Goal: Communication & Community: Share content

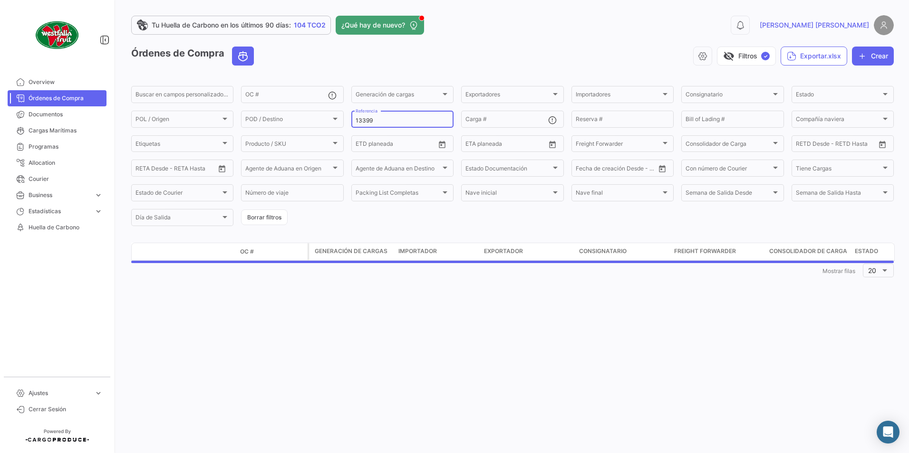
click at [383, 119] on input "13399" at bounding box center [402, 120] width 94 height 7
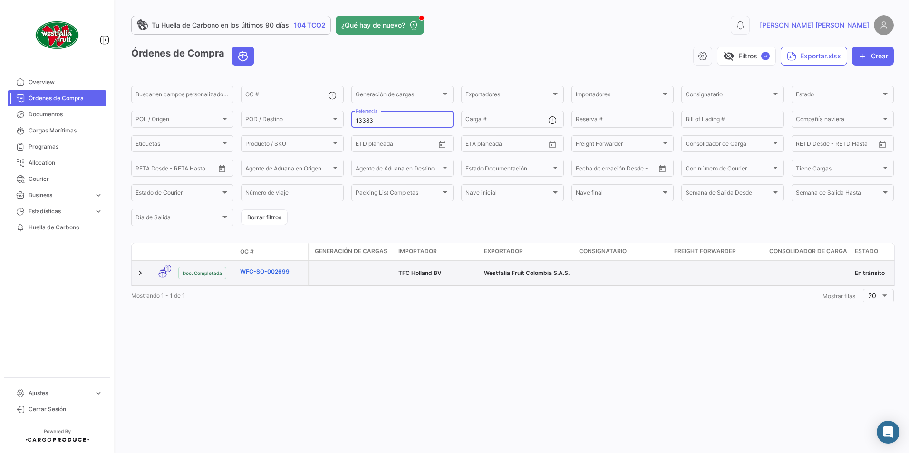
type input "13383"
click at [270, 273] on link "WFC-SO-002699" at bounding box center [272, 272] width 64 height 9
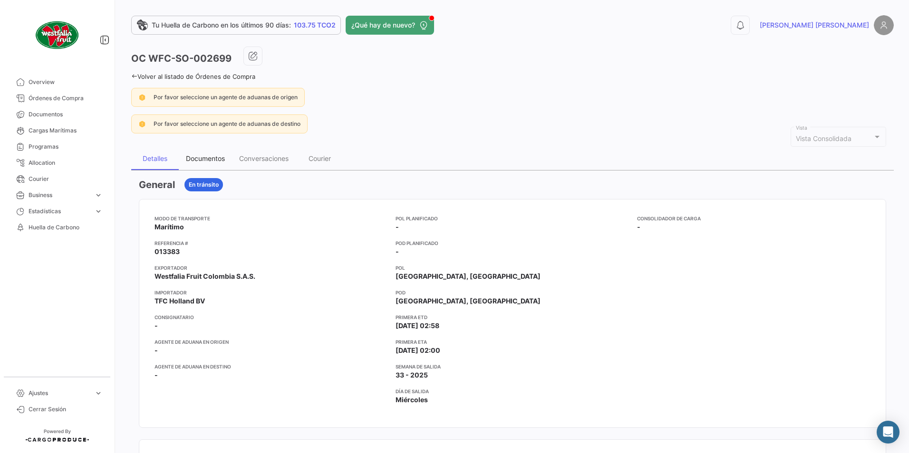
click at [208, 157] on div "Documentos" at bounding box center [205, 158] width 39 height 8
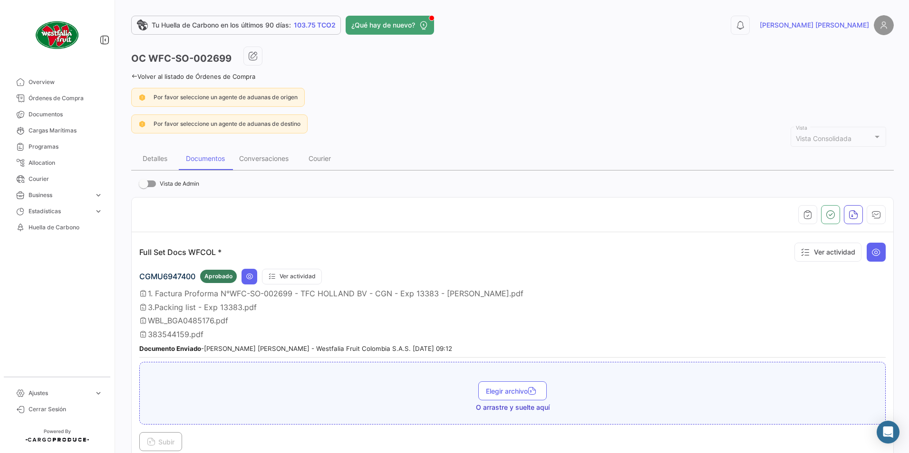
scroll to position [95, 0]
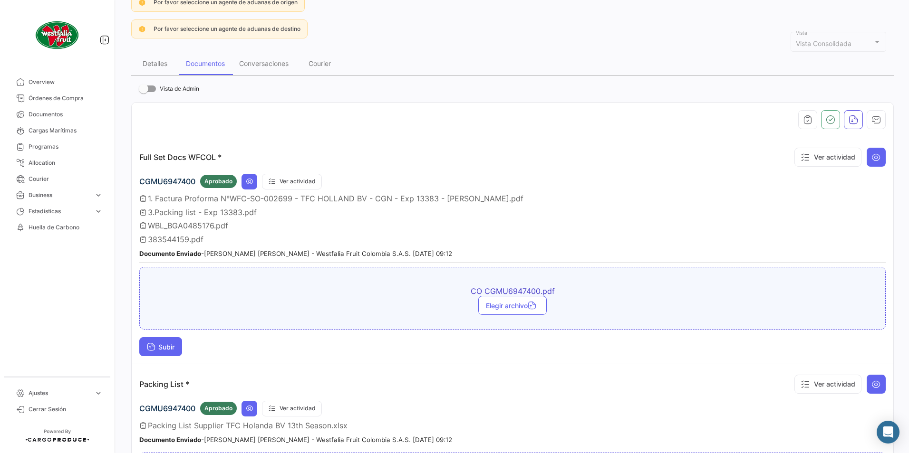
click at [169, 344] on span "Subir" at bounding box center [161, 347] width 28 height 8
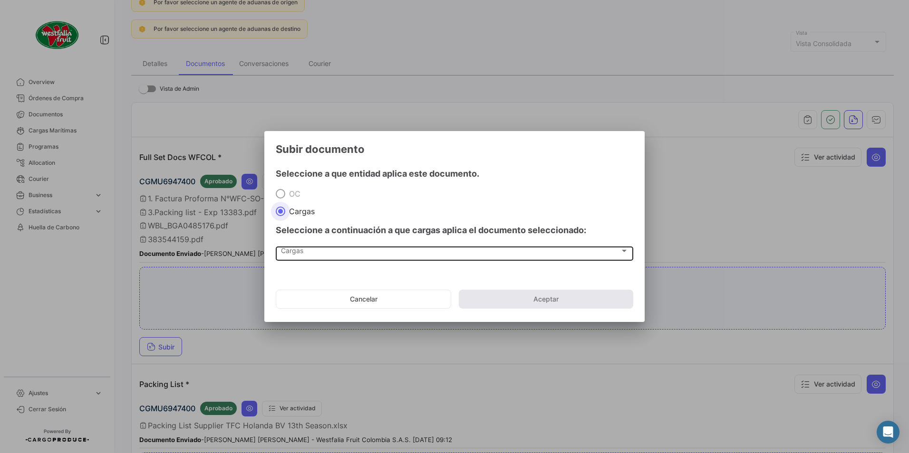
click at [294, 249] on span "Cargas" at bounding box center [450, 253] width 339 height 8
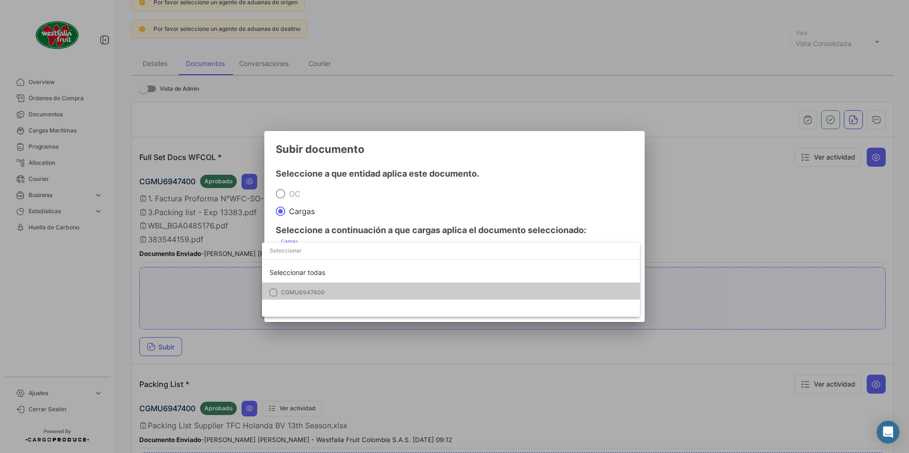
click at [290, 291] on span "CGMU6947400" at bounding box center [303, 292] width 44 height 7
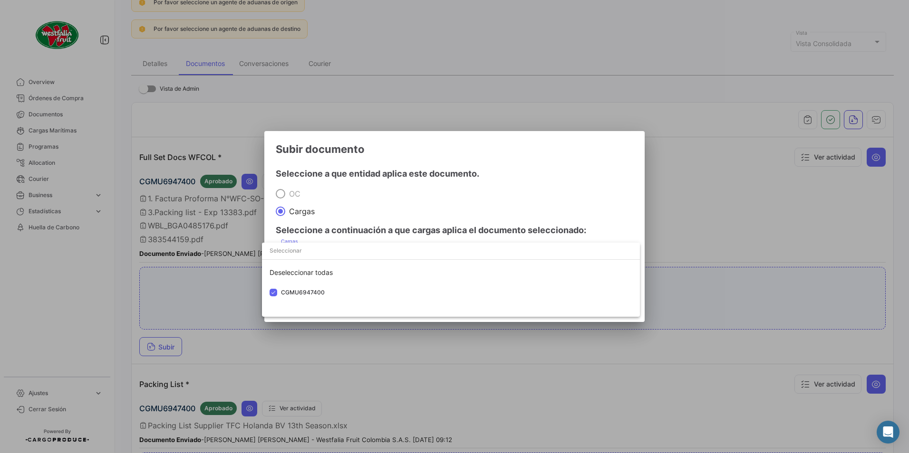
click at [469, 206] on div at bounding box center [454, 226] width 909 height 453
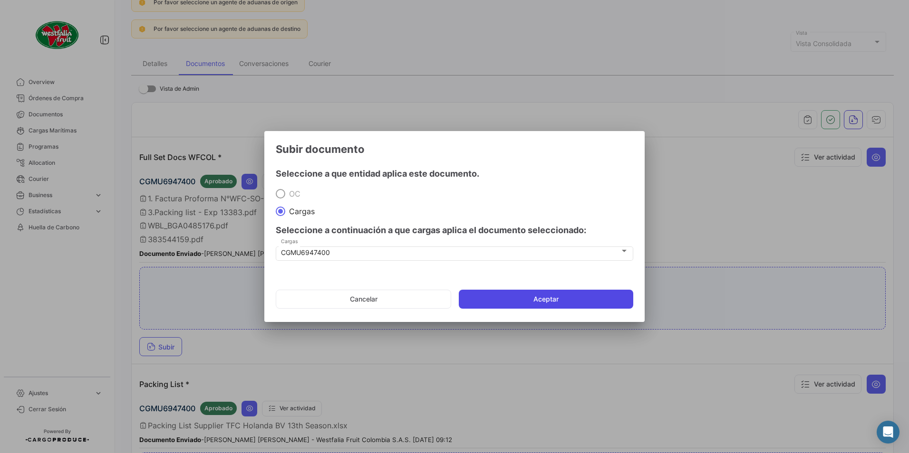
click at [535, 295] on button "Aceptar" at bounding box center [546, 299] width 174 height 19
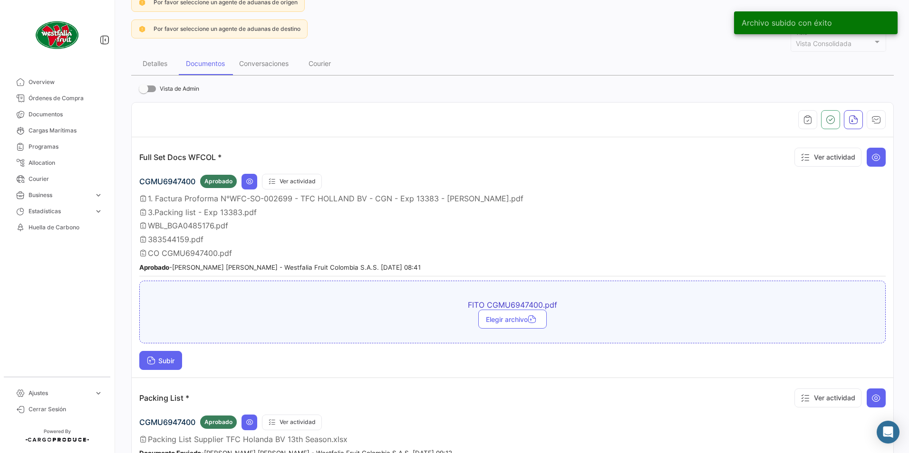
click at [160, 368] on button "Subir" at bounding box center [160, 360] width 43 height 19
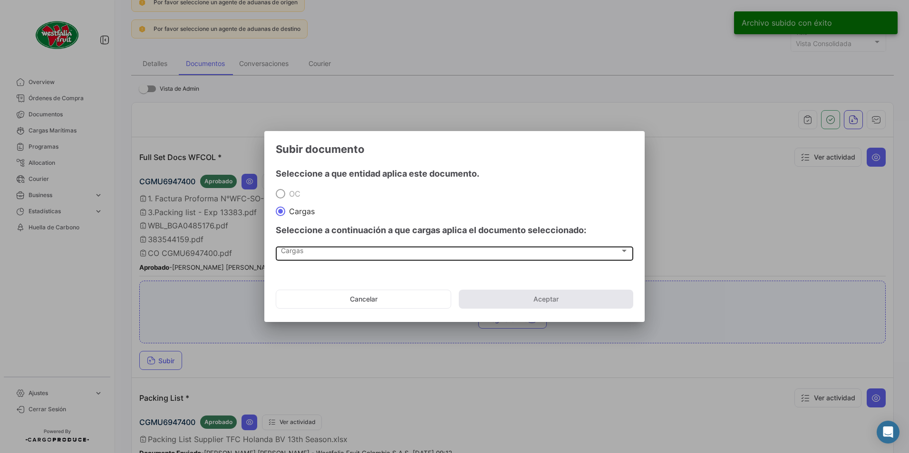
click at [286, 258] on div "Cargas Cargas" at bounding box center [454, 253] width 347 height 16
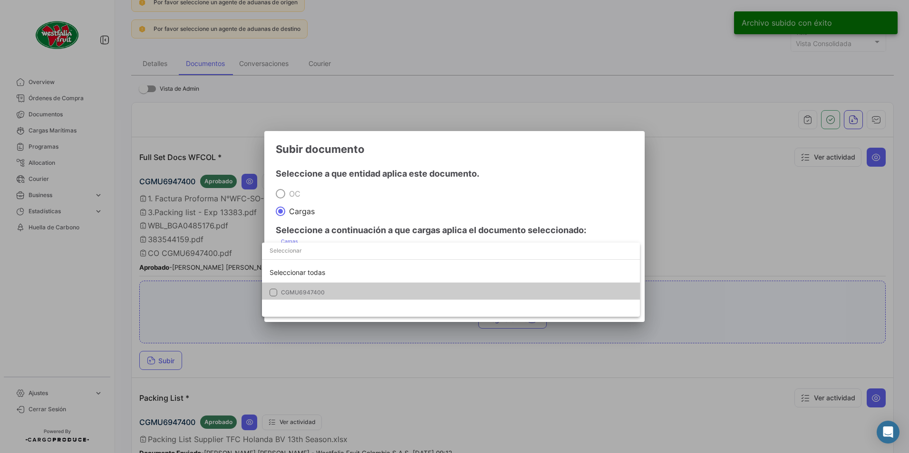
click at [312, 295] on span "CGMU6947400" at bounding box center [303, 292] width 44 height 7
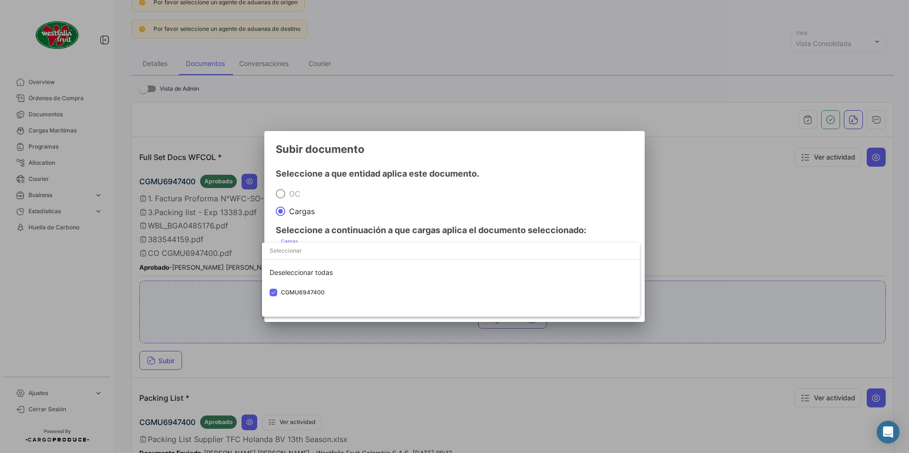
click at [489, 209] on div at bounding box center [454, 226] width 909 height 453
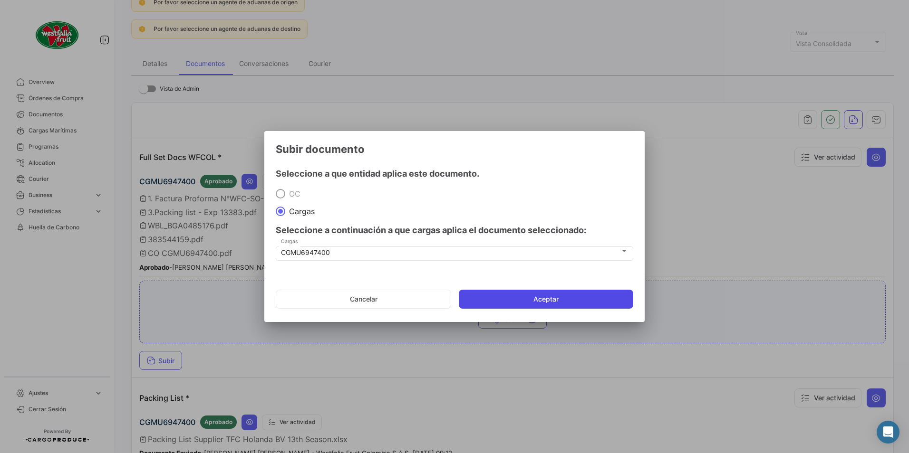
click at [530, 297] on button "Aceptar" at bounding box center [546, 299] width 174 height 19
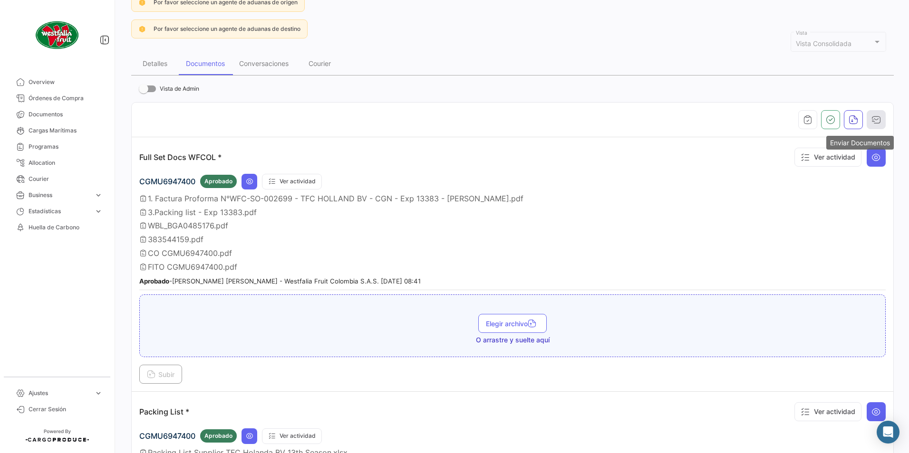
click at [872, 124] on icon "button" at bounding box center [876, 120] width 10 height 10
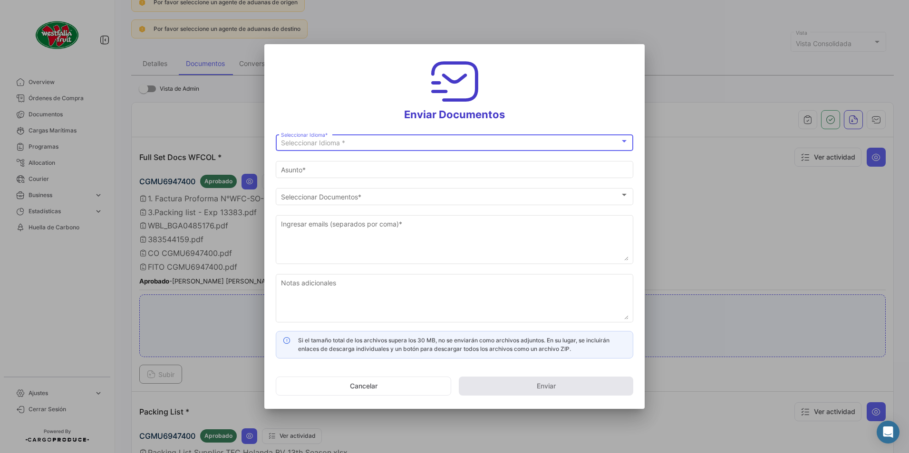
click at [284, 145] on span "Seleccionar Idioma *" at bounding box center [313, 143] width 64 height 8
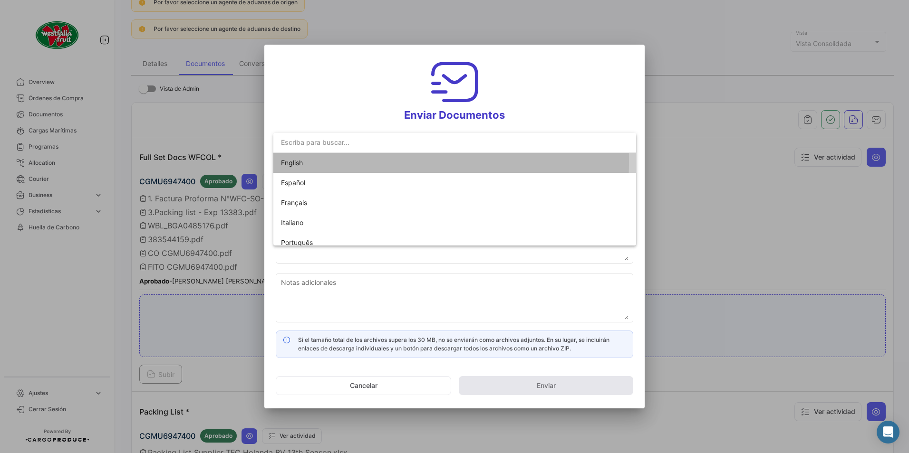
click at [295, 162] on span "English" at bounding box center [292, 163] width 22 height 8
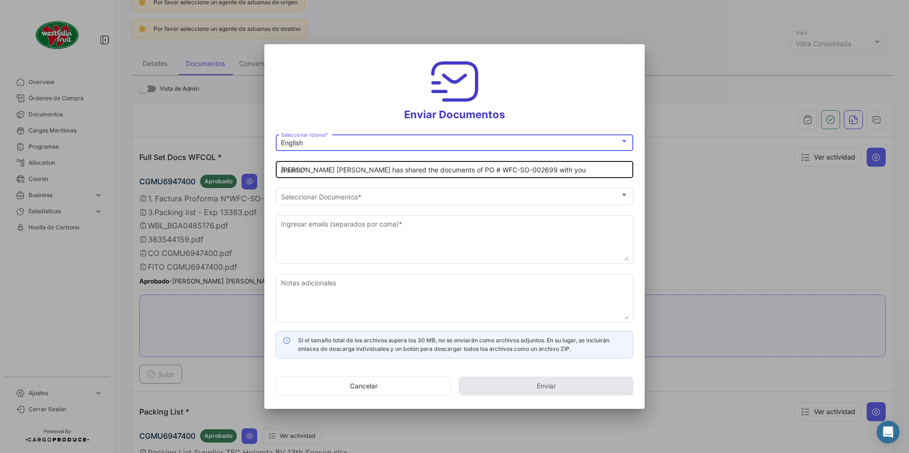
click at [306, 170] on input "[PERSON_NAME] [PERSON_NAME] has shared the documents of PO # WFC-SO-002699 with…" at bounding box center [454, 170] width 347 height 8
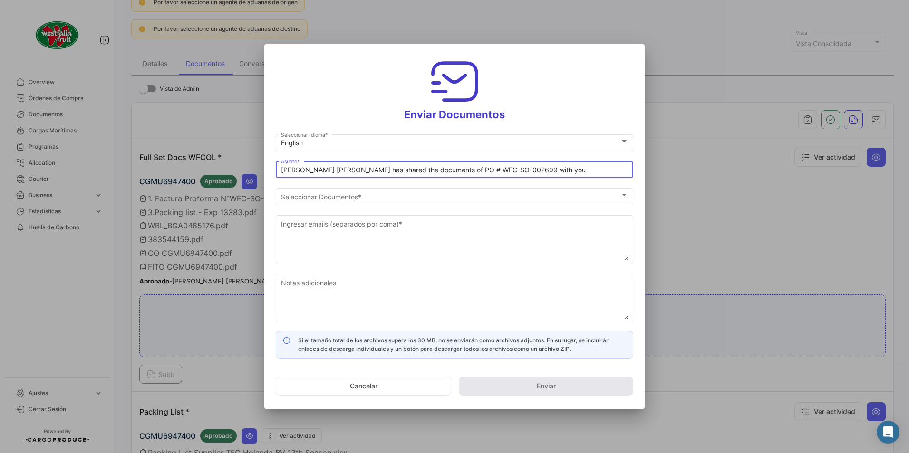
click at [322, 168] on input "[PERSON_NAME] [PERSON_NAME] has shared the documents of PO # WFC-SO-002699 with…" at bounding box center [454, 170] width 347 height 8
drag, startPoint x: 322, startPoint y: 168, endPoint x: 309, endPoint y: 172, distance: 12.9
click at [309, 172] on input "[PERSON_NAME] [PERSON_NAME] has shared the documents of PO # WFC-SO-002699 with…" at bounding box center [454, 170] width 347 height 8
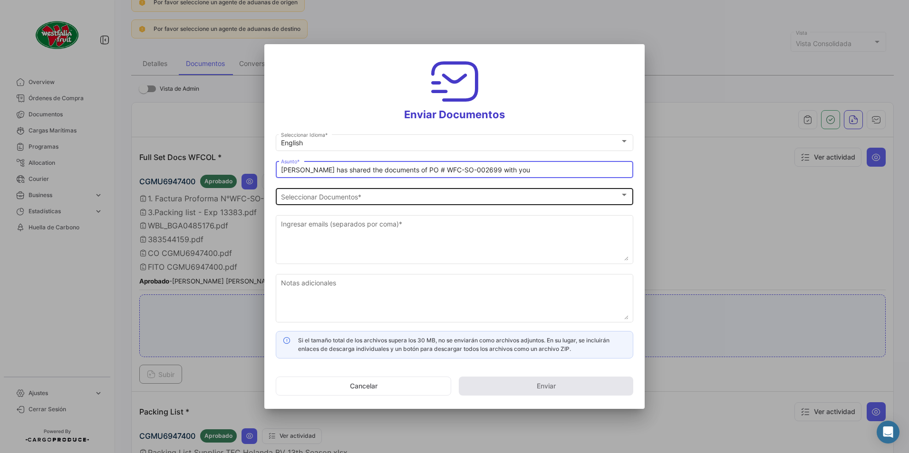
type input "[PERSON_NAME] has shared the documents of PO # WFC-SO-002699 with you"
click at [329, 190] on div "Seleccionar Documentos Seleccionar Documentos *" at bounding box center [454, 195] width 347 height 19
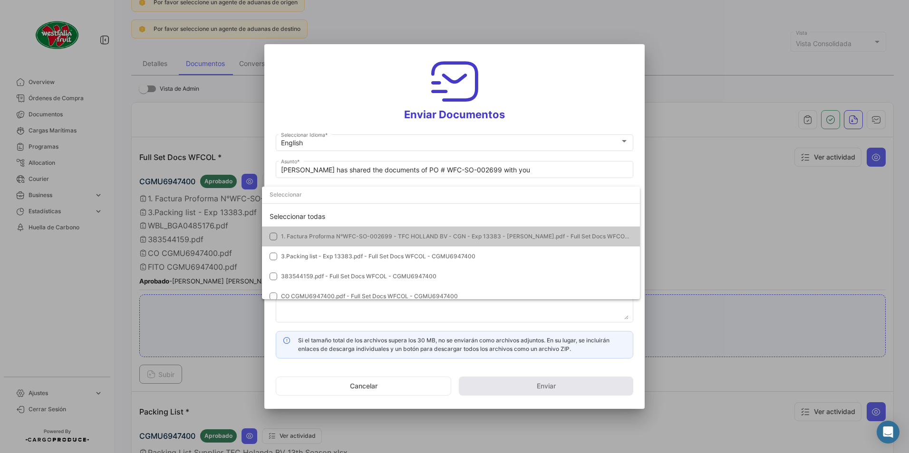
click at [291, 239] on span "1. Factura Proforma N°WFC-SO-002699 - TFC HOLLAND BV - CGN - Exp 13383 - [PERSO…" at bounding box center [479, 236] width 396 height 7
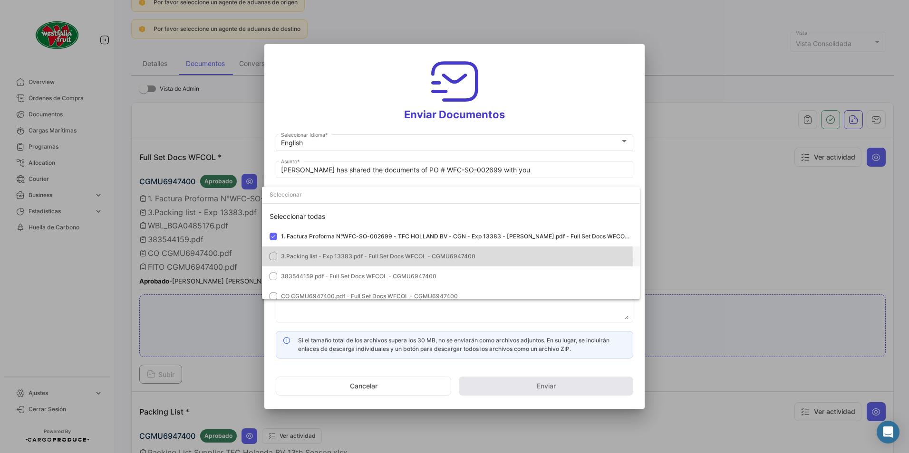
click at [290, 259] on span "3.Packing list - Exp 13383.pdf - Full Set Docs WFCOL - CGMU6947400" at bounding box center [378, 256] width 194 height 7
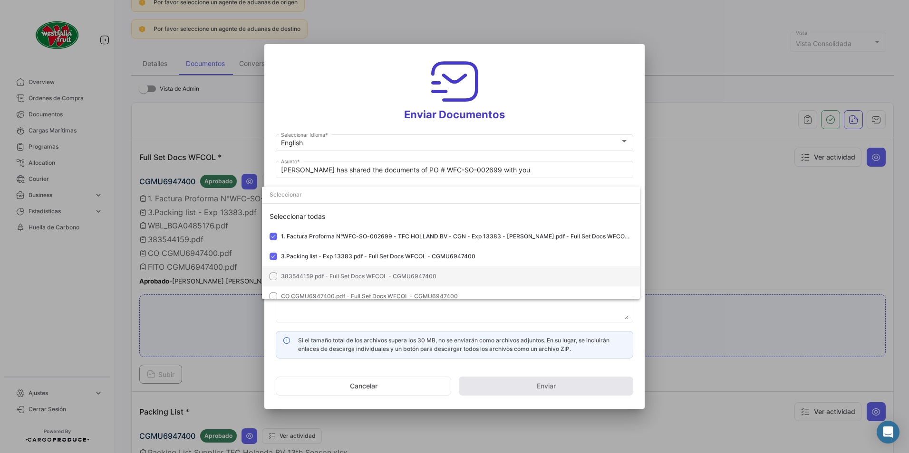
click at [292, 272] on span "383544159.pdf - Full Set Docs WFCOL - CGMU6947400" at bounding box center [456, 276] width 351 height 9
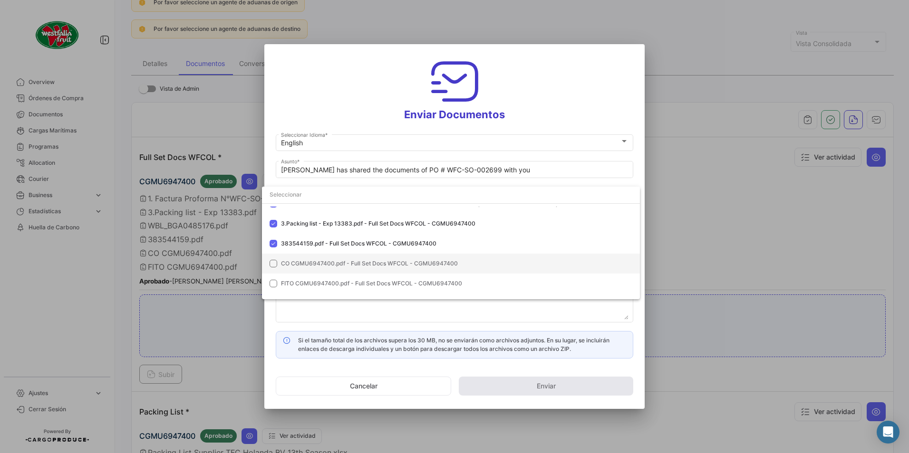
scroll to position [67, 0]
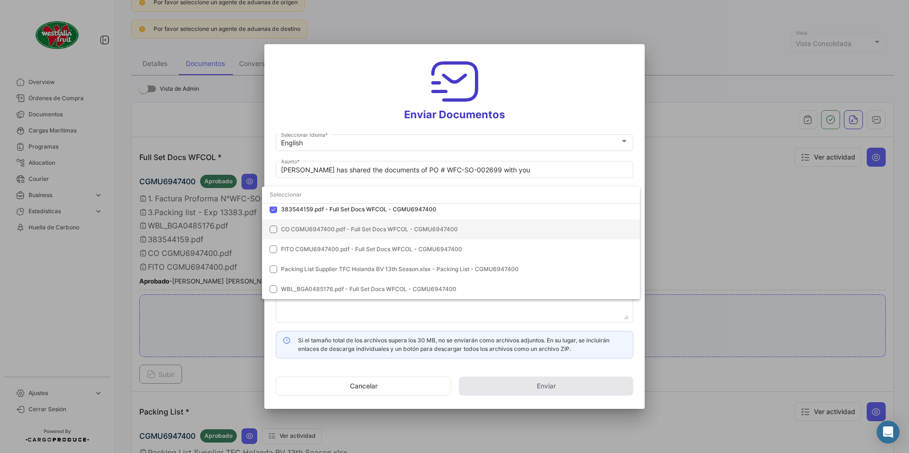
click at [280, 229] on mat-option "CO CGMU6947400.pdf - Full Set Docs WFCOL - CGMU6947400" at bounding box center [451, 230] width 378 height 20
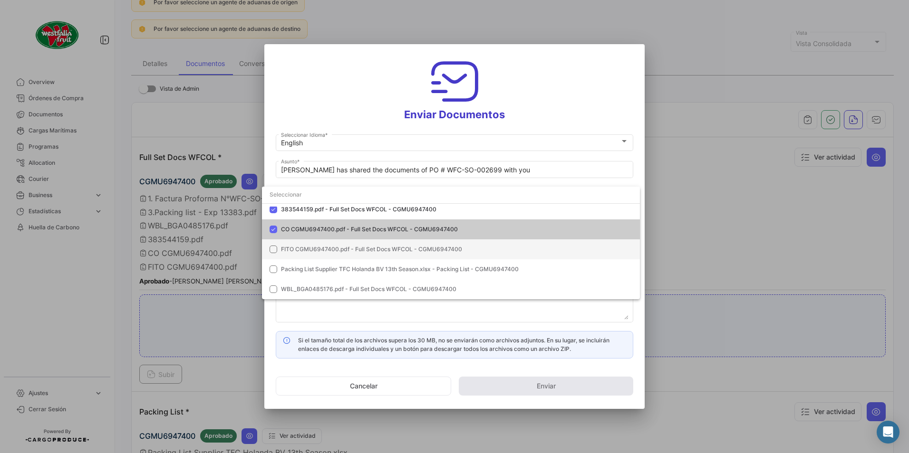
click at [290, 253] on span "FITO CGMU6947400.pdf - Full Set Docs WFCOL - CGMU6947400" at bounding box center [456, 249] width 351 height 9
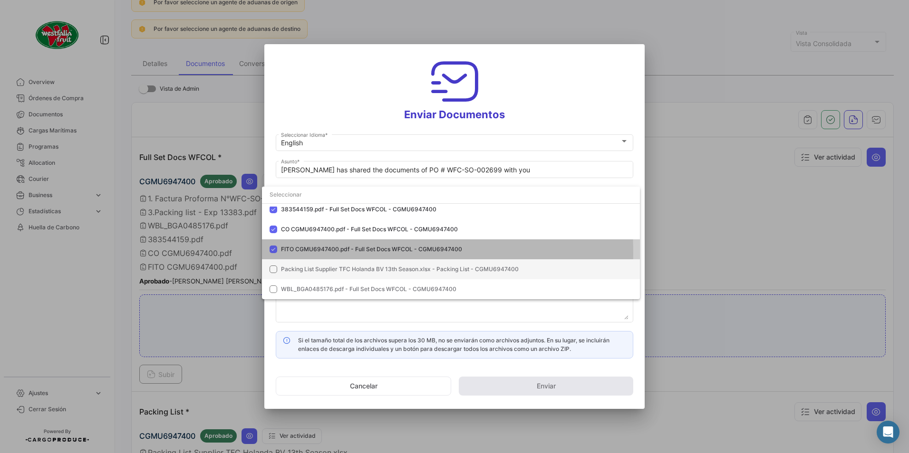
click at [288, 268] on span "Packing List Supplier TFC Holanda BV 13th Season.xlsx - Packing List - CGMU6947…" at bounding box center [400, 269] width 238 height 7
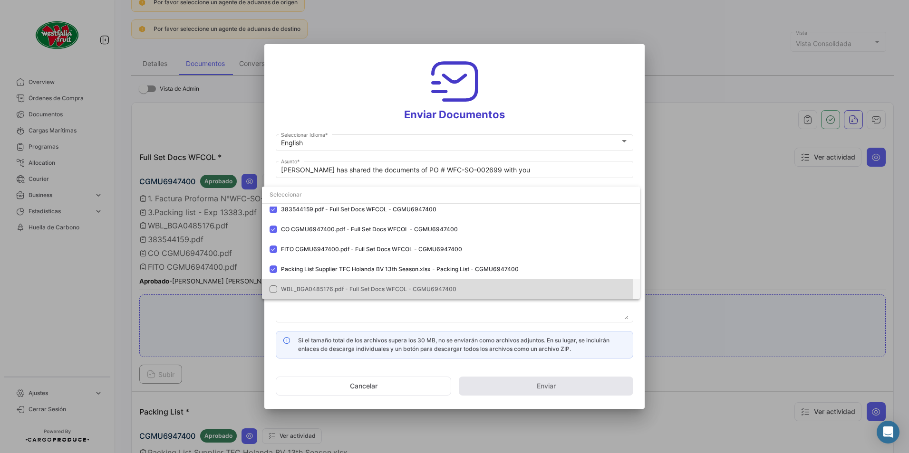
click at [288, 285] on span "WBL_BGA0485176.pdf - Full Set Docs WFCOL - CGMU6947400" at bounding box center [456, 289] width 351 height 9
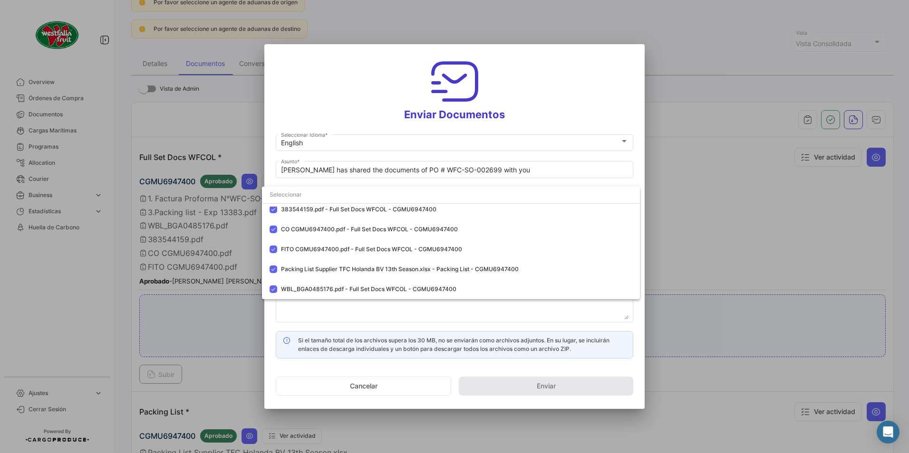
click at [543, 102] on div at bounding box center [454, 226] width 909 height 453
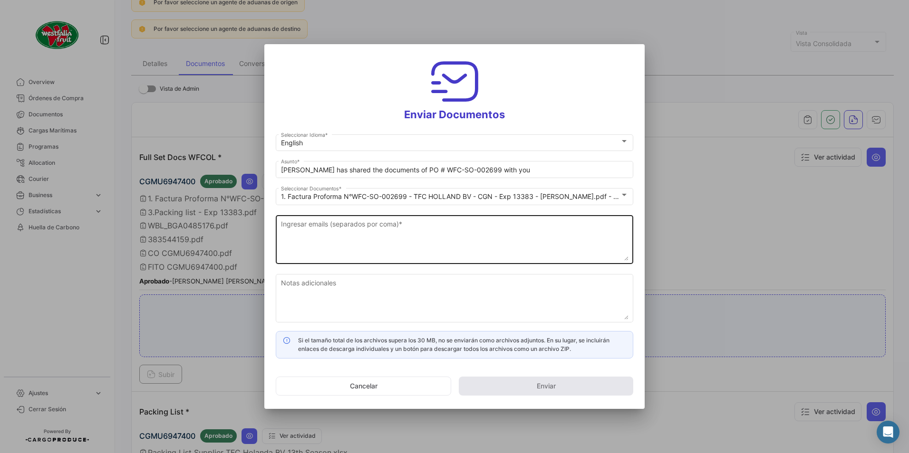
click at [354, 245] on textarea "Ingresar emails (separados por coma) *" at bounding box center [454, 240] width 347 height 42
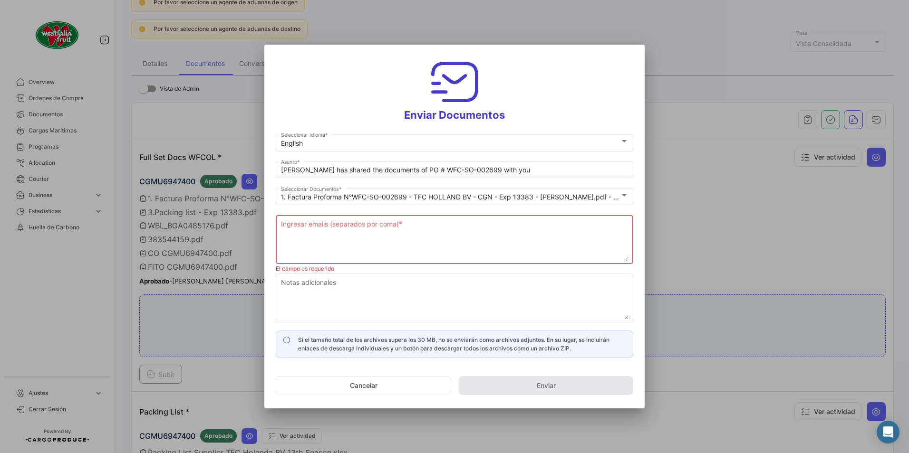
click at [324, 237] on textarea "Ingresar emails (separados por coma) *" at bounding box center [454, 241] width 347 height 42
paste textarea "[EMAIL_ADDRESS][DOMAIN_NAME]"
click at [397, 224] on textarea "[EMAIL_ADDRESS][DOMAIN_NAME]," at bounding box center [454, 241] width 347 height 42
paste textarea "[PERSON_NAME][EMAIL_ADDRESS][DOMAIN_NAME][PERSON_NAME]"
click at [471, 234] on textarea "[EMAIL_ADDRESS][DOMAIN_NAME], [DOMAIN_NAME][EMAIL_ADDRESS][DOMAIN_NAME][PERSON_…" at bounding box center [454, 241] width 347 height 42
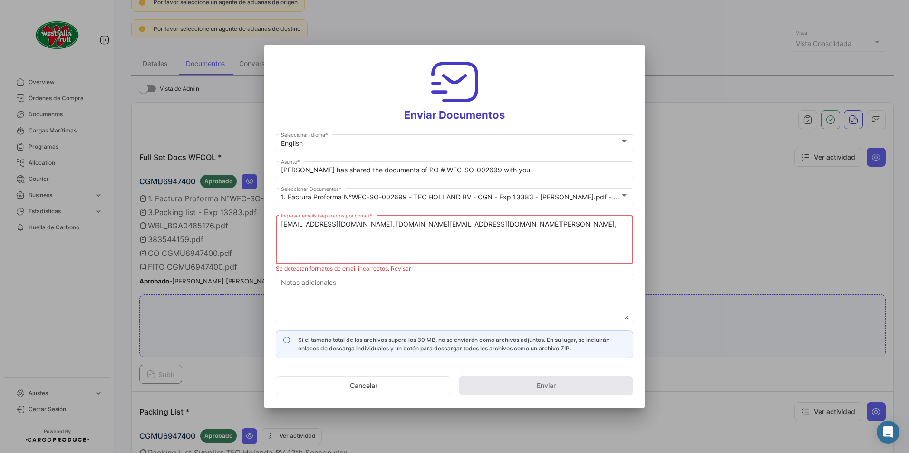
paste textarea "[EMAIL_ADDRESS][DOMAIN_NAME]"
click at [512, 230] on textarea "[EMAIL_ADDRESS][DOMAIN_NAME], [DOMAIN_NAME][EMAIL_ADDRESS][DOMAIN_NAME][PERSON_…" at bounding box center [454, 241] width 347 height 42
paste textarea "[PERSON_NAME][EMAIL_ADDRESS][DOMAIN_NAME][PERSON_NAME]"
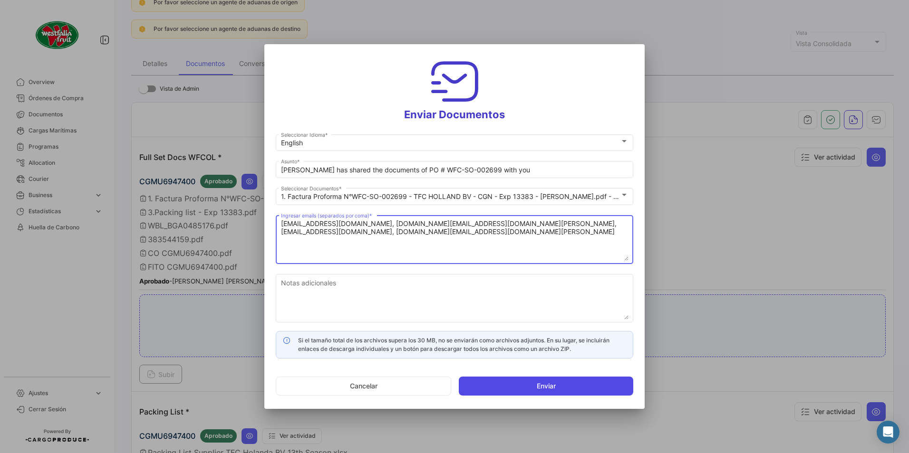
type textarea "[EMAIL_ADDRESS][DOMAIN_NAME], [DOMAIN_NAME][EMAIL_ADDRESS][DOMAIN_NAME][PERSON_…"
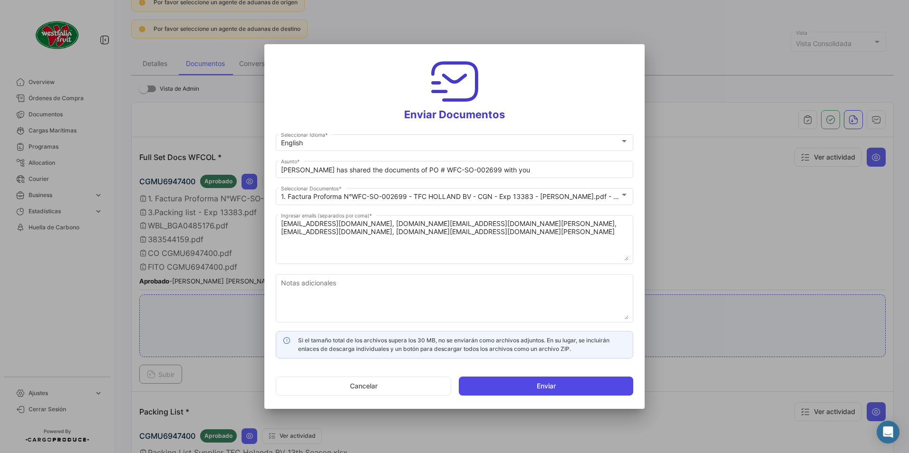
click at [517, 391] on button "Enviar" at bounding box center [546, 386] width 174 height 19
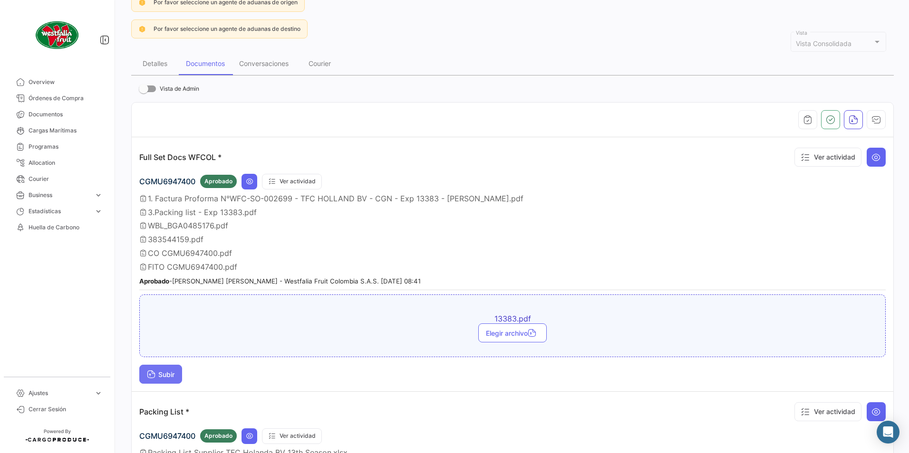
click at [178, 366] on button "Subir" at bounding box center [160, 374] width 43 height 19
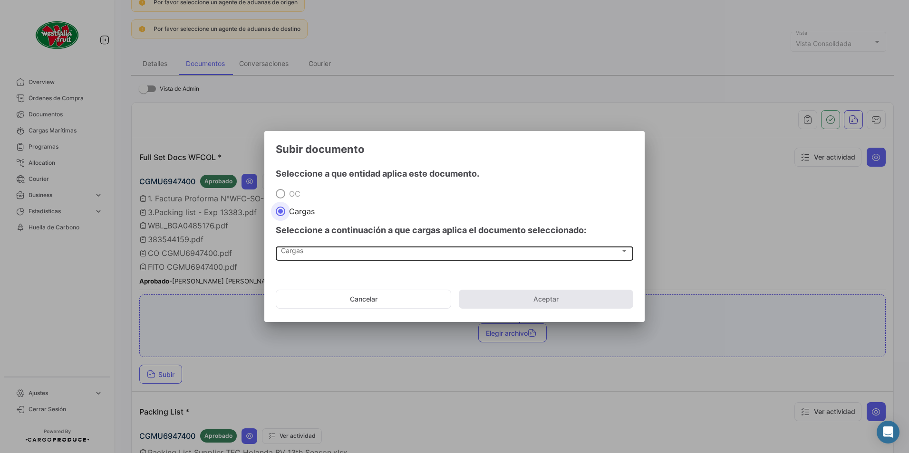
click at [294, 255] on span "Cargas" at bounding box center [450, 253] width 339 height 8
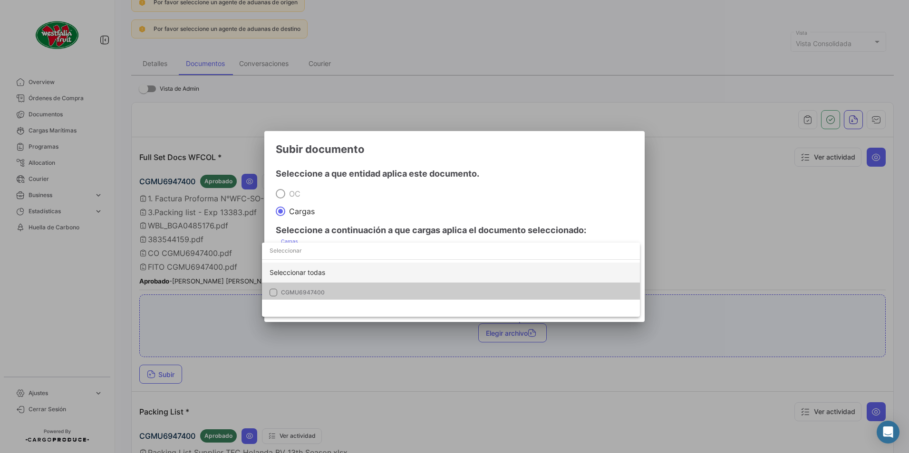
drag, startPoint x: 290, startPoint y: 284, endPoint x: 372, endPoint y: 266, distance: 83.2
click at [291, 284] on mat-option "CGMU6947400" at bounding box center [451, 293] width 378 height 20
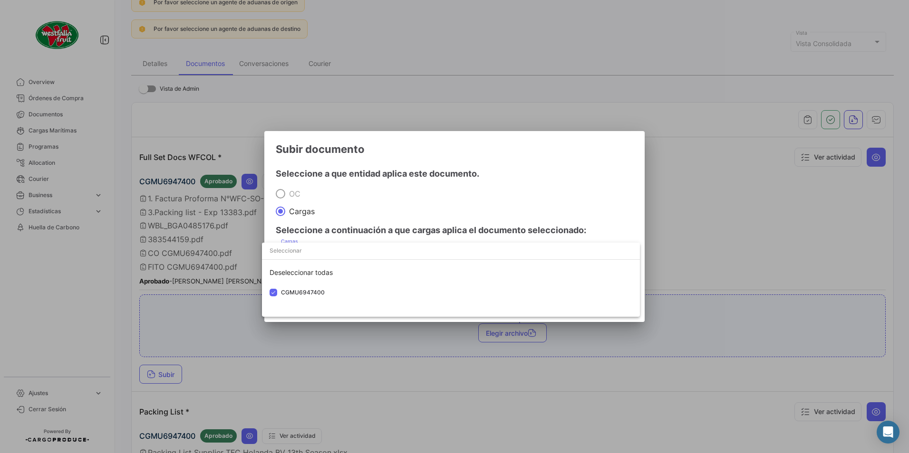
click at [447, 212] on div at bounding box center [454, 226] width 909 height 453
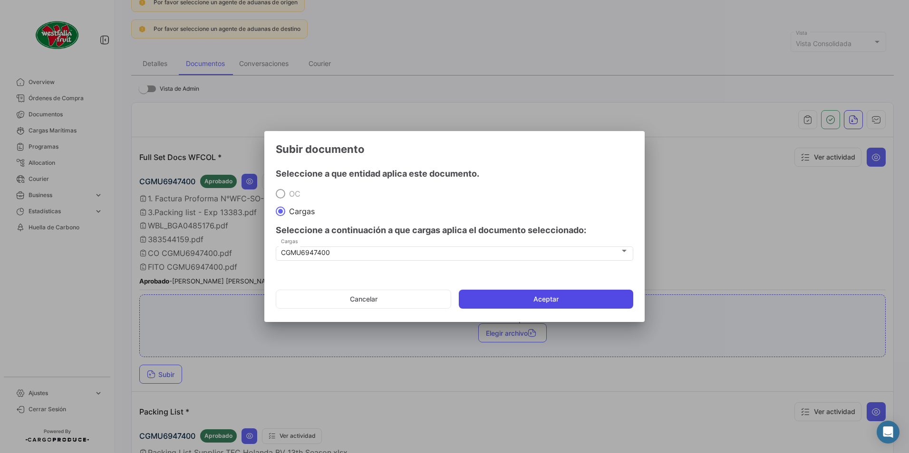
click at [518, 302] on button "Aceptar" at bounding box center [546, 299] width 174 height 19
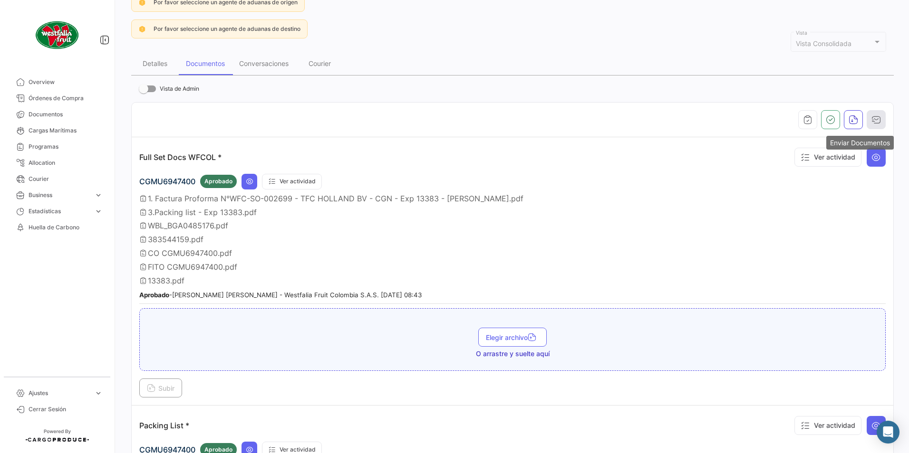
click at [871, 123] on icon "button" at bounding box center [876, 120] width 10 height 10
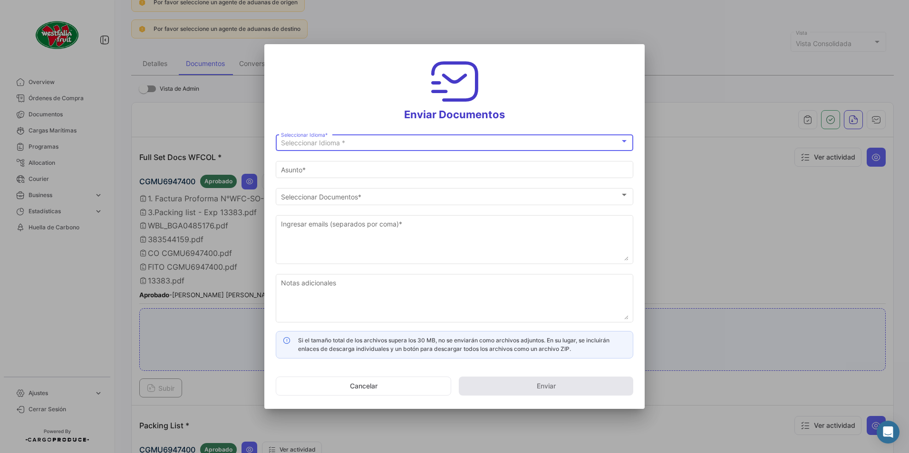
click at [296, 143] on span "Seleccionar Idioma *" at bounding box center [313, 143] width 64 height 8
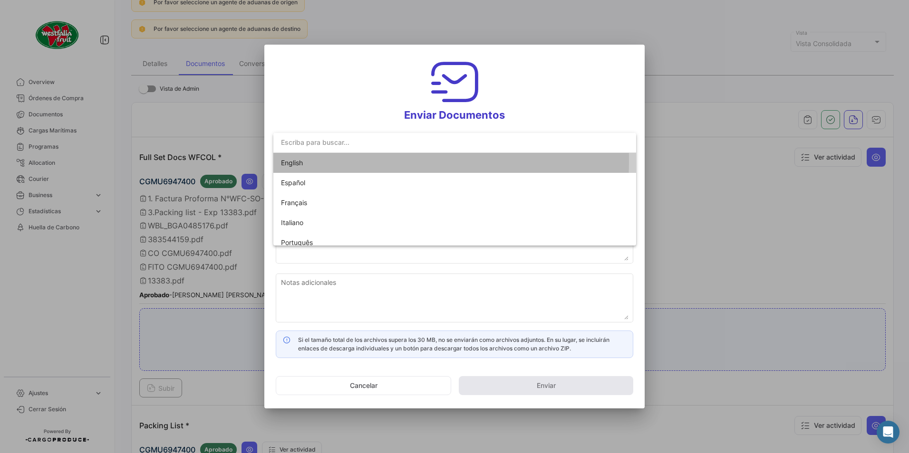
click at [287, 161] on span "English" at bounding box center [292, 163] width 22 height 8
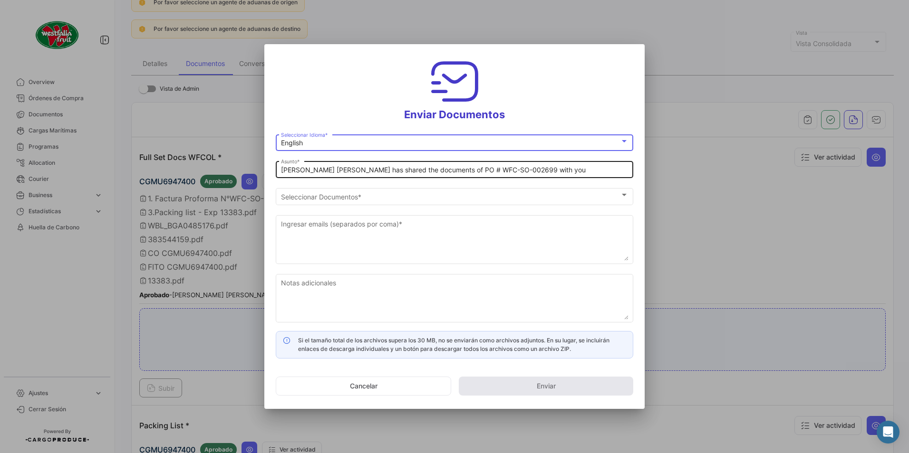
click at [325, 170] on input "[PERSON_NAME] [PERSON_NAME] has shared the documents of PO # WFC-SO-002699 with…" at bounding box center [454, 170] width 347 height 8
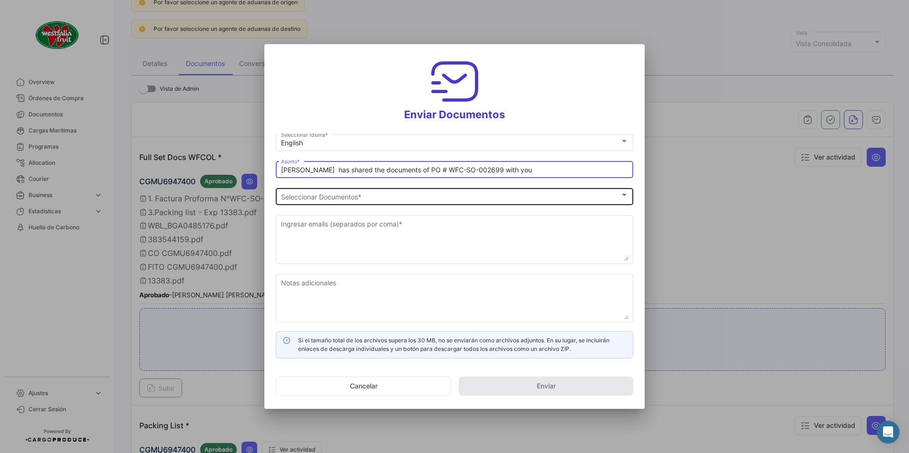
type input "[PERSON_NAME] has shared the documents of PO # WFC-SO-002699 with you"
click at [337, 195] on span "Seleccionar Documentos" at bounding box center [450, 197] width 339 height 8
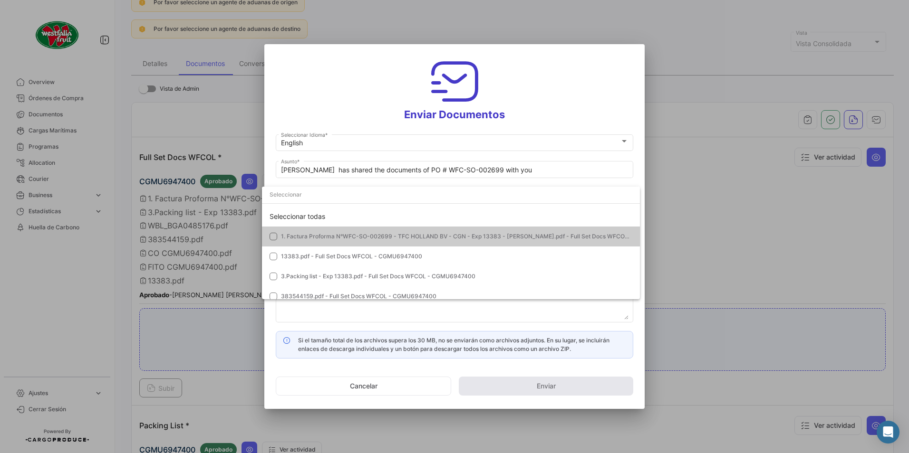
click at [302, 233] on span "1. Factura Proforma N°WFC-SO-002699 - TFC HOLLAND BV - CGN - Exp 13383 - [PERSO…" at bounding box center [479, 236] width 396 height 7
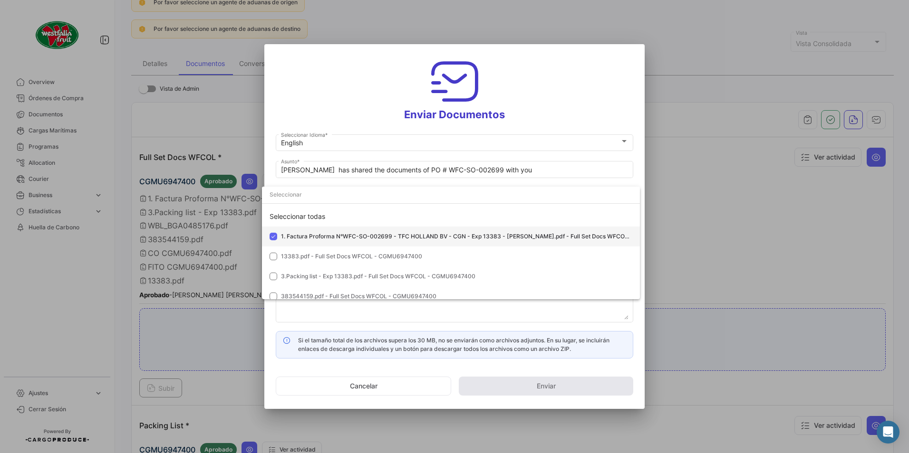
click at [306, 236] on span "1. Factura Proforma N°WFC-SO-002699 - TFC HOLLAND BV - CGN - Exp 13383 - [PERSO…" at bounding box center [479, 236] width 396 height 7
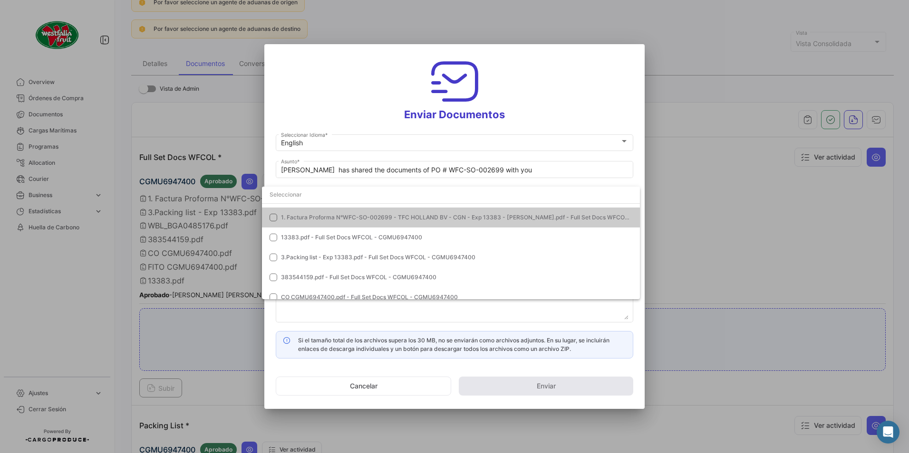
scroll to position [0, 0]
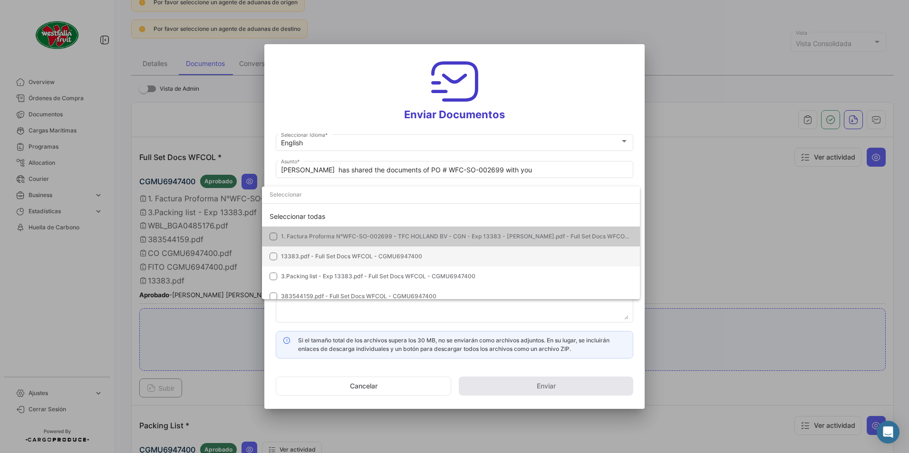
click at [293, 256] on span "13383.pdf - Full Set Docs WFCOL - CGMU6947400" at bounding box center [351, 256] width 141 height 7
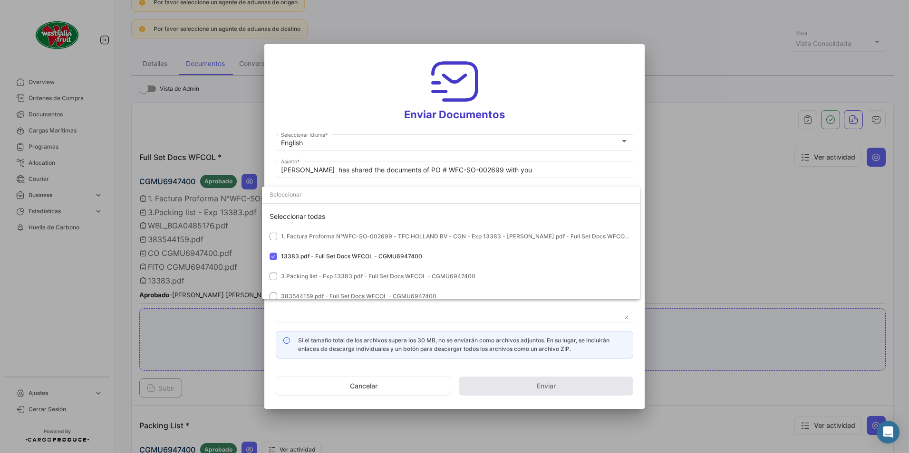
click at [526, 109] on div at bounding box center [454, 226] width 909 height 453
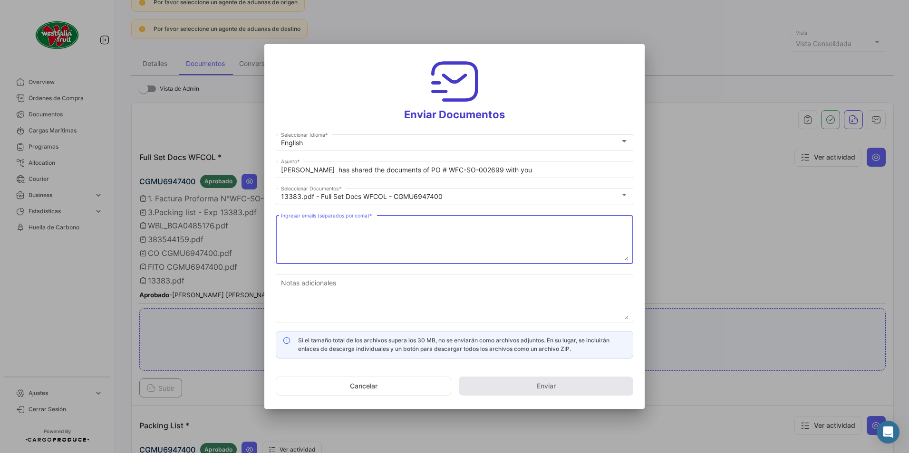
click at [302, 231] on textarea "Ingresar emails (separados por coma) *" at bounding box center [454, 240] width 347 height 42
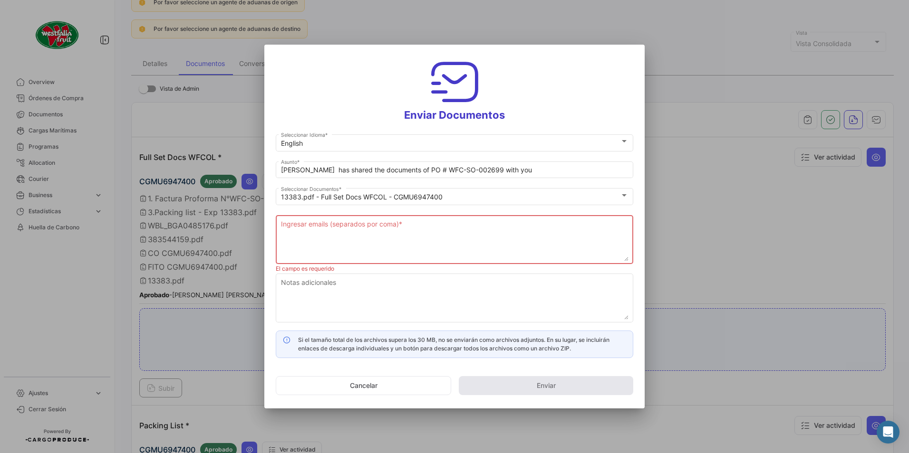
drag, startPoint x: 299, startPoint y: 52, endPoint x: 382, endPoint y: 109, distance: 100.0
click at [378, 112] on mat-dialog-container "Enviar Documentos English Seleccionar Idioma * [PERSON_NAME] has shared the doc…" at bounding box center [454, 227] width 380 height 364
click at [326, 245] on textarea "Ingresar emails (separados por coma) *" at bounding box center [454, 241] width 347 height 42
click at [313, 242] on textarea "Ingresar emails (separados por coma) *" at bounding box center [454, 241] width 347 height 42
paste textarea "[EMAIL_ADDRESS][DOMAIN_NAME]; [DOMAIN_NAME][EMAIL_ADDRESS][DOMAIN_NAME][PERSON_…"
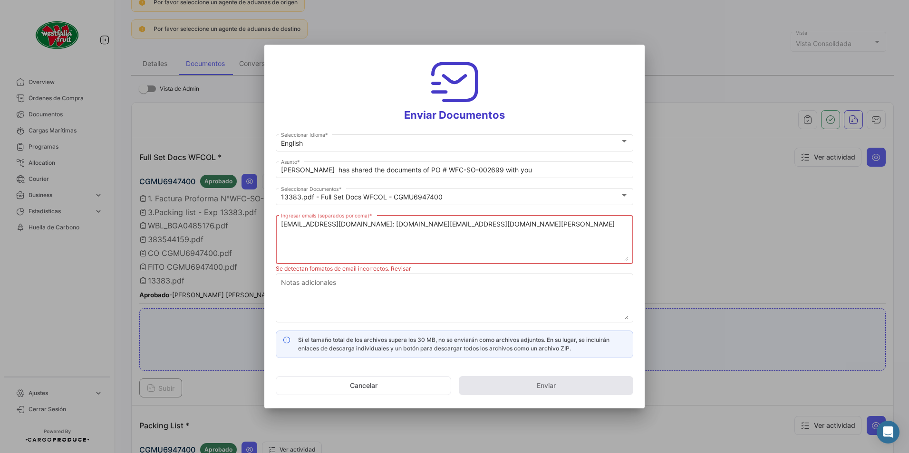
click at [448, 230] on textarea "[EMAIL_ADDRESS][DOMAIN_NAME]; [DOMAIN_NAME][EMAIL_ADDRESS][DOMAIN_NAME][PERSON_…" at bounding box center [454, 241] width 347 height 42
paste textarea "[EMAIL_ADDRESS][DOMAIN_NAME]; [DOMAIN_NAME][EMAIL_ADDRESS][DOMAIN_NAME][PERSON_…"
click at [476, 226] on textarea "[EMAIL_ADDRESS][DOMAIN_NAME]; [DOMAIN_NAME][EMAIL_ADDRESS][DOMAIN_NAME][PERSON_…" at bounding box center [454, 241] width 347 height 42
click at [366, 225] on textarea "[EMAIL_ADDRESS][DOMAIN_NAME]; [DOMAIN_NAME][EMAIL_ADDRESS][DOMAIN_NAME][PERSON_…" at bounding box center [454, 241] width 347 height 42
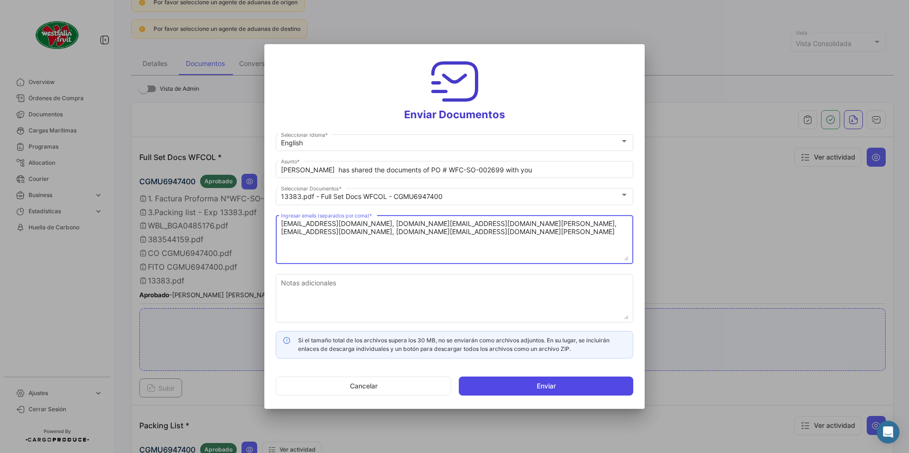
type textarea "[EMAIL_ADDRESS][DOMAIN_NAME], [DOMAIN_NAME][EMAIL_ADDRESS][DOMAIN_NAME][PERSON_…"
click at [516, 386] on button "Enviar" at bounding box center [546, 386] width 174 height 19
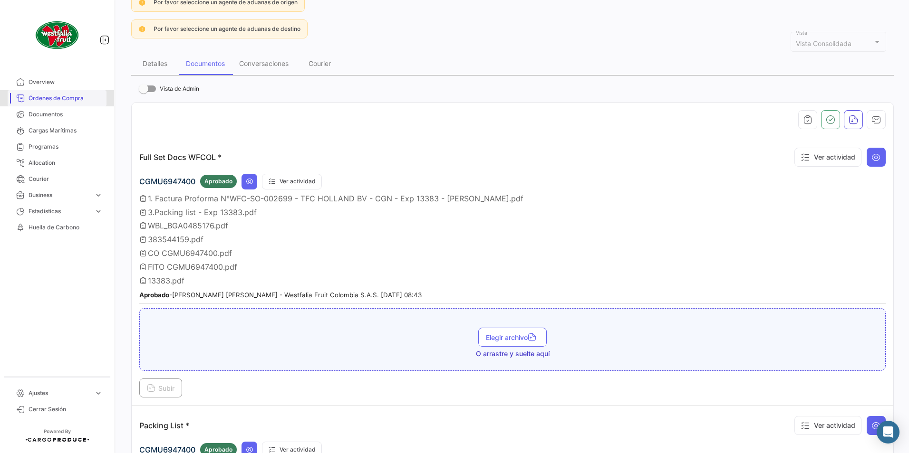
click at [48, 96] on span "Órdenes de Compra" at bounding box center [66, 98] width 74 height 9
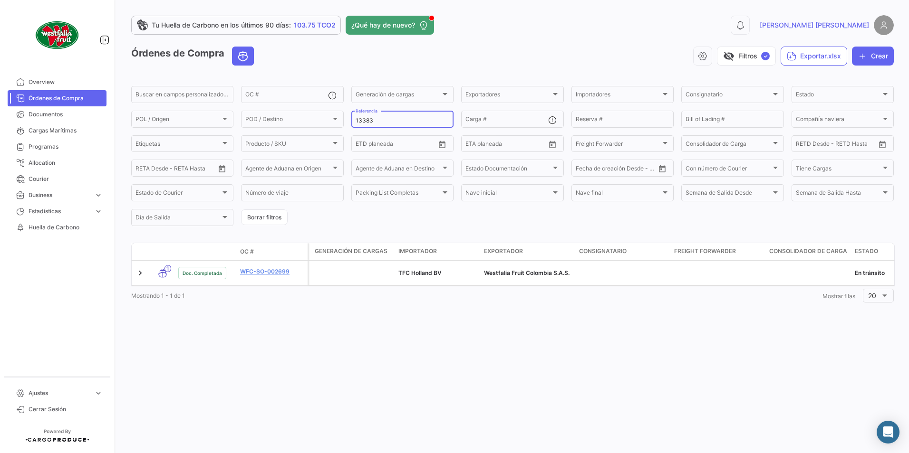
click at [378, 119] on input "13383" at bounding box center [402, 120] width 94 height 7
click at [384, 121] on input "13383" at bounding box center [402, 120] width 94 height 7
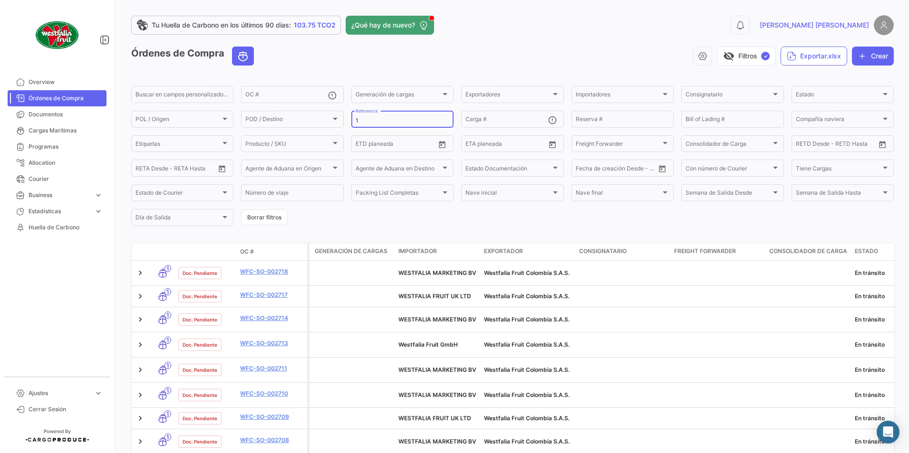
click at [366, 118] on input "1" at bounding box center [402, 120] width 94 height 7
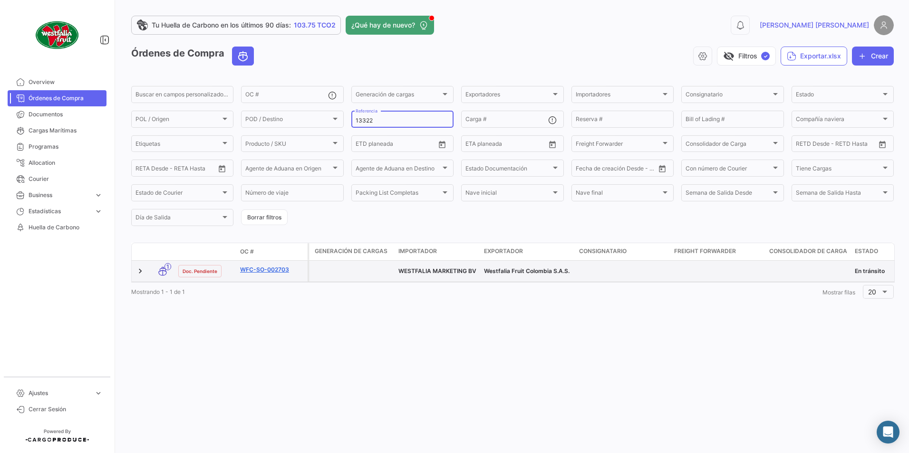
type input "13322"
click at [277, 270] on link "WFC-SO-002703" at bounding box center [272, 270] width 64 height 9
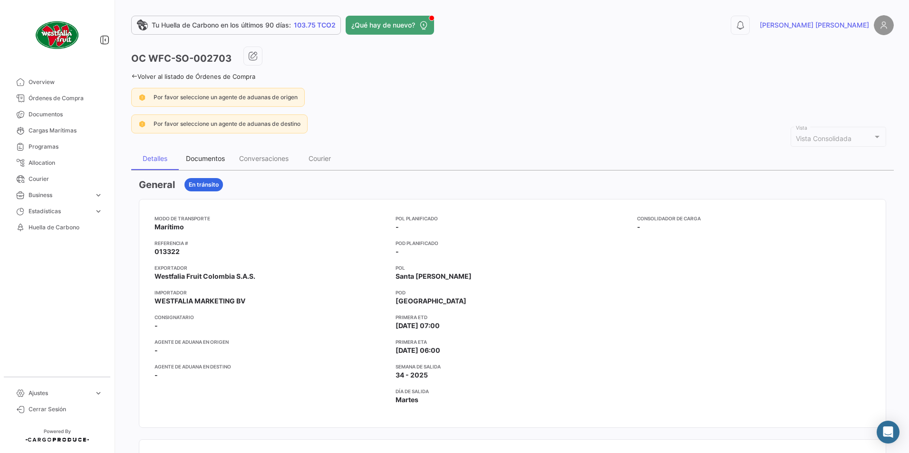
click at [213, 154] on div "Documentos" at bounding box center [205, 158] width 39 height 8
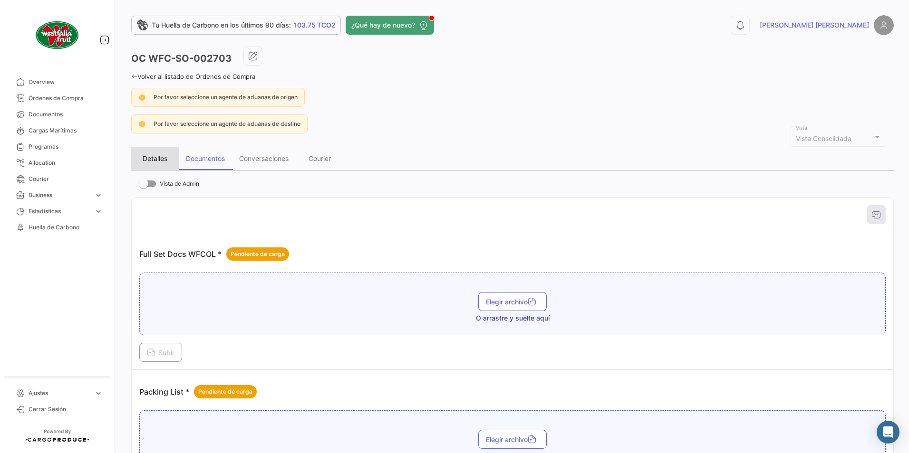
click at [156, 158] on div "Detalles" at bounding box center [155, 158] width 25 height 8
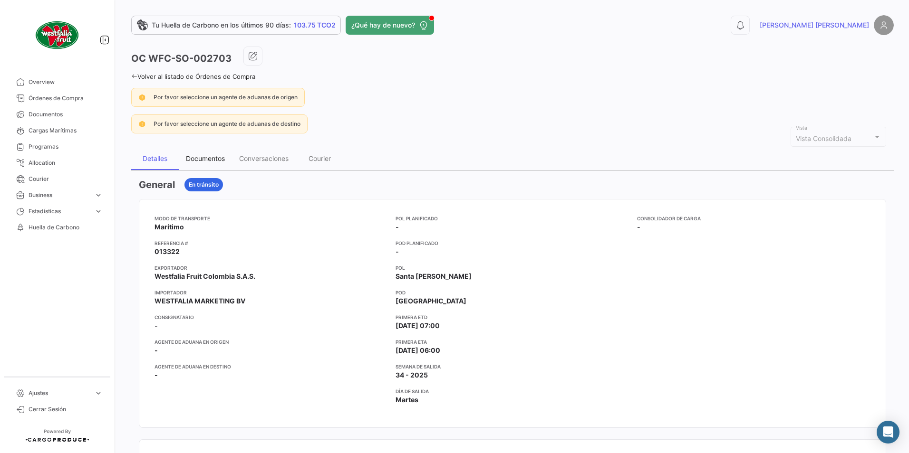
click at [202, 159] on div "Documentos" at bounding box center [205, 158] width 39 height 8
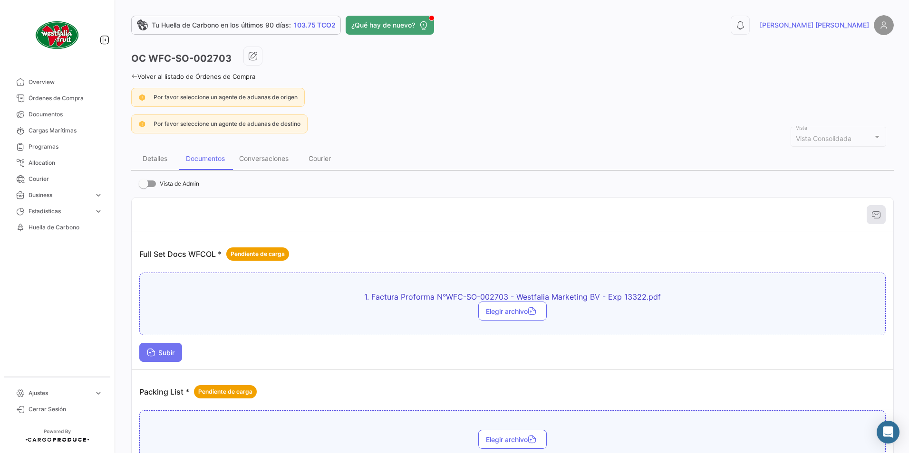
click at [161, 349] on span "Subir" at bounding box center [161, 353] width 28 height 8
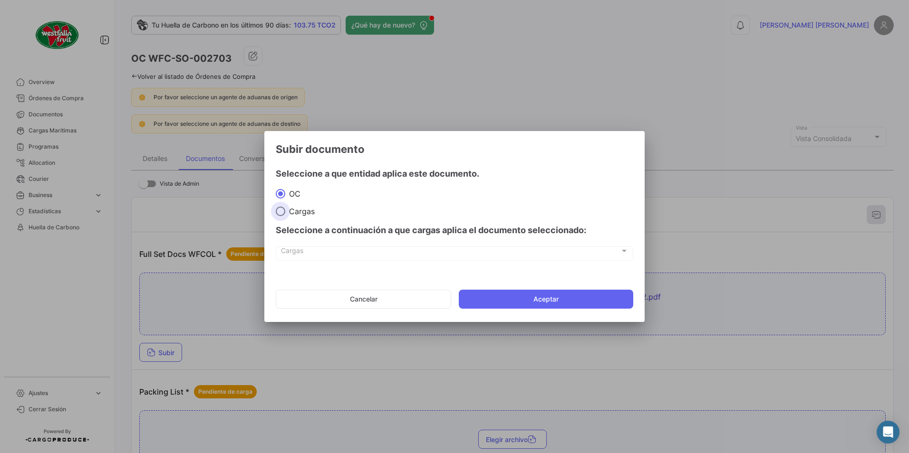
click at [281, 212] on span at bounding box center [281, 212] width 10 height 10
click at [281, 212] on input "Cargas" at bounding box center [281, 212] width 10 height 10
radio input "true"
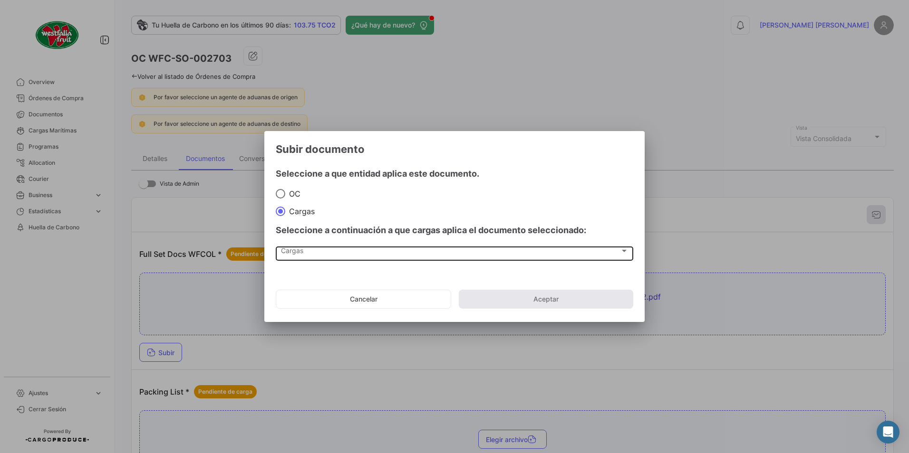
click at [308, 257] on div "Cargas Cargas" at bounding box center [454, 253] width 347 height 16
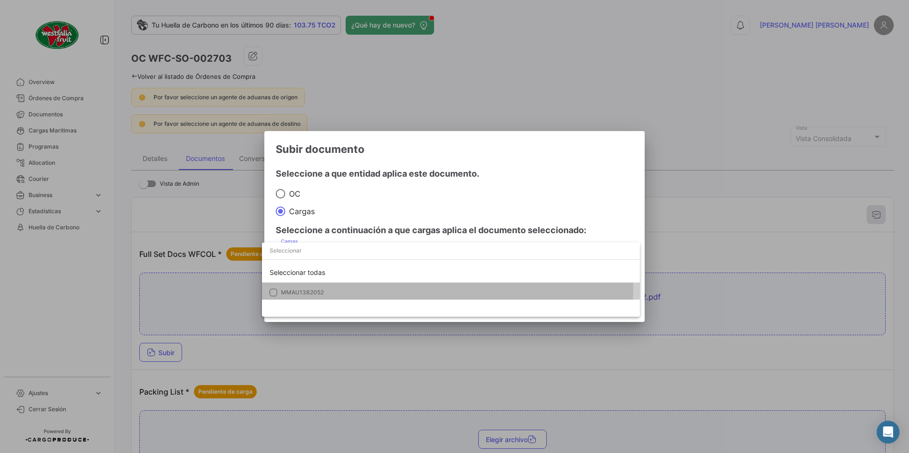
click at [293, 288] on mat-option "MMAU1382052" at bounding box center [451, 293] width 378 height 20
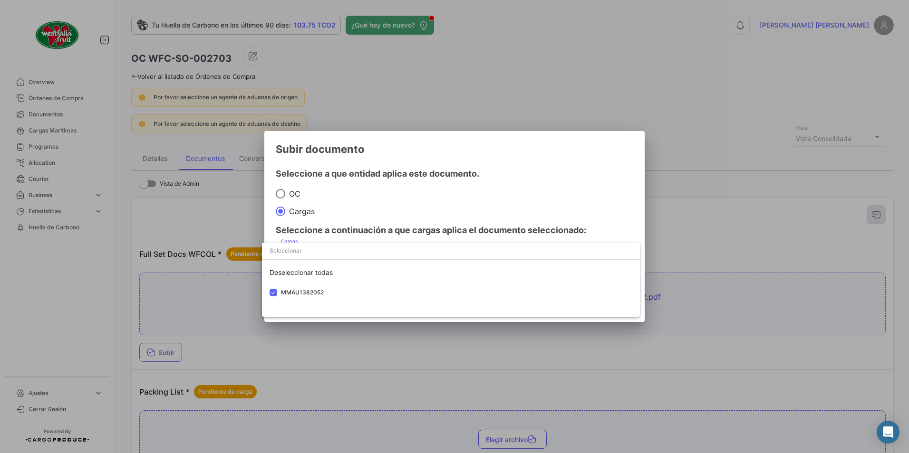
click at [428, 216] on div at bounding box center [454, 226] width 909 height 453
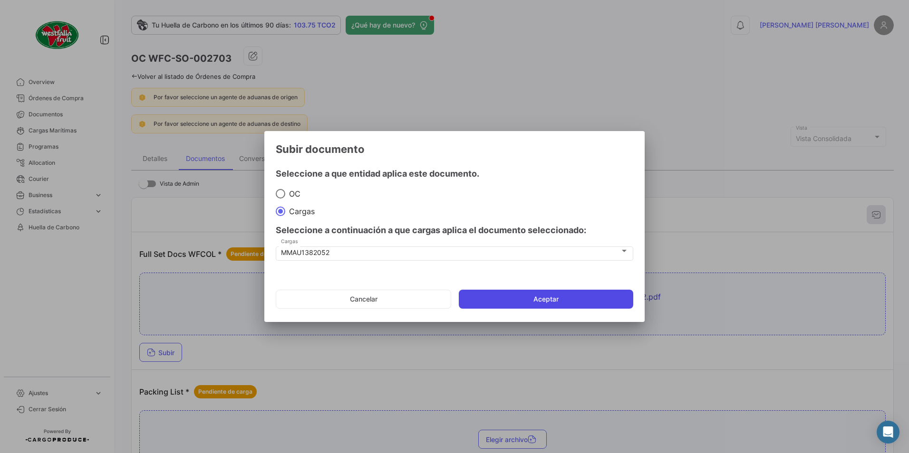
click at [476, 298] on button "Aceptar" at bounding box center [546, 299] width 174 height 19
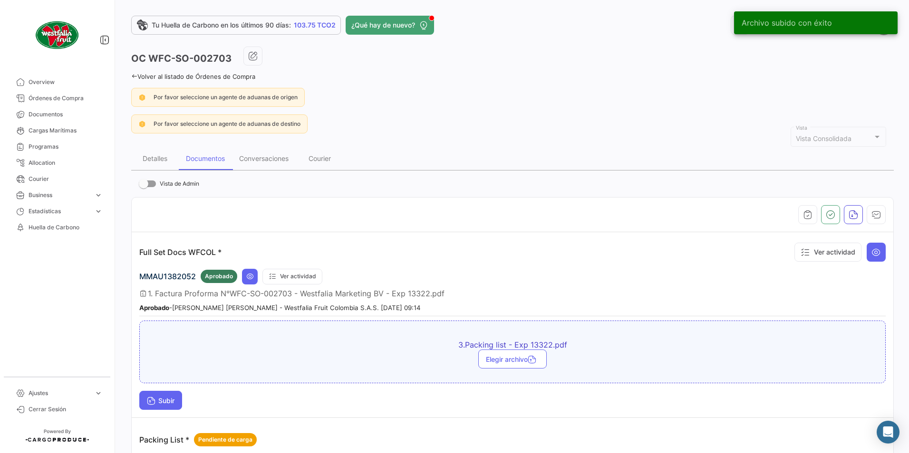
click at [161, 398] on span "Subir" at bounding box center [161, 401] width 28 height 8
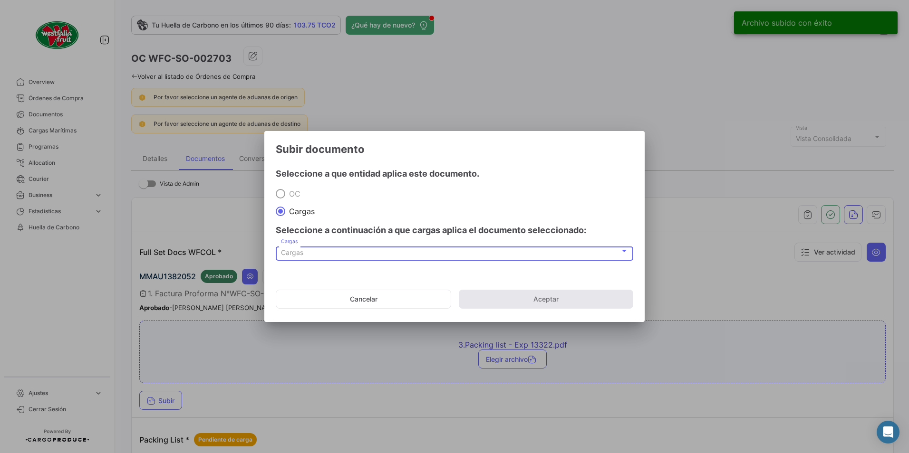
click at [282, 248] on div "Cargas Cargas" at bounding box center [454, 253] width 347 height 16
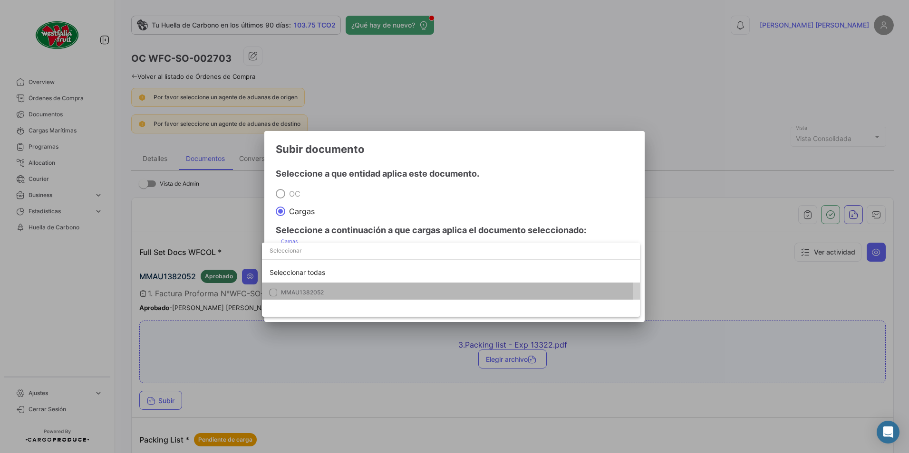
click at [300, 289] on span "MMAU1382052" at bounding box center [302, 292] width 43 height 7
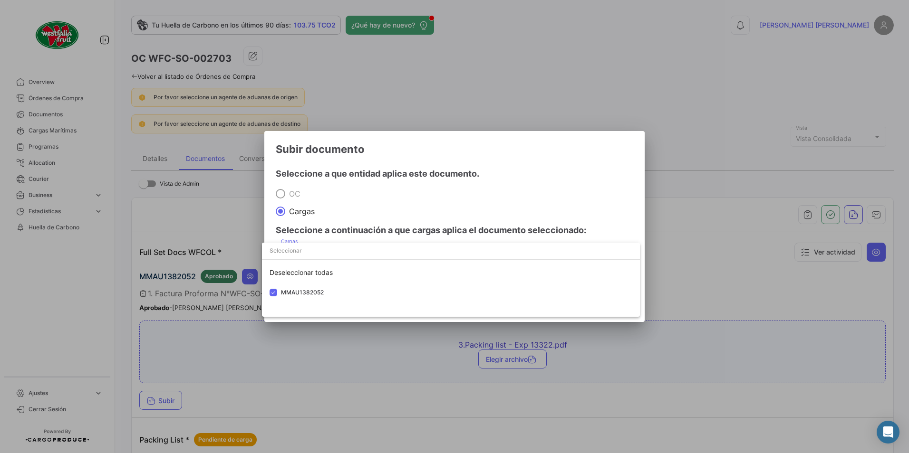
click at [465, 209] on div at bounding box center [454, 226] width 909 height 453
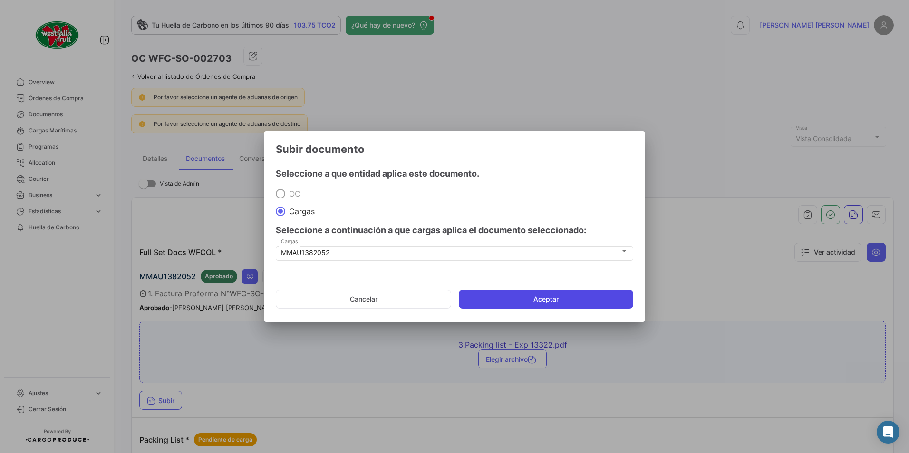
click at [468, 294] on button "Aceptar" at bounding box center [546, 299] width 174 height 19
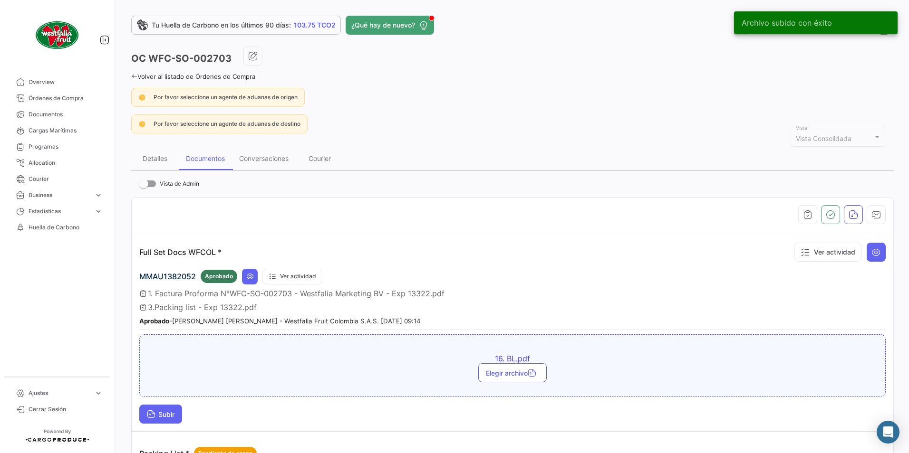
click at [168, 410] on button "Subir" at bounding box center [160, 414] width 43 height 19
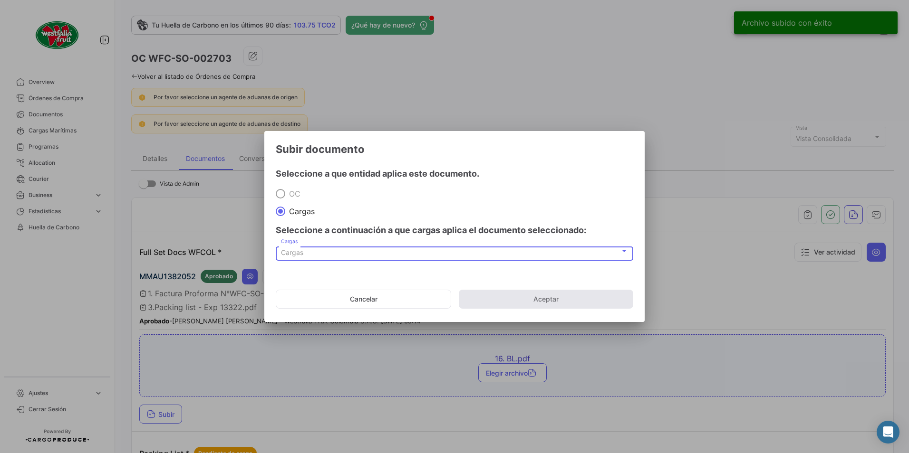
click at [296, 254] on span "Cargas" at bounding box center [292, 253] width 22 height 8
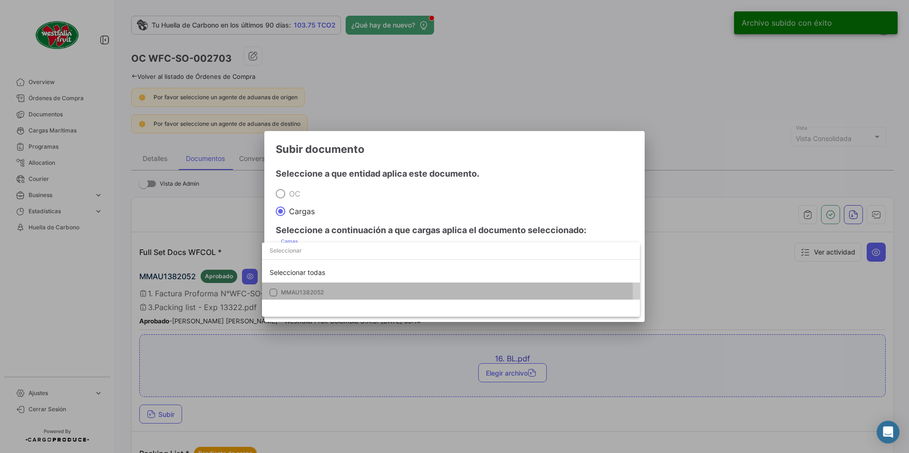
click at [293, 293] on span "MMAU1382052" at bounding box center [302, 292] width 43 height 7
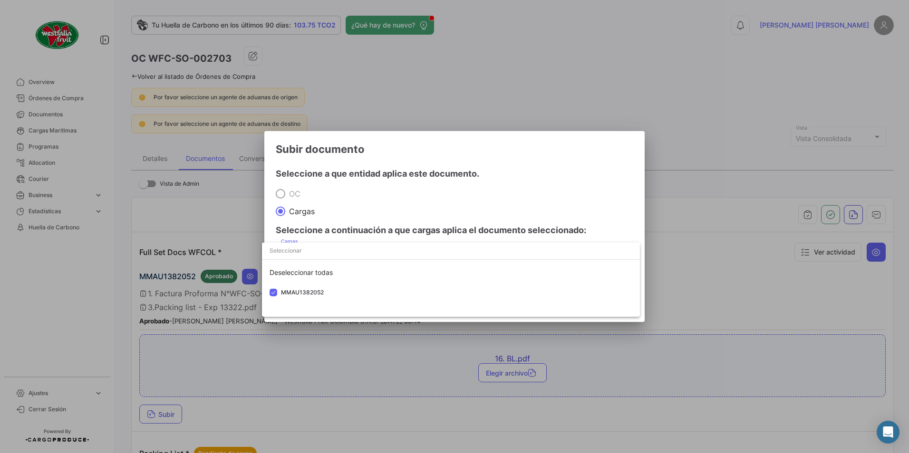
drag, startPoint x: 495, startPoint y: 225, endPoint x: 502, endPoint y: 245, distance: 21.2
click at [495, 225] on div at bounding box center [454, 226] width 909 height 453
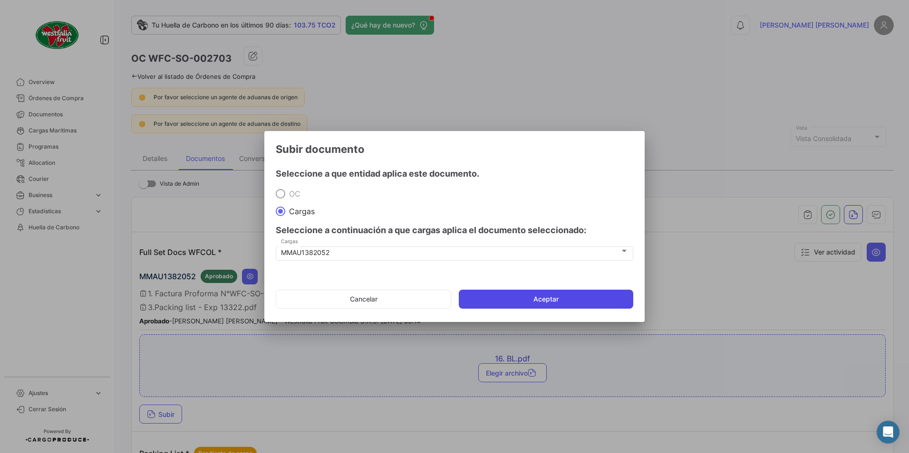
click at [529, 299] on button "Aceptar" at bounding box center [546, 299] width 174 height 19
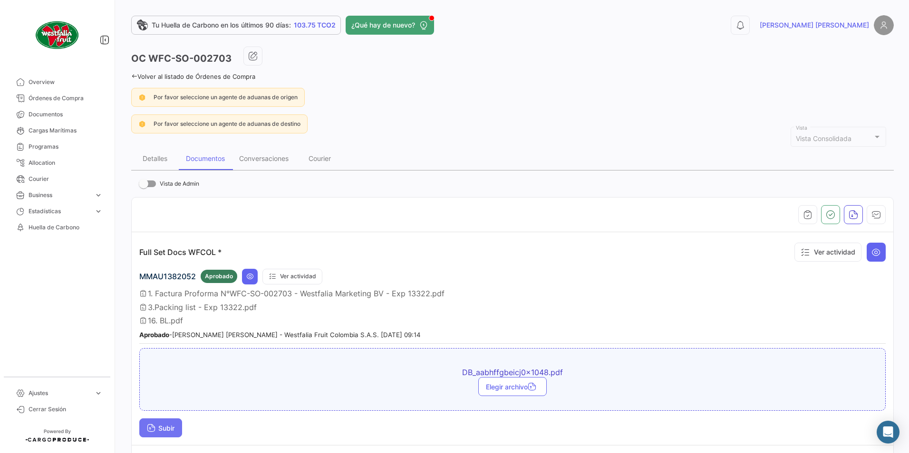
click at [170, 421] on button "Subir" at bounding box center [160, 428] width 43 height 19
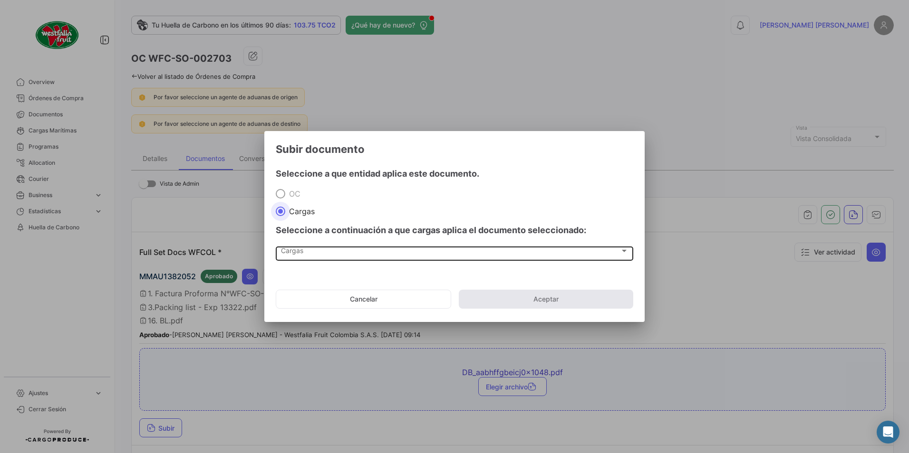
click at [310, 253] on div "Cargas" at bounding box center [450, 253] width 339 height 8
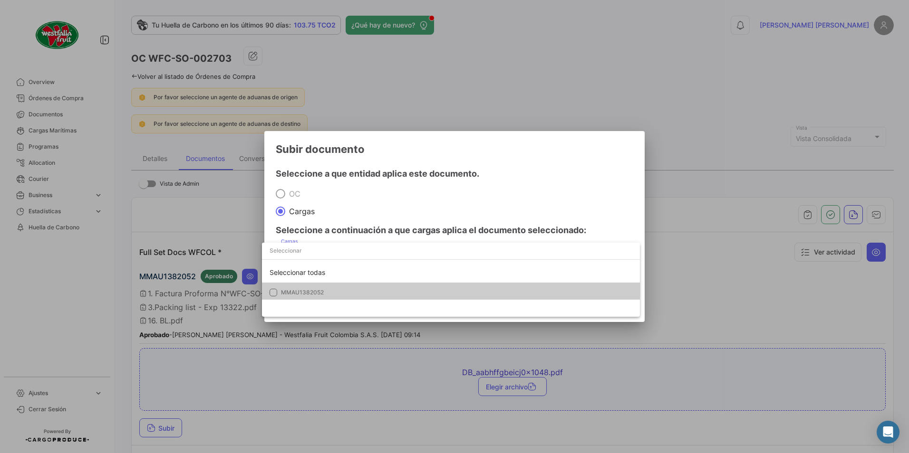
drag, startPoint x: 293, startPoint y: 292, endPoint x: 353, endPoint y: 283, distance: 60.5
click at [293, 291] on span "MMAU1382052" at bounding box center [302, 292] width 43 height 7
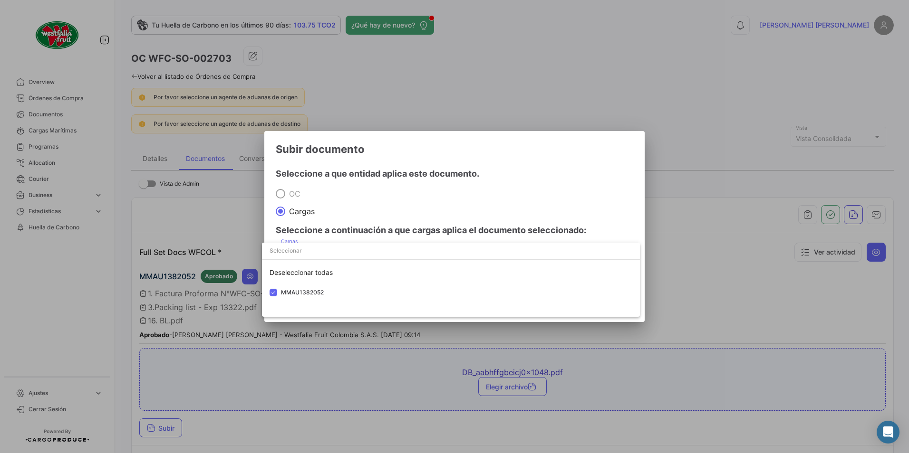
click at [473, 215] on div at bounding box center [454, 226] width 909 height 453
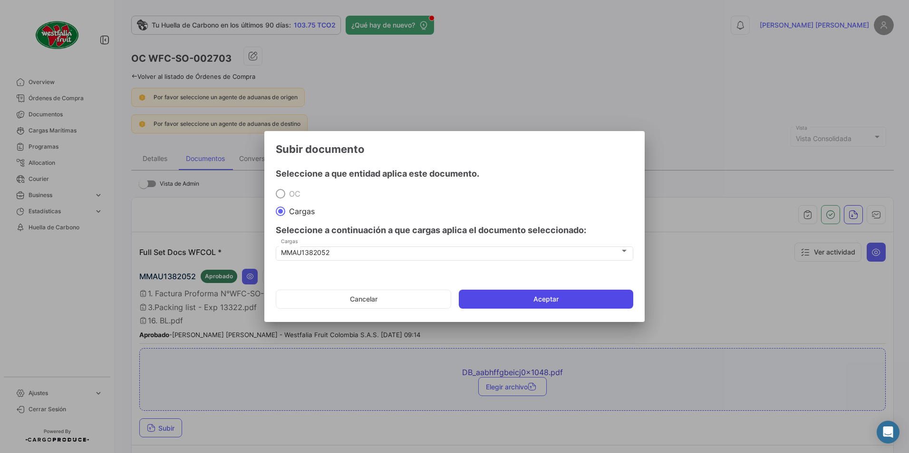
click at [514, 291] on button "Aceptar" at bounding box center [546, 299] width 174 height 19
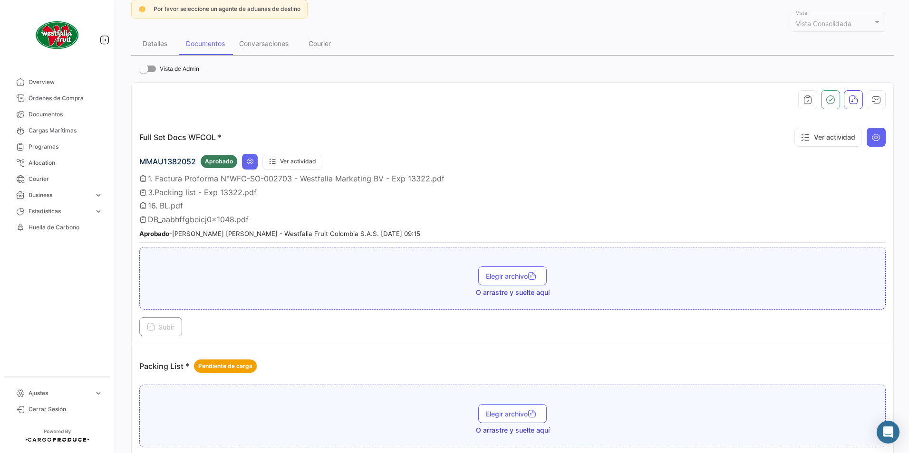
scroll to position [103, 0]
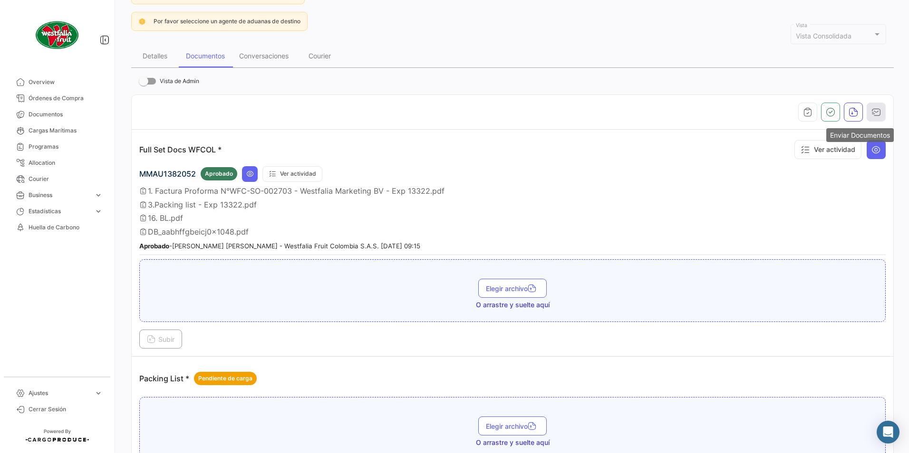
click at [871, 108] on icon "button" at bounding box center [876, 112] width 10 height 10
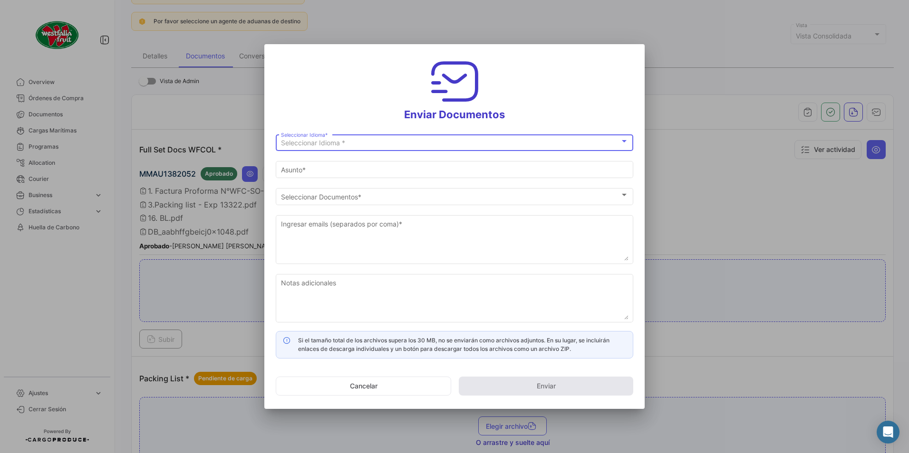
click at [315, 139] on div "Seleccionar Idioma * Seleccionar Idioma *" at bounding box center [454, 142] width 347 height 19
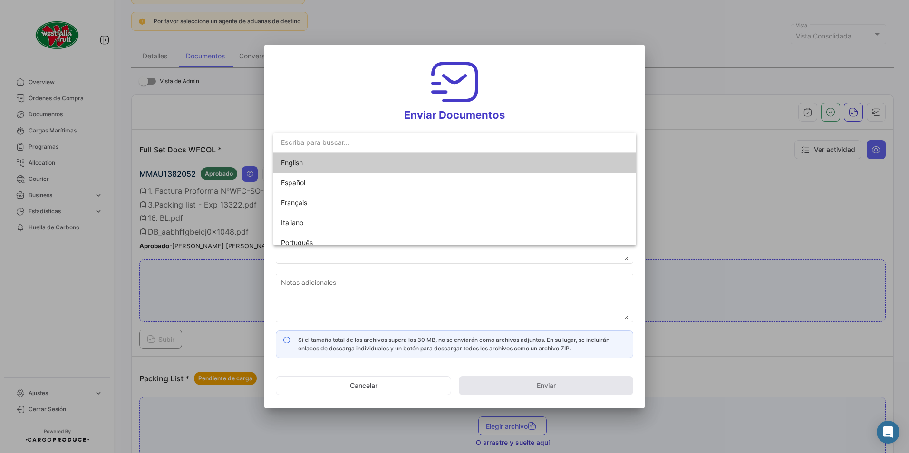
drag, startPoint x: 315, startPoint y: 139, endPoint x: 303, endPoint y: 162, distance: 25.9
click at [301, 159] on span "English" at bounding box center [292, 163] width 22 height 8
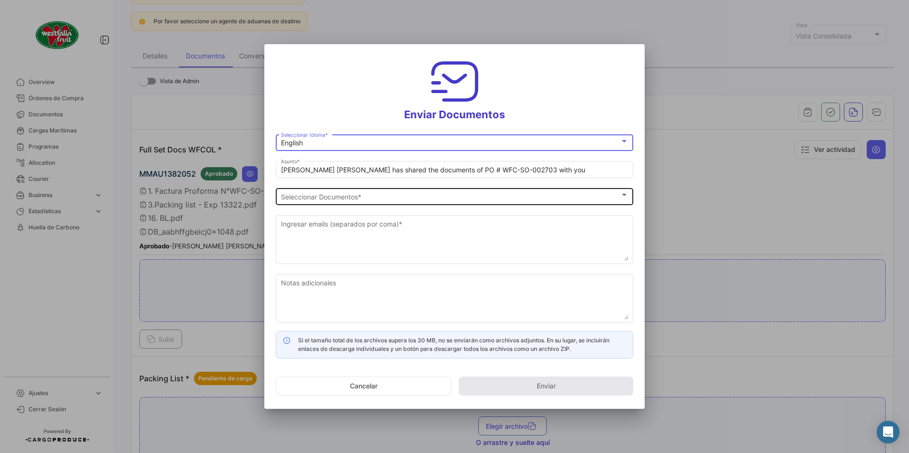
drag, startPoint x: 324, startPoint y: 169, endPoint x: 333, endPoint y: 193, distance: 25.7
click at [325, 170] on input "[PERSON_NAME] [PERSON_NAME] has shared the documents of PO # WFC-SO-002703 with…" at bounding box center [454, 170] width 347 height 8
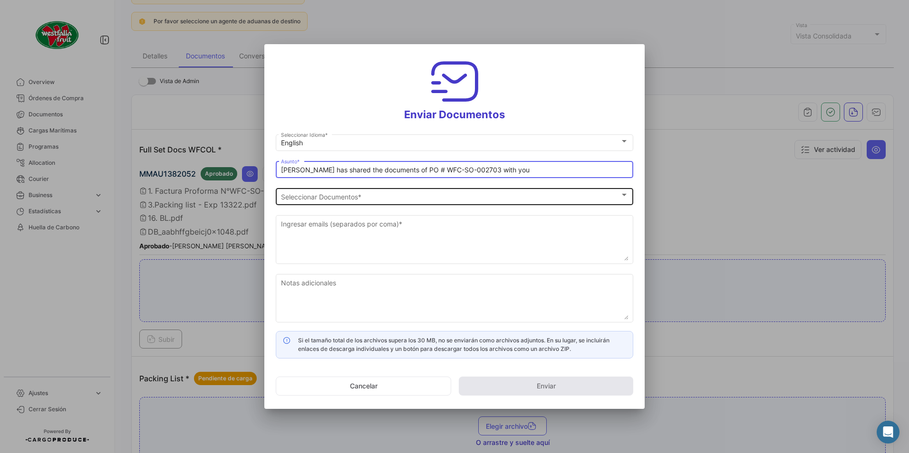
type input "[PERSON_NAME] has shared the documents of PO # WFC-SO-002703 with you"
click at [339, 201] on div "Seleccionar Documentos Seleccionar Documentos *" at bounding box center [454, 195] width 347 height 19
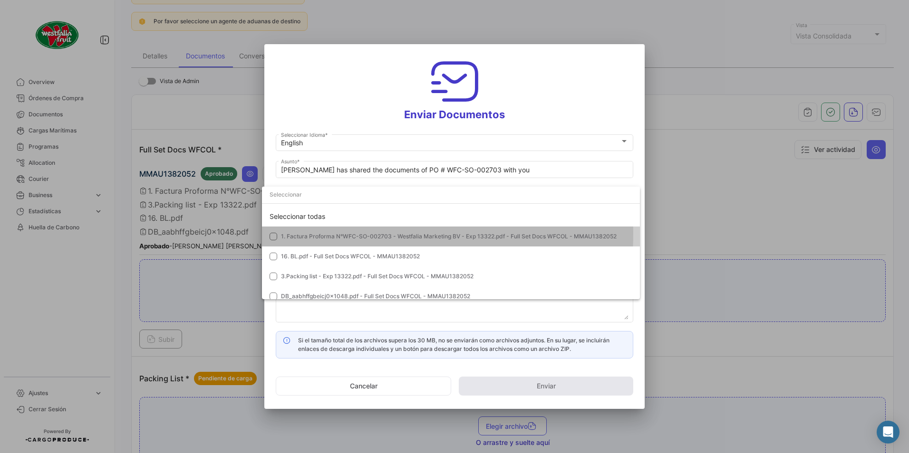
drag, startPoint x: 306, startPoint y: 234, endPoint x: 315, endPoint y: 258, distance: 25.9
click at [306, 235] on span "1. Factura Proforma N°WFC-SO-002703 - Westfalia Marketing BV - Exp 13322.pdf - …" at bounding box center [448, 236] width 335 height 7
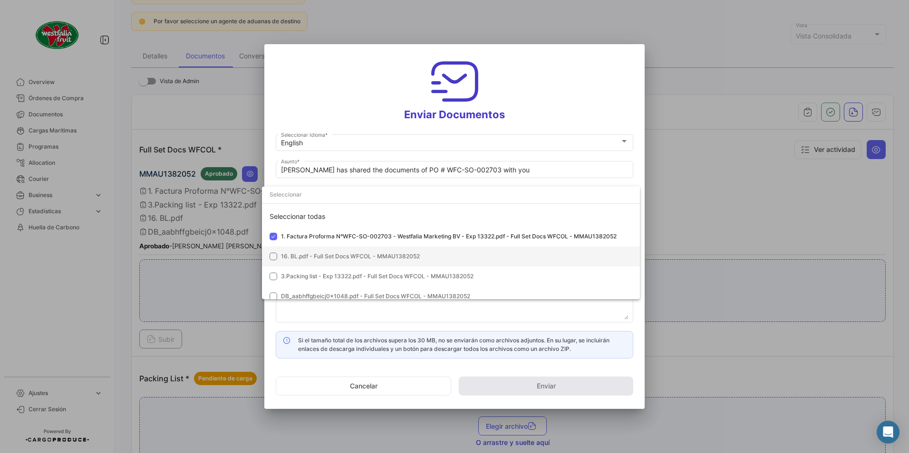
click at [315, 258] on span "16. BL.pdf - Full Set Docs WFCOL - MMAU1382052" at bounding box center [350, 256] width 139 height 7
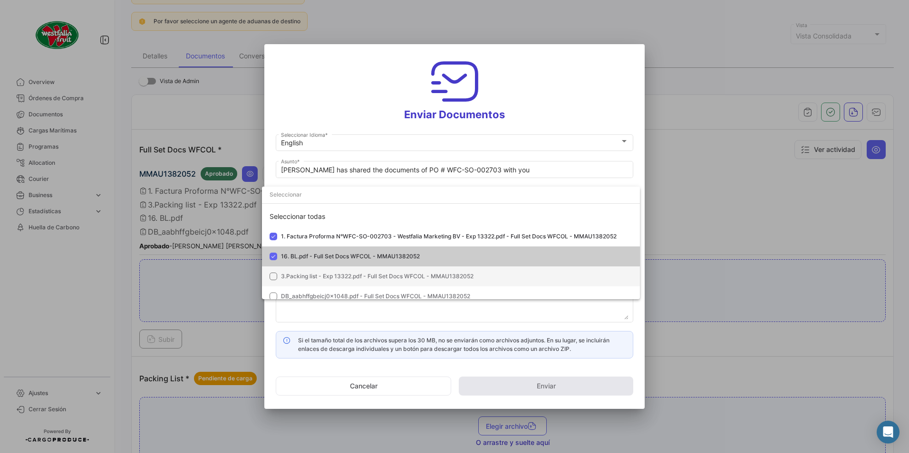
click at [303, 273] on span "3.Packing list - Exp 13322.pdf - Full Set Docs WFCOL - MMAU1382052" at bounding box center [377, 276] width 192 height 7
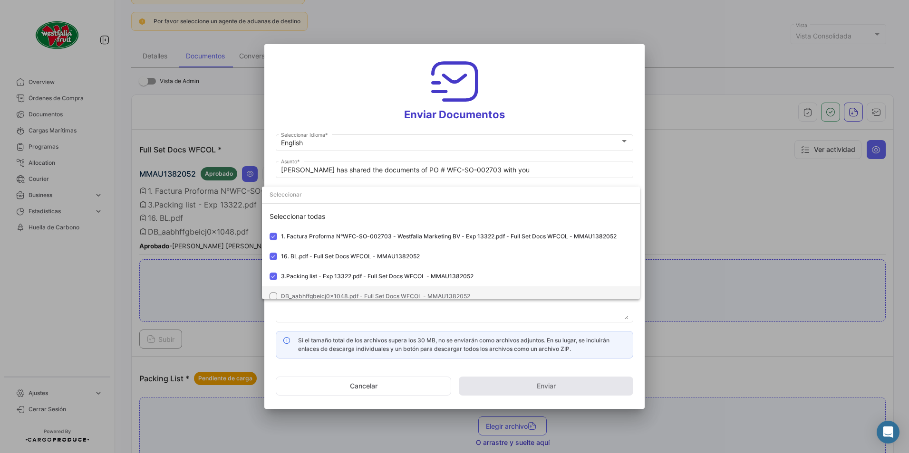
click at [297, 288] on mat-option "DB_aabhffgbeicj0x1048.pdf - Full Set Docs WFCOL - MMAU1382052" at bounding box center [451, 297] width 378 height 20
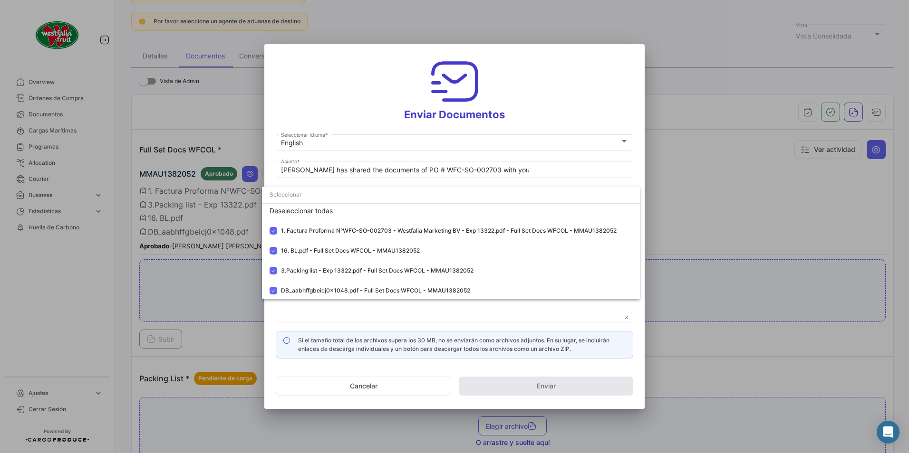
scroll to position [7, 0]
click at [537, 109] on div at bounding box center [454, 226] width 909 height 453
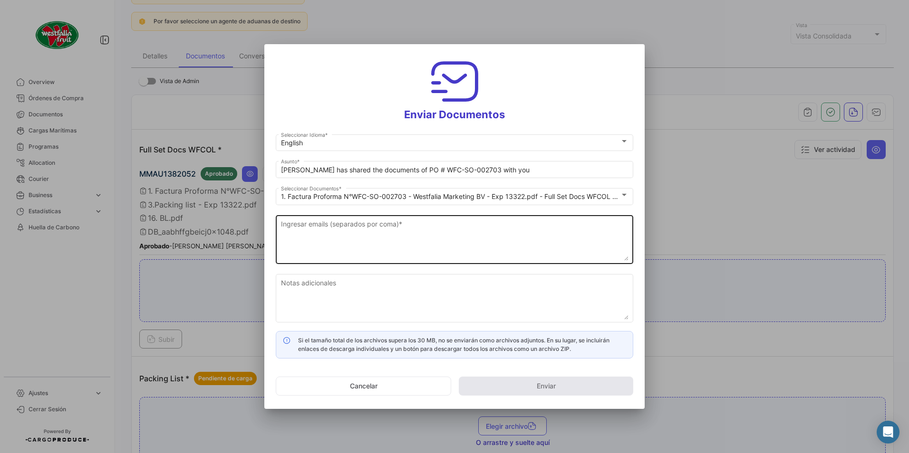
click at [383, 223] on textarea "Ingresar emails (separados por coma) *" at bounding box center [454, 240] width 347 height 42
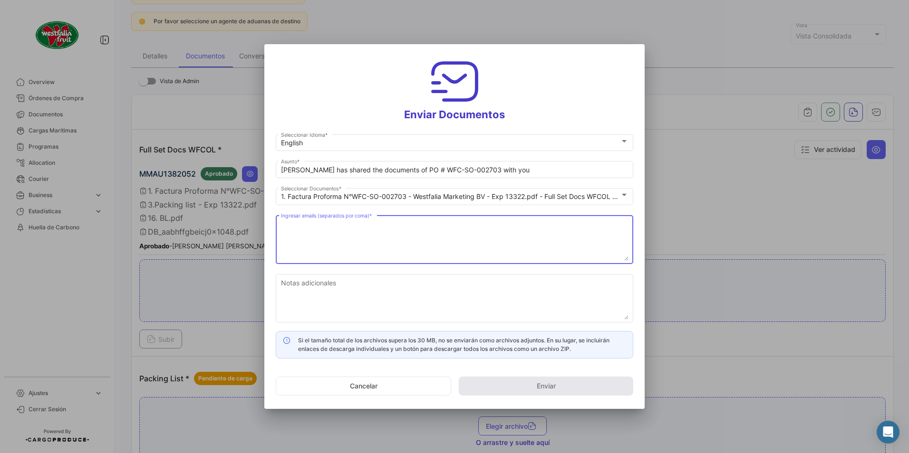
paste textarea "[DOMAIN_NAME][EMAIL_ADDRESS][DOMAIN_NAME]"
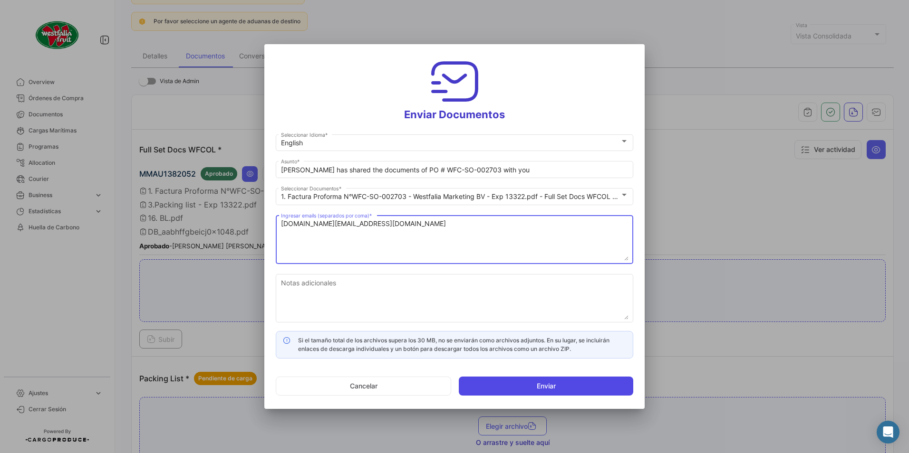
type textarea "[DOMAIN_NAME][EMAIL_ADDRESS][DOMAIN_NAME]"
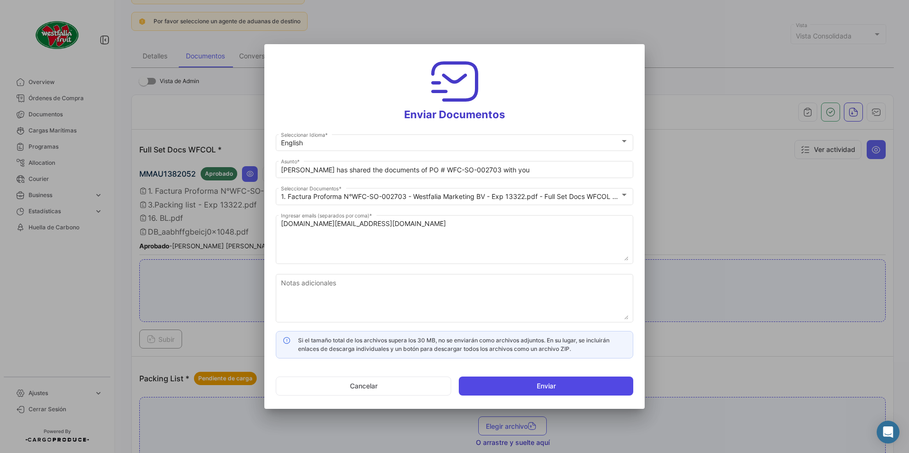
click at [529, 381] on button "Enviar" at bounding box center [546, 386] width 174 height 19
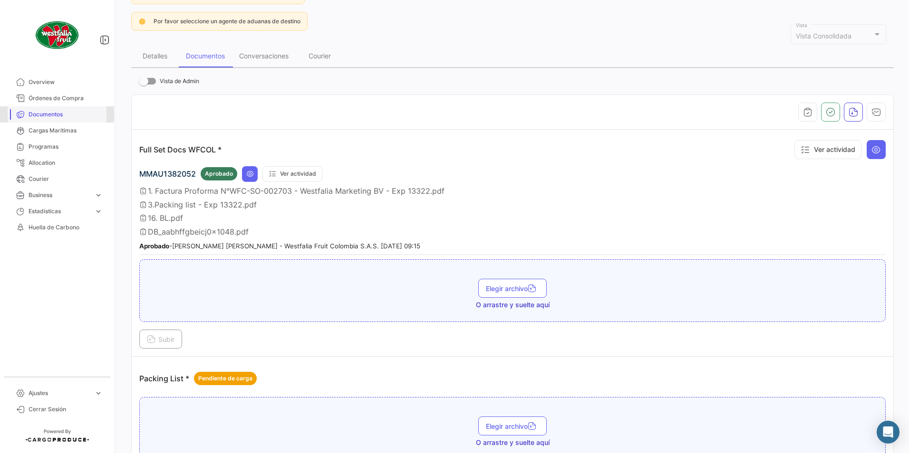
click at [51, 112] on span "Documentos" at bounding box center [66, 114] width 74 height 9
click at [48, 96] on span "Órdenes de Compra" at bounding box center [66, 98] width 74 height 9
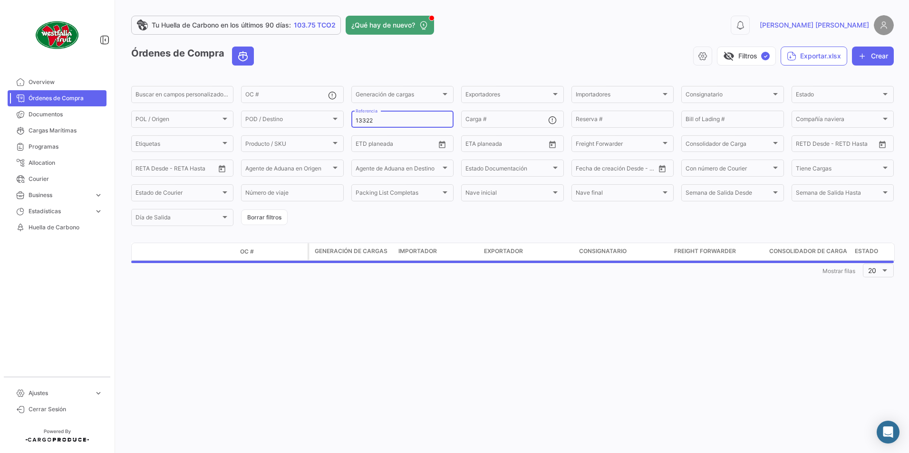
click at [377, 121] on input "13322" at bounding box center [402, 120] width 94 height 7
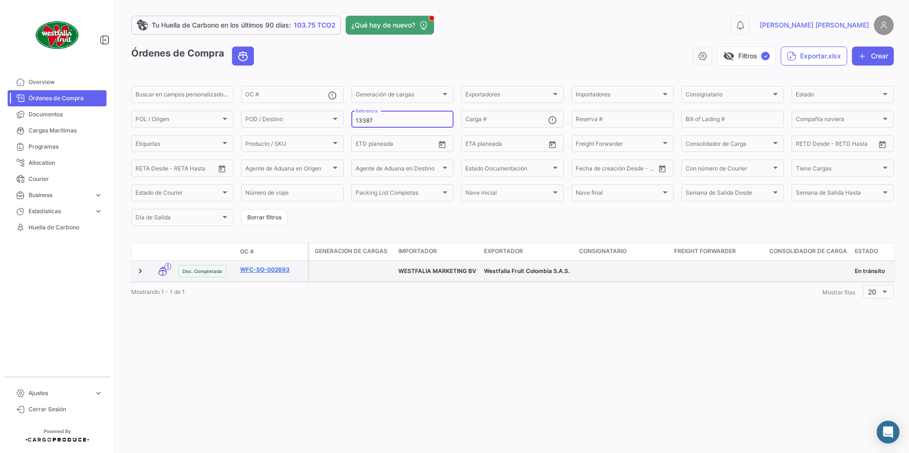
type input "13387"
click at [266, 267] on link "WFC-SO-002693" at bounding box center [272, 270] width 64 height 9
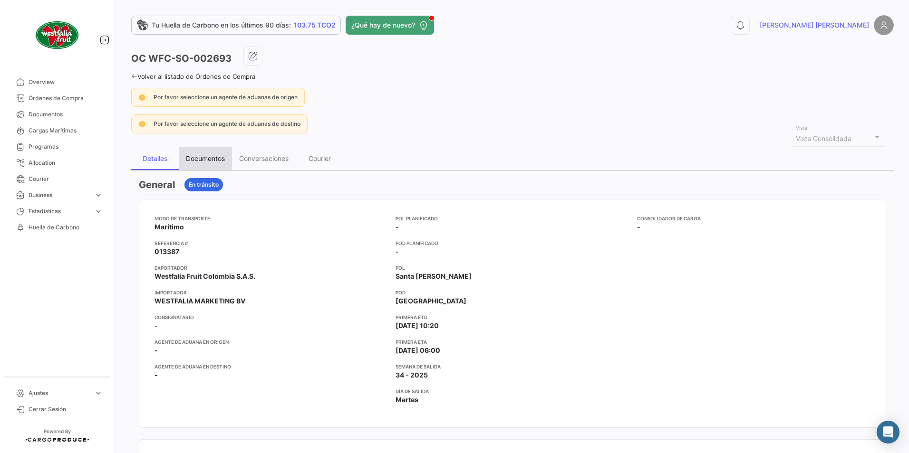
click at [193, 161] on div "Documentos" at bounding box center [205, 158] width 39 height 8
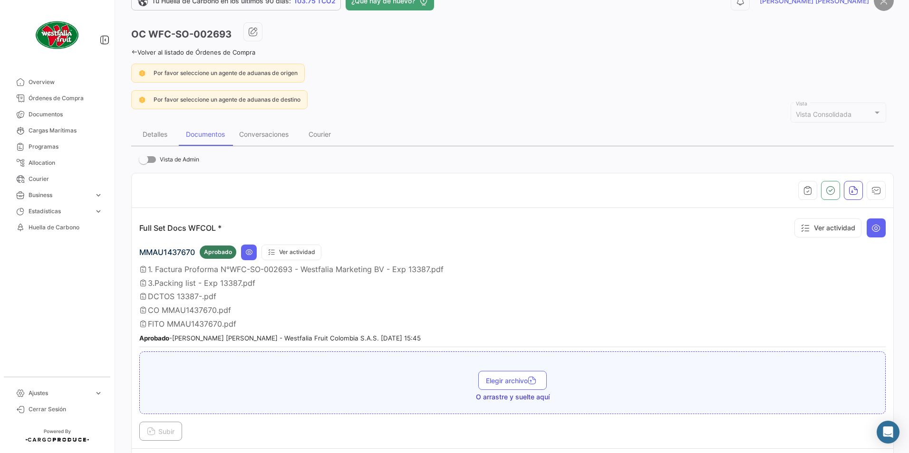
scroll to position [48, 0]
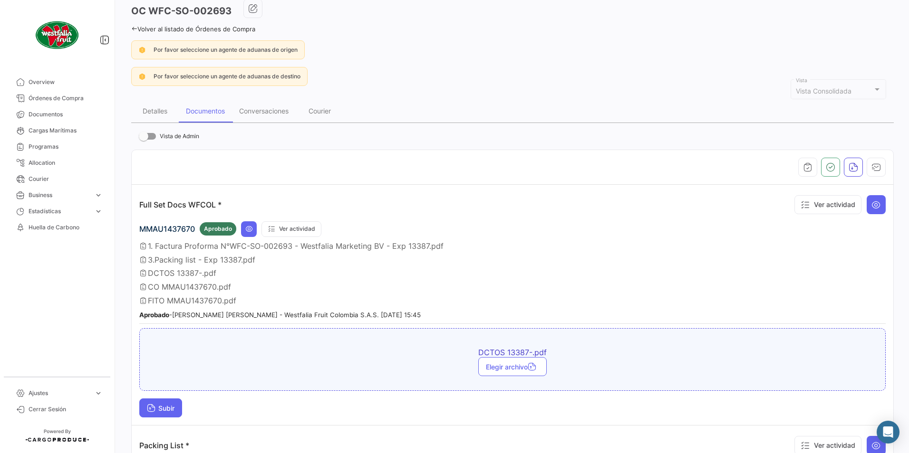
click at [159, 404] on button "Subir" at bounding box center [160, 408] width 43 height 19
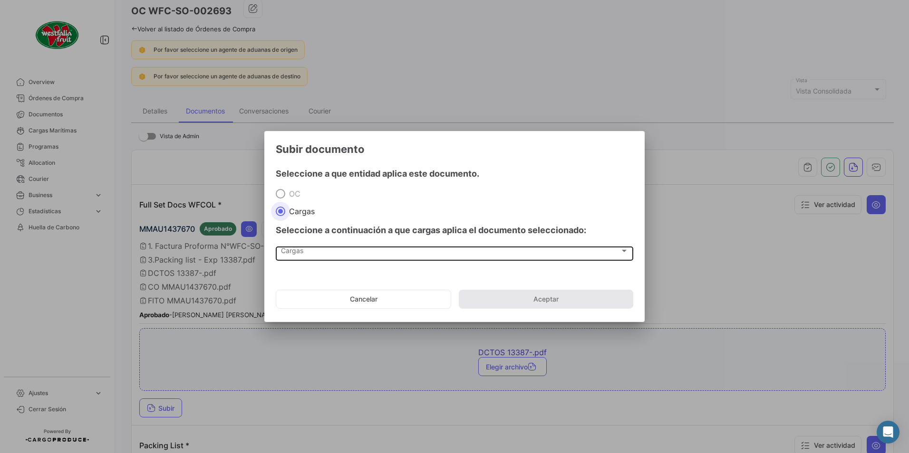
click at [287, 251] on span "Cargas" at bounding box center [450, 253] width 339 height 8
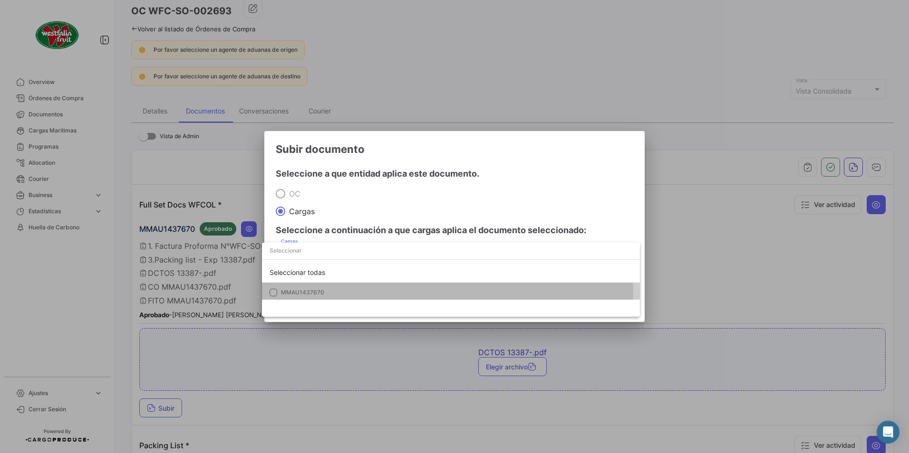
click at [296, 296] on mat-option "MMAU1437670" at bounding box center [451, 293] width 378 height 20
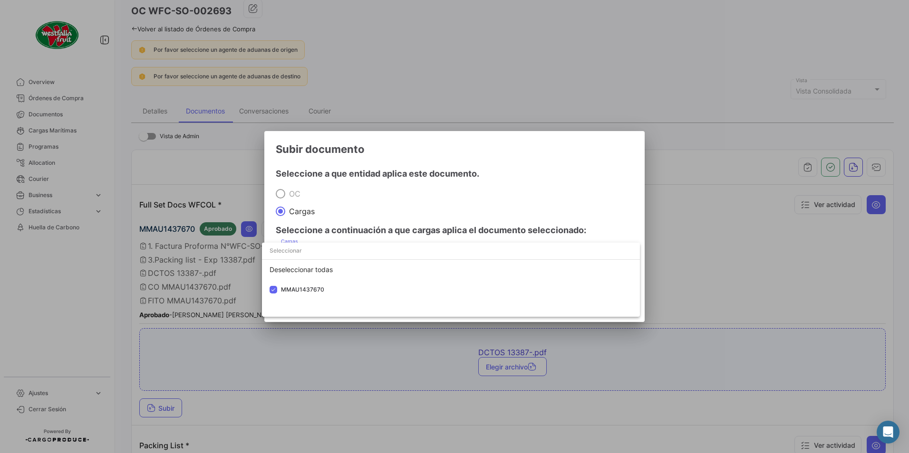
click at [534, 211] on div at bounding box center [454, 226] width 909 height 453
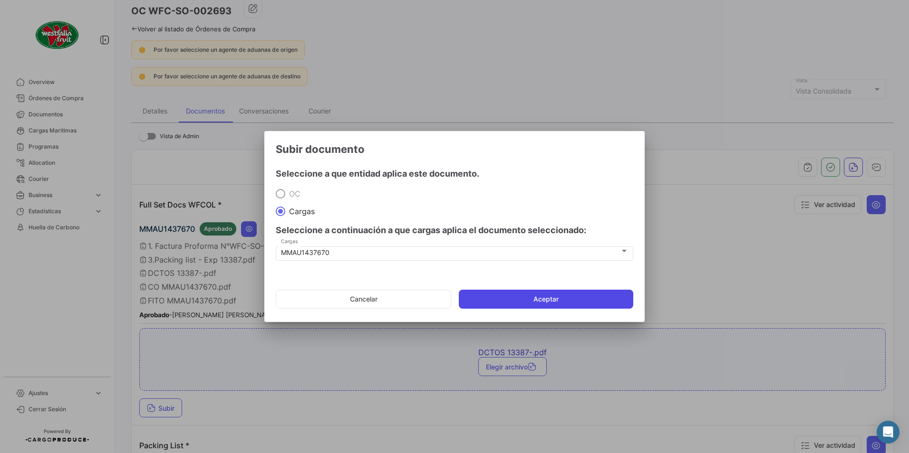
click at [522, 296] on button "Aceptar" at bounding box center [546, 299] width 174 height 19
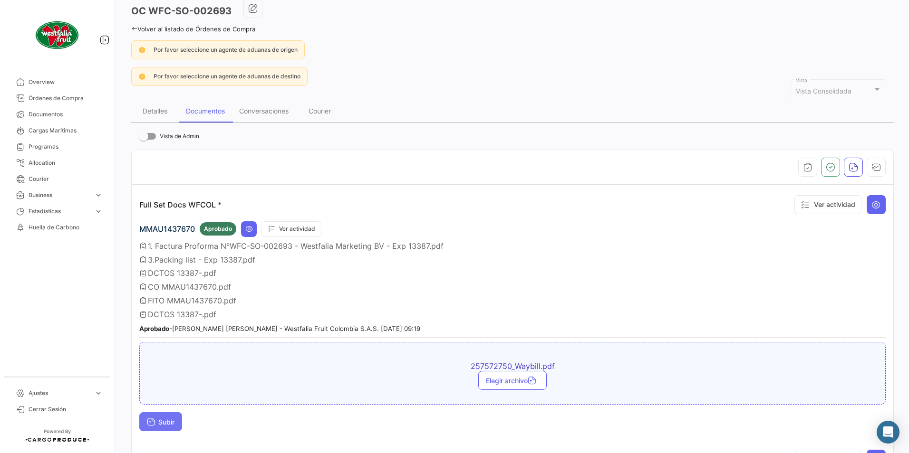
click at [171, 420] on span "Subir" at bounding box center [161, 422] width 28 height 8
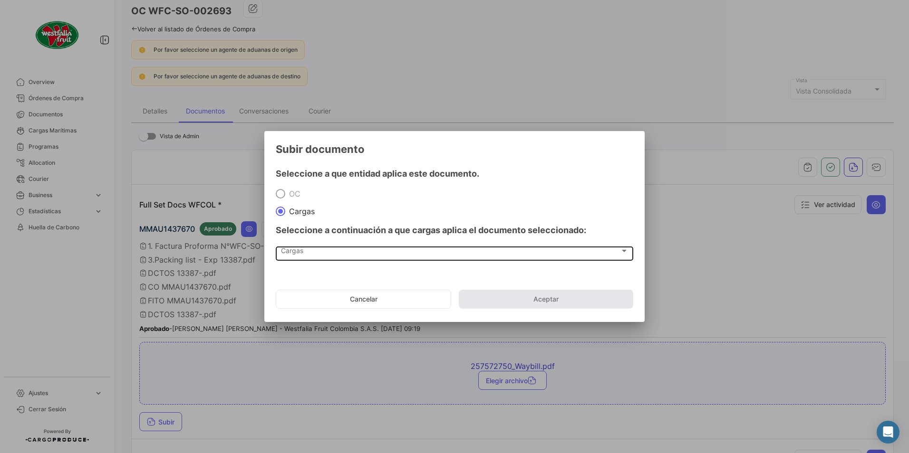
click at [302, 248] on div "Cargas Cargas" at bounding box center [454, 253] width 347 height 16
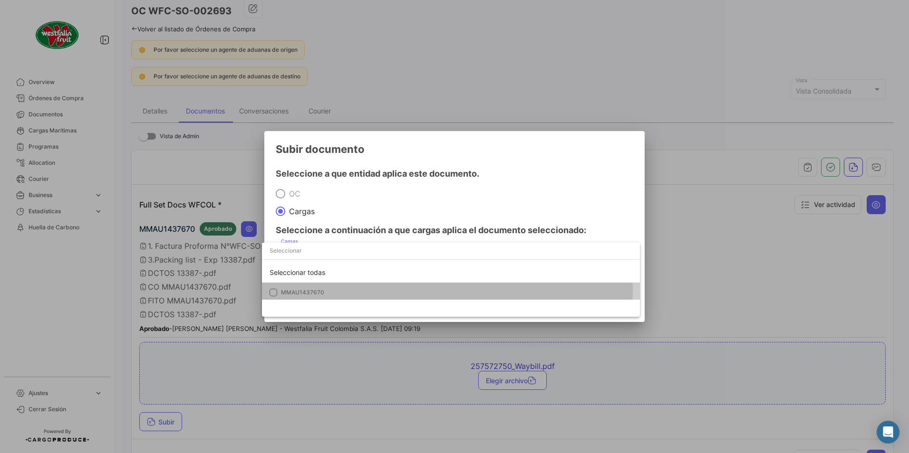
click at [299, 290] on span "MMAU1437670" at bounding box center [302, 292] width 43 height 7
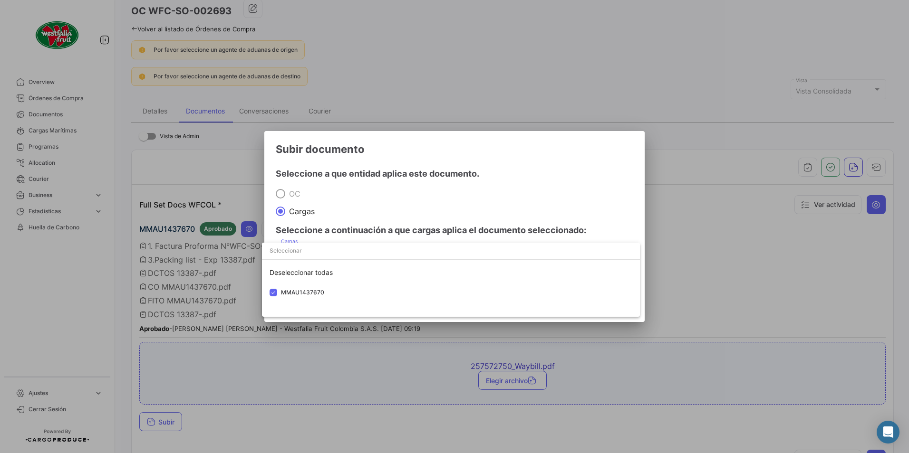
drag, startPoint x: 451, startPoint y: 147, endPoint x: 464, endPoint y: 178, distance: 33.7
click at [451, 147] on div at bounding box center [454, 226] width 909 height 453
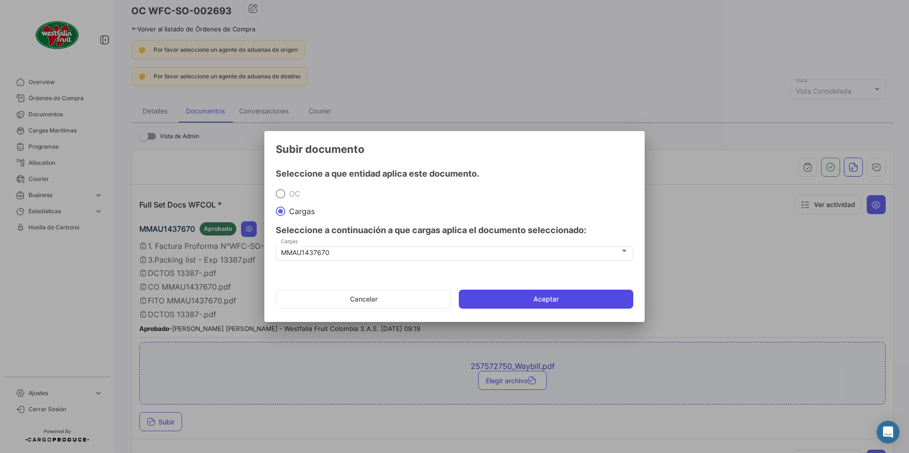
click at [537, 298] on button "Aceptar" at bounding box center [546, 299] width 174 height 19
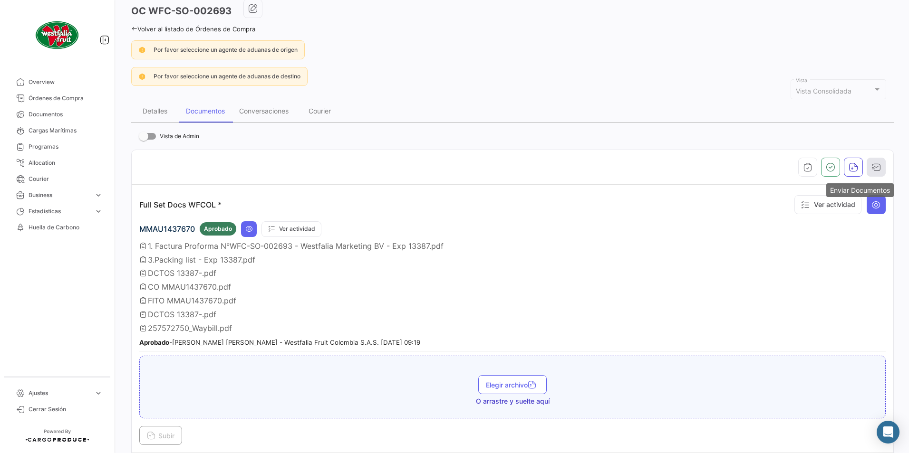
click at [879, 161] on button "button" at bounding box center [875, 167] width 19 height 19
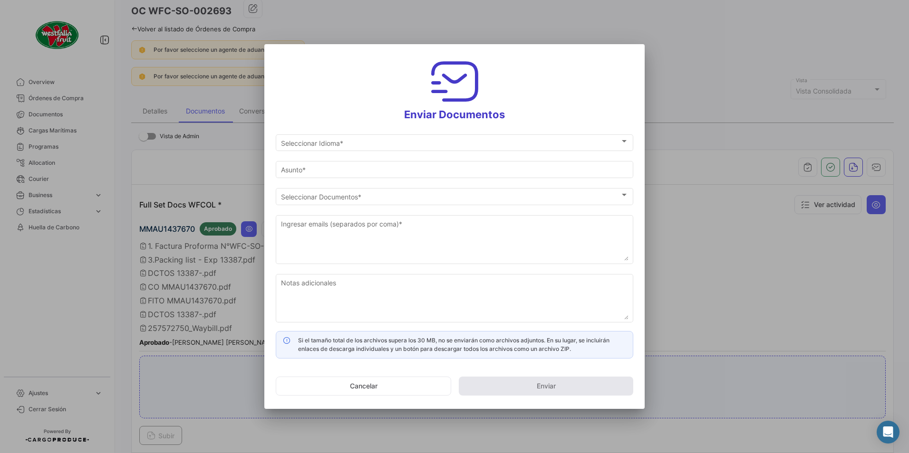
click at [870, 167] on div at bounding box center [454, 226] width 909 height 453
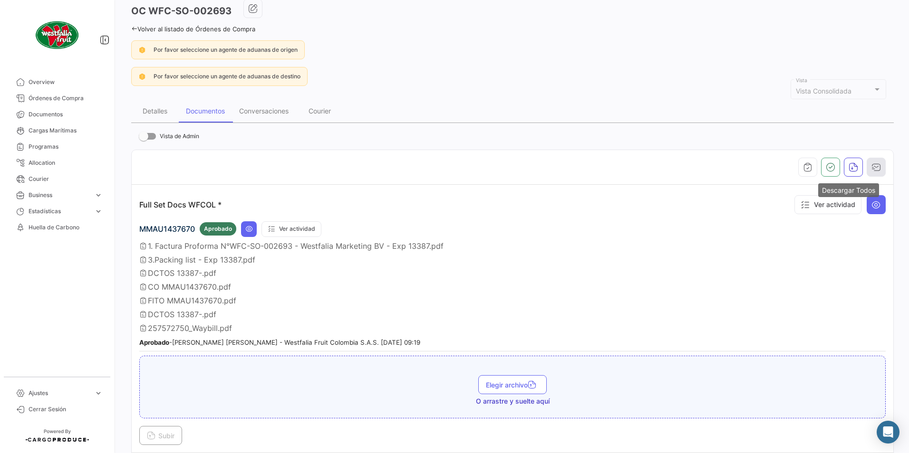
click at [873, 174] on button "button" at bounding box center [875, 167] width 19 height 19
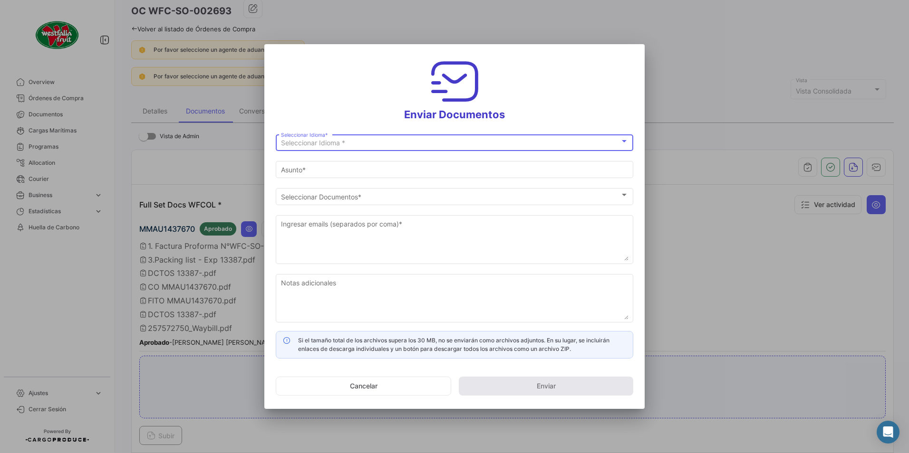
click at [309, 137] on div "Seleccionar Idioma * Seleccionar Idioma *" at bounding box center [454, 142] width 347 height 19
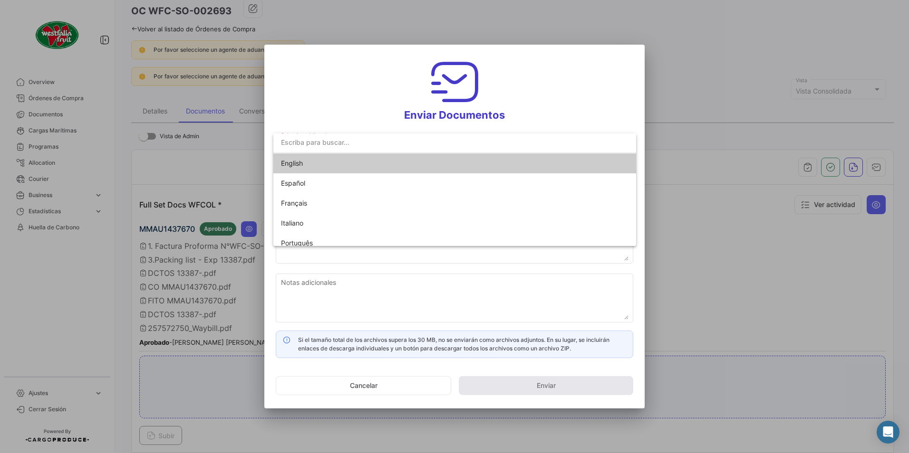
click at [291, 164] on span "English" at bounding box center [292, 163] width 22 height 8
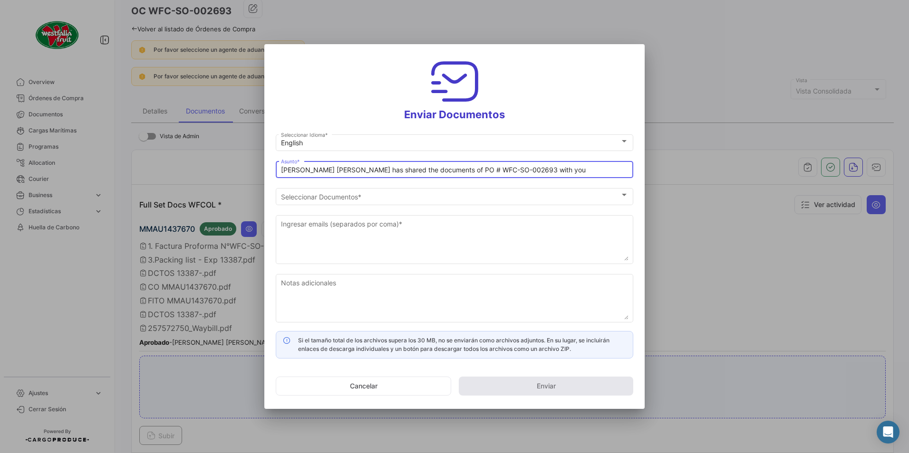
click at [322, 170] on input "[PERSON_NAME] [PERSON_NAME] has shared the documents of PO # WFC-SO-002693 with…" at bounding box center [454, 170] width 347 height 8
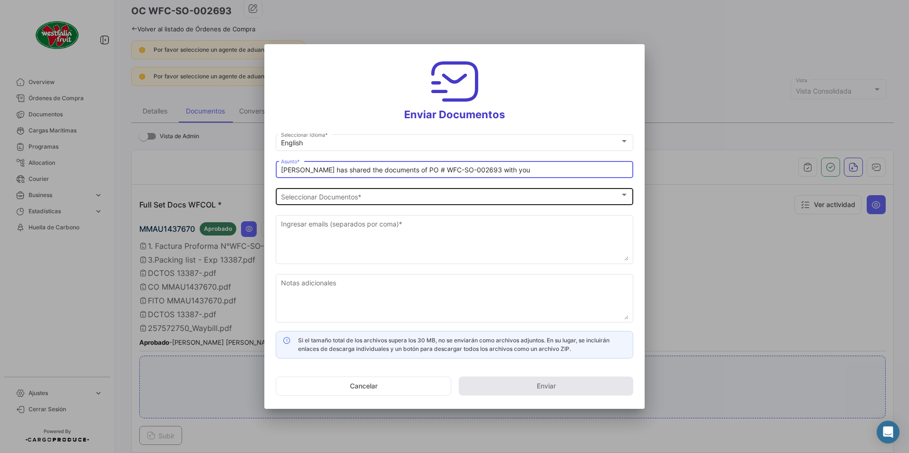
type input "[PERSON_NAME] has shared the documents of PO # WFC-SO-002693 with you"
click at [319, 198] on span "Seleccionar Documentos" at bounding box center [450, 197] width 339 height 8
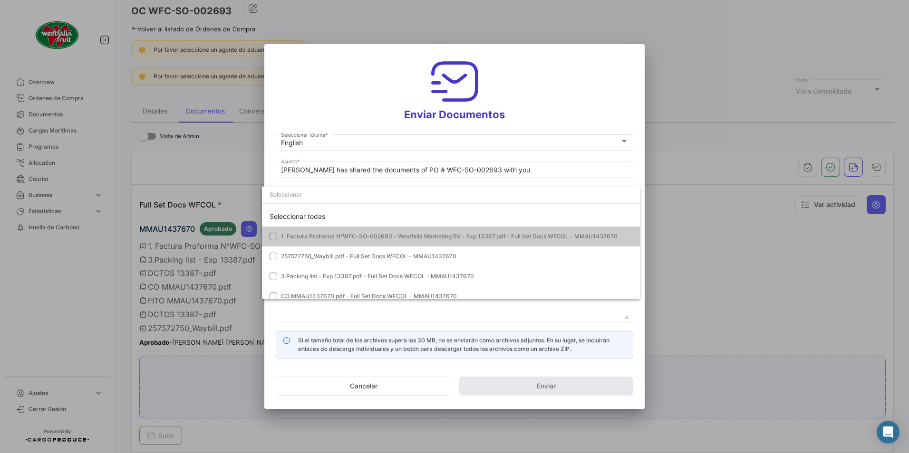
click at [312, 243] on mat-option "1. Factura Proforma N°WFC-SO-002693 - Westfalia Marketing BV - Exp 13387.pdf - …" at bounding box center [451, 237] width 378 height 20
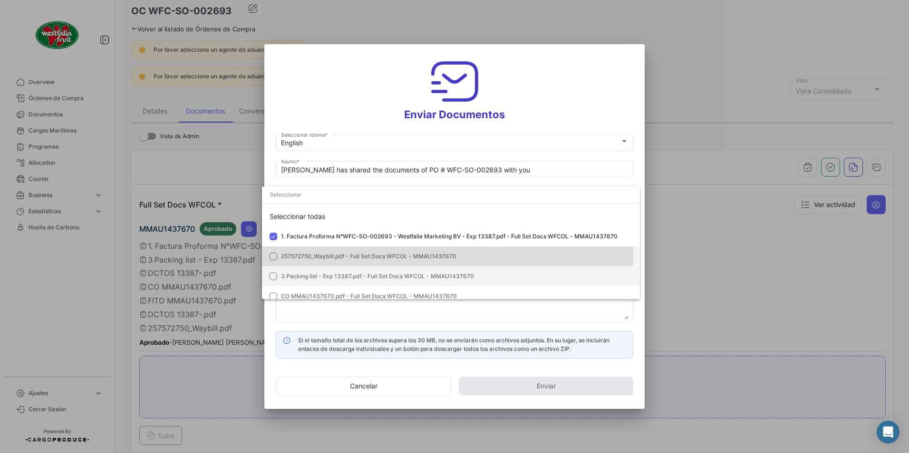
drag, startPoint x: 314, startPoint y: 254, endPoint x: 311, endPoint y: 273, distance: 19.2
click at [314, 255] on span "257572750_Waybill.pdf - Full Set Docs WFCOL - MMAU1437670" at bounding box center [368, 256] width 175 height 7
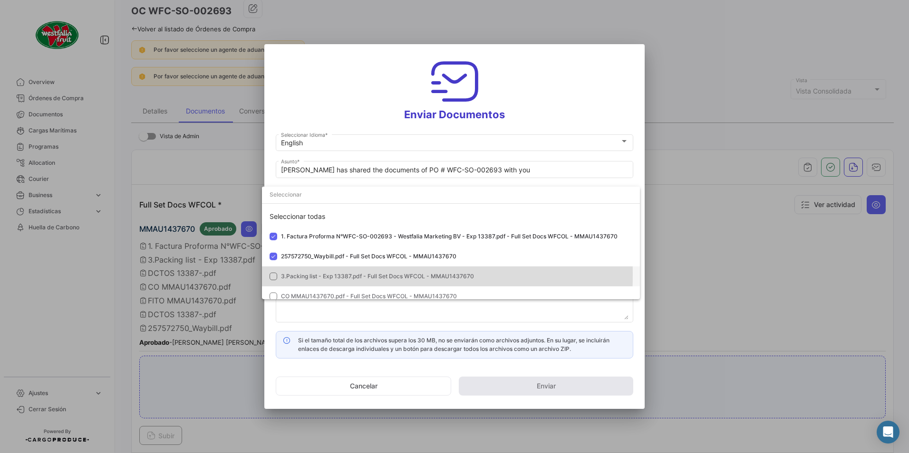
click at [311, 275] on span "3.Packing list - Exp 13387.pdf - Full Set Docs WFCOL - MMAU1437670" at bounding box center [377, 276] width 193 height 7
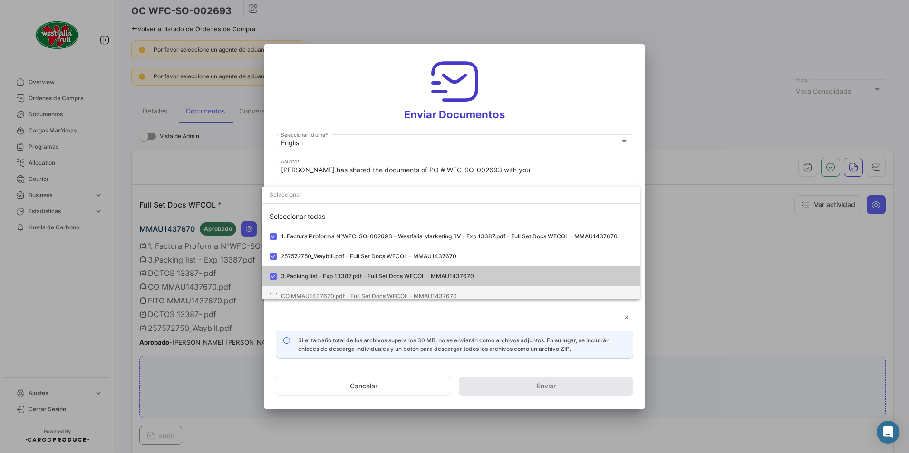
click at [312, 294] on span "CO MMAU1437670.pdf - Full Set Docs WFCOL - MMAU1437670" at bounding box center [369, 296] width 176 height 7
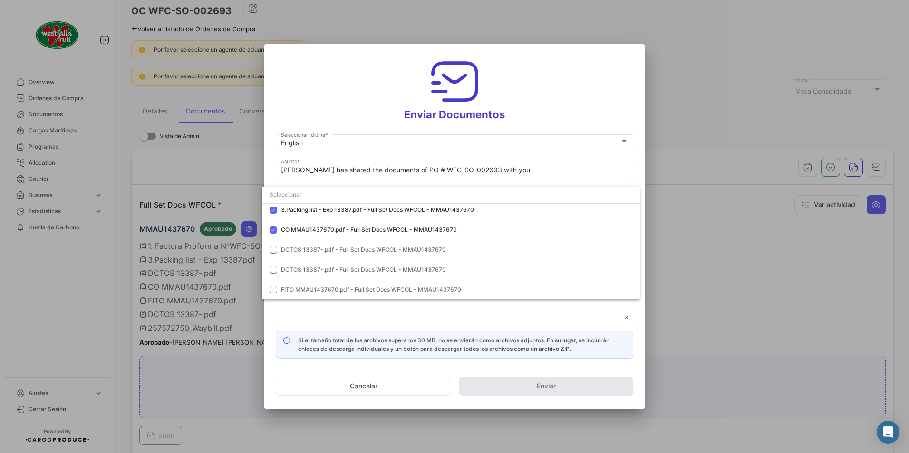
scroll to position [87, 0]
click at [287, 230] on span "DCTOS 13387-.pdf - Full Set Docs WFCOL - MMAU1437670" at bounding box center [363, 229] width 165 height 7
click at [295, 249] on span "DCTOS 13387-.pdf - Full Set Docs WFCOL - MMAU1437670" at bounding box center [363, 249] width 165 height 7
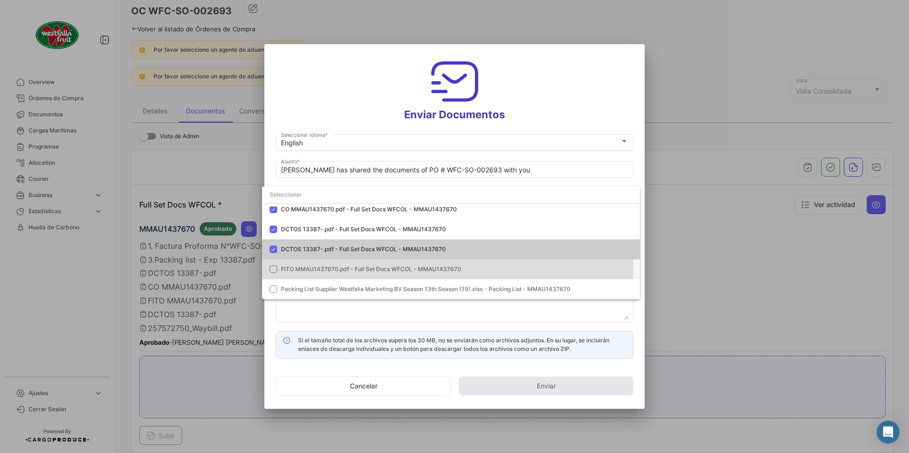
drag, startPoint x: 300, startPoint y: 264, endPoint x: 300, endPoint y: 270, distance: 6.2
click at [300, 265] on mat-option "FITO MMAU1437670.pdf - Full Set Docs WFCOL - MMAU1437670" at bounding box center [451, 269] width 378 height 20
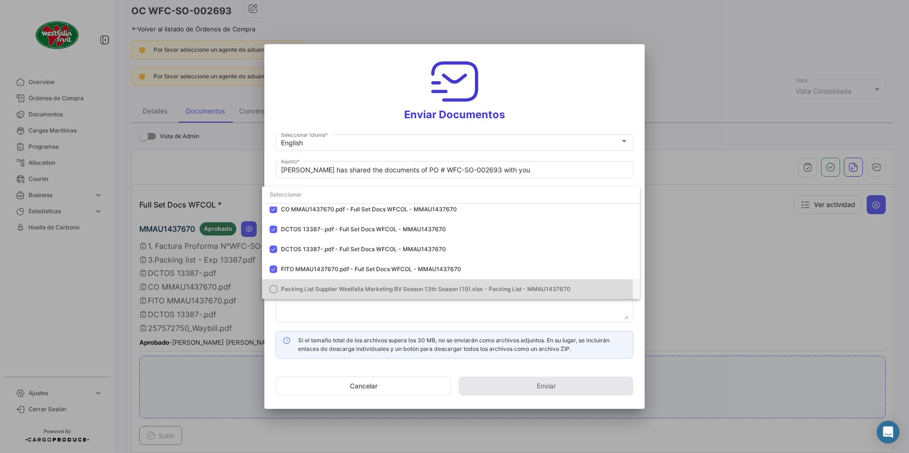
drag, startPoint x: 304, startPoint y: 292, endPoint x: 317, endPoint y: 280, distance: 17.2
click at [305, 292] on span "Packing List Supplier Westfalia Marketing BV Season 13th Season (19).xlsx - Pac…" at bounding box center [425, 289] width 289 height 7
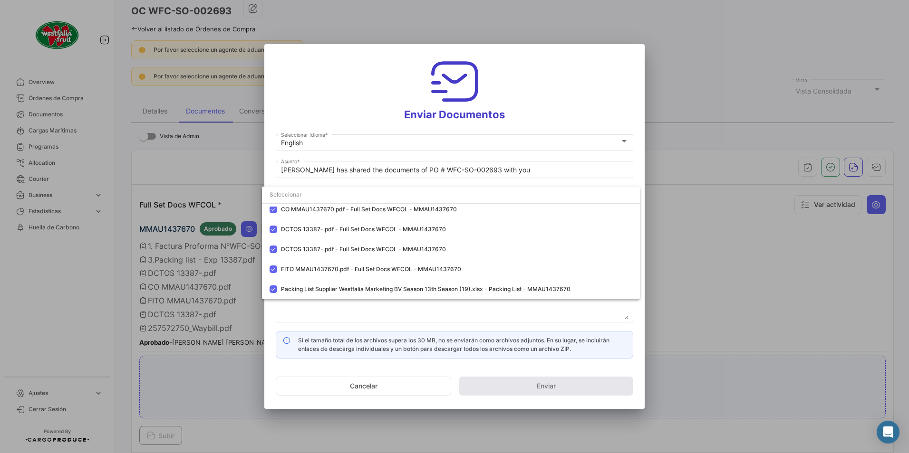
drag, startPoint x: 546, startPoint y: 81, endPoint x: 487, endPoint y: 230, distance: 161.2
click at [547, 83] on div at bounding box center [454, 226] width 909 height 453
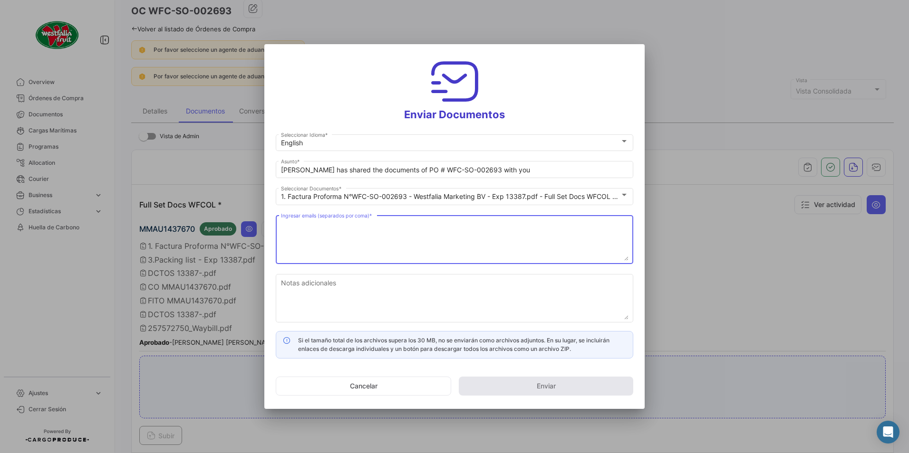
drag, startPoint x: 356, startPoint y: 260, endPoint x: 343, endPoint y: 242, distance: 22.4
click at [354, 257] on textarea "Ingresar emails (separados por coma) *" at bounding box center [454, 240] width 347 height 42
paste textarea "[DOMAIN_NAME][EMAIL_ADDRESS][DOMAIN_NAME]"
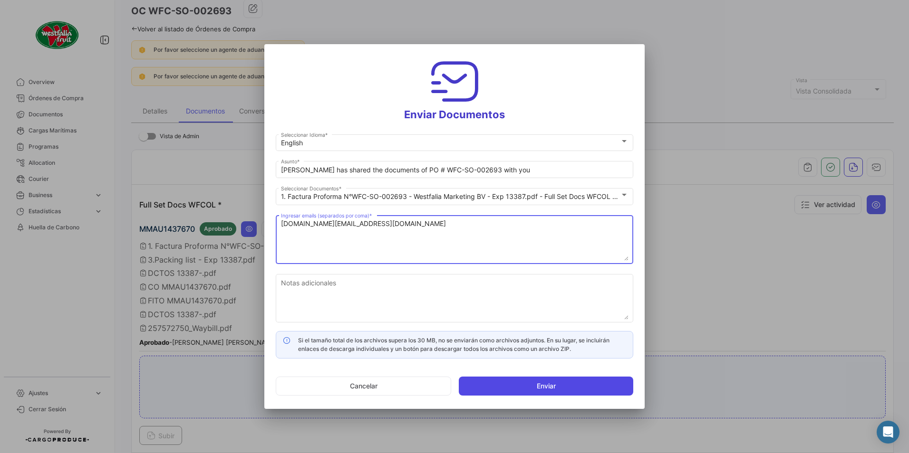
type textarea "[DOMAIN_NAME][EMAIL_ADDRESS][DOMAIN_NAME]"
click at [530, 383] on button "Enviar" at bounding box center [546, 386] width 174 height 19
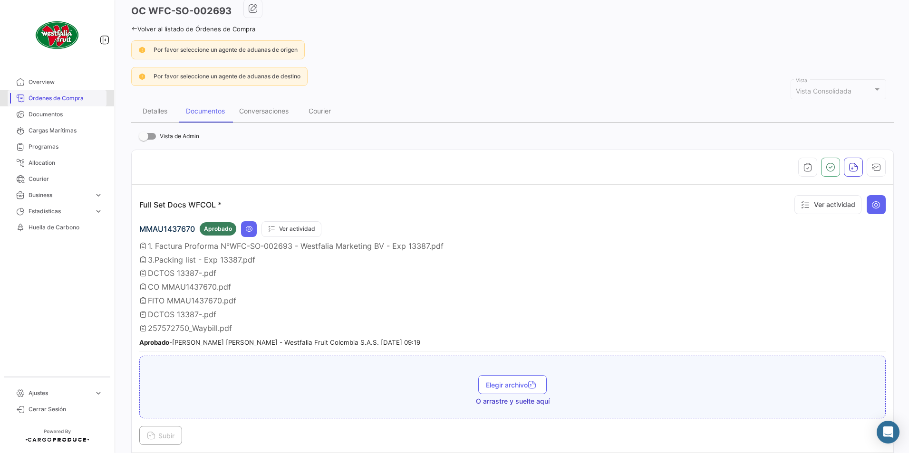
click at [52, 100] on span "Órdenes de Compra" at bounding box center [66, 98] width 74 height 9
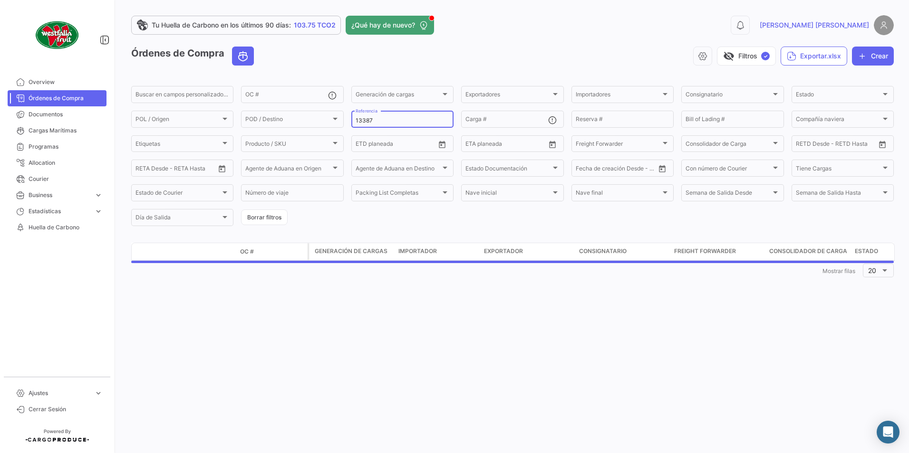
click at [382, 122] on input "13387" at bounding box center [402, 120] width 94 height 7
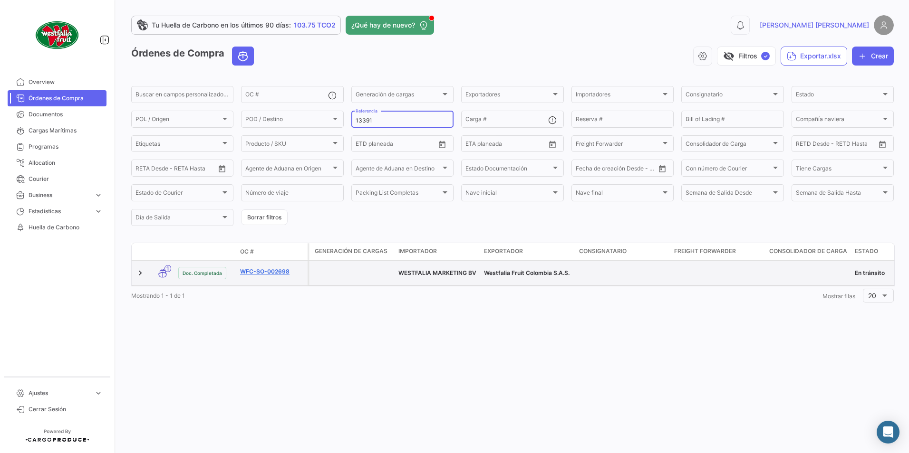
type input "13391"
click at [274, 268] on link "WFC-SO-002698" at bounding box center [272, 272] width 64 height 9
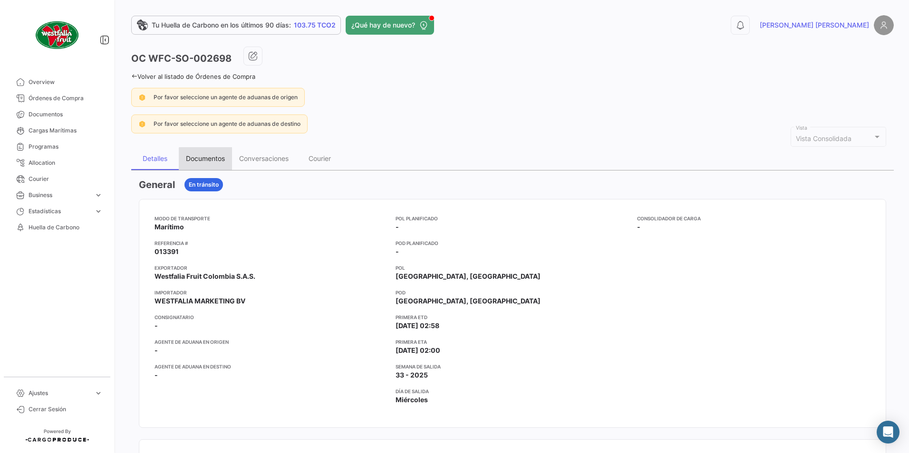
click at [207, 159] on div "Documentos" at bounding box center [205, 158] width 39 height 8
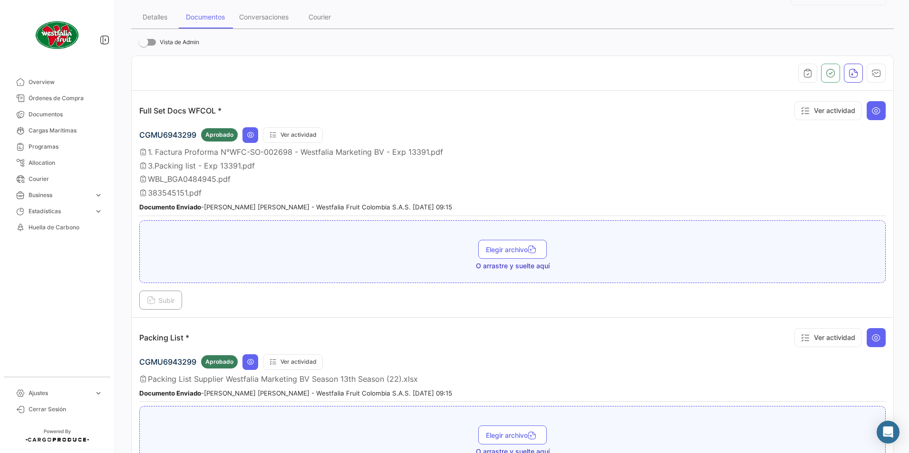
scroll to position [143, 0]
click at [162, 292] on button "Subir" at bounding box center [160, 299] width 43 height 19
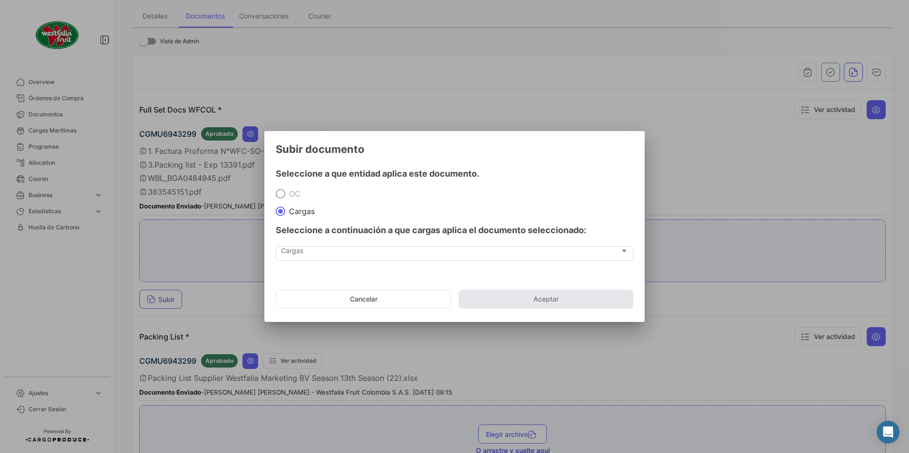
click at [292, 244] on div "Seleccione a continuación a que cargas aplica el documento seleccionado:" at bounding box center [454, 230] width 357 height 29
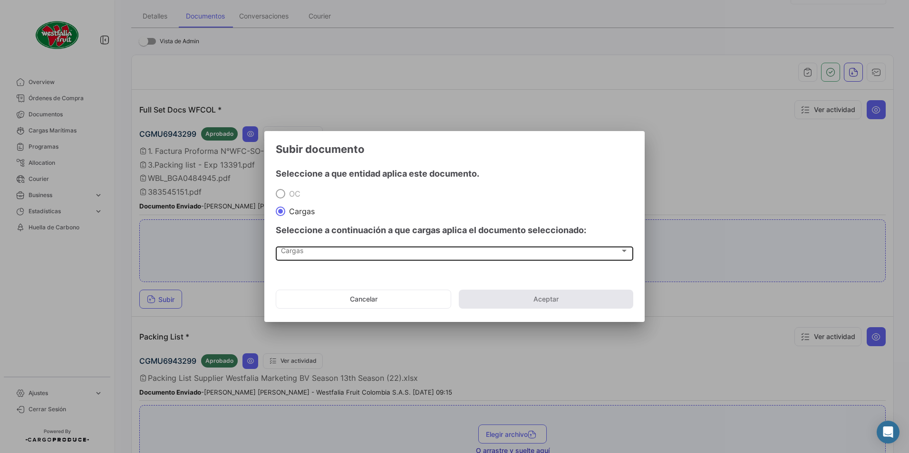
drag, startPoint x: 292, startPoint y: 244, endPoint x: 294, endPoint y: 251, distance: 7.5
click at [294, 251] on span "Cargas" at bounding box center [450, 253] width 339 height 8
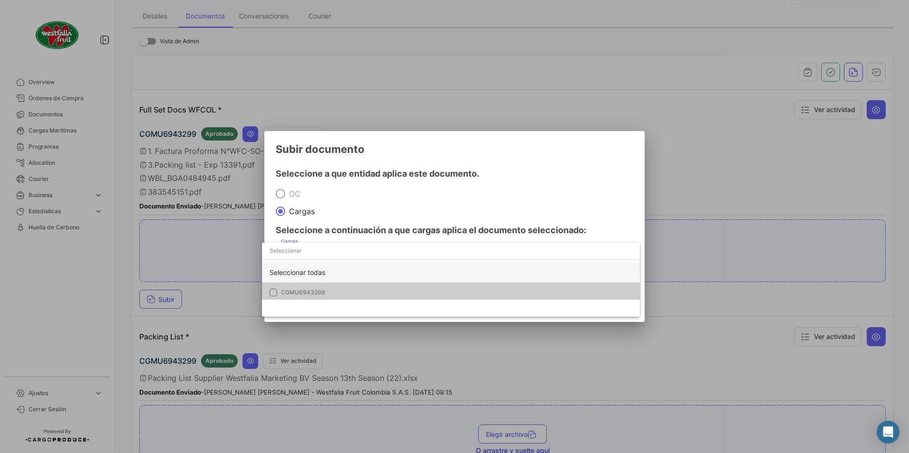
click at [286, 279] on div "Seleccionar todas" at bounding box center [451, 273] width 378 height 20
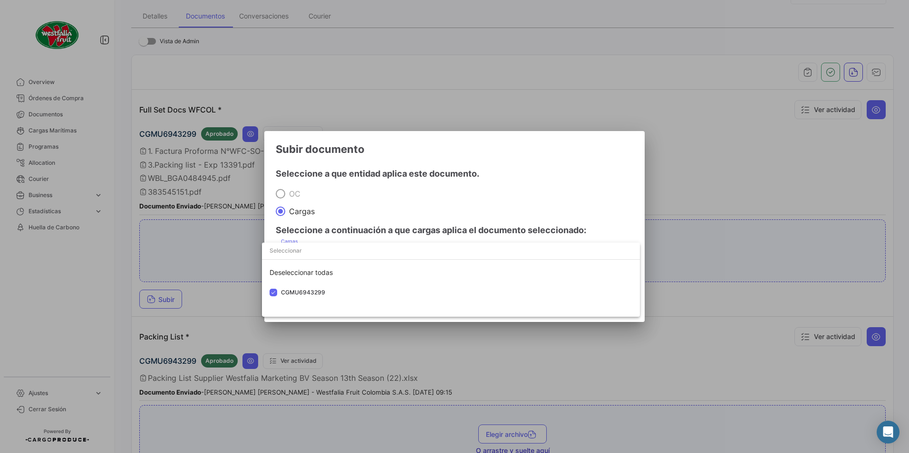
click at [407, 203] on div at bounding box center [454, 226] width 909 height 453
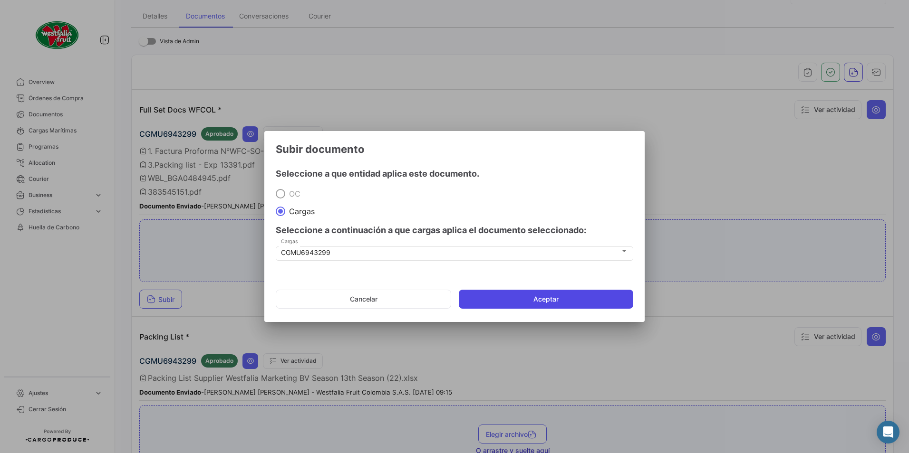
click at [520, 297] on button "Aceptar" at bounding box center [546, 299] width 174 height 19
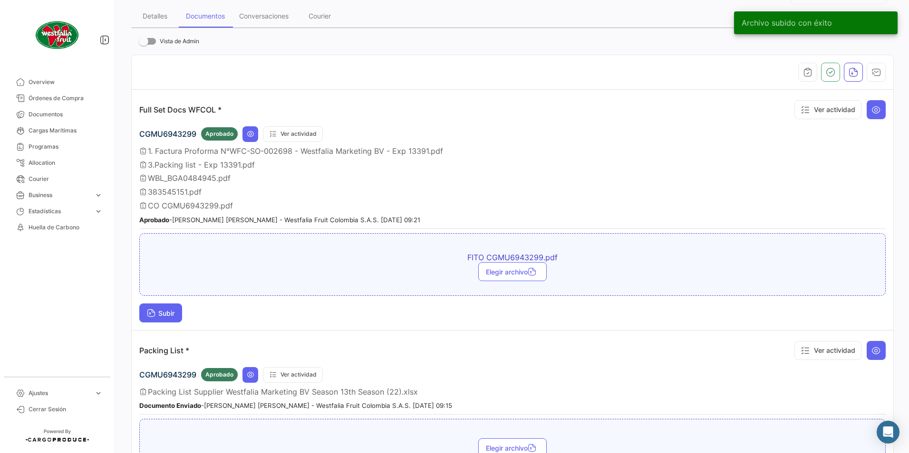
click at [173, 315] on span "Subir" at bounding box center [161, 313] width 28 height 8
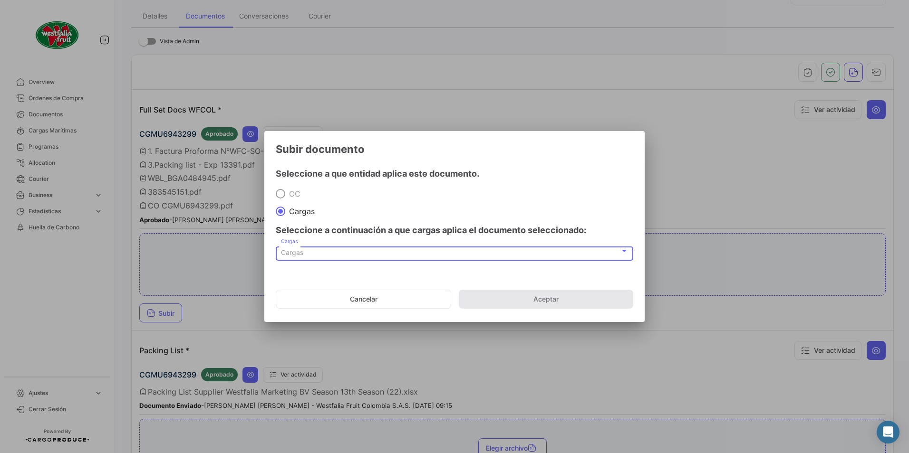
click at [300, 252] on span "Cargas" at bounding box center [292, 253] width 22 height 8
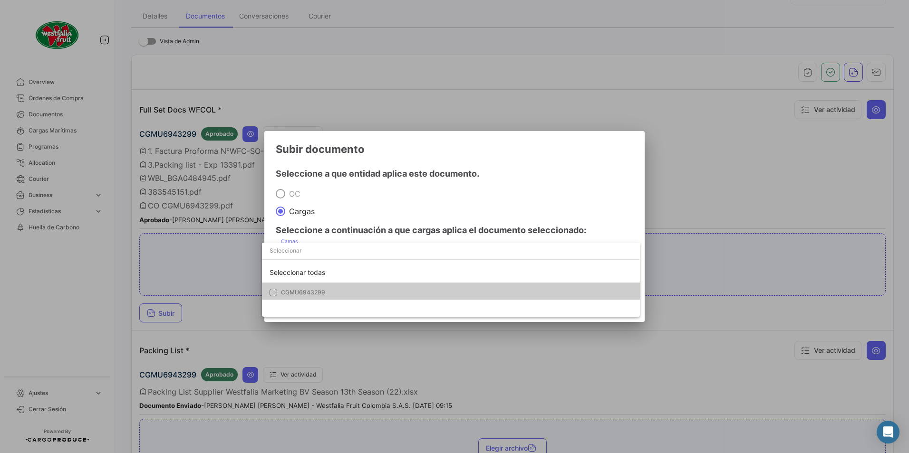
click at [307, 295] on span "CGMU6943299" at bounding box center [303, 292] width 44 height 7
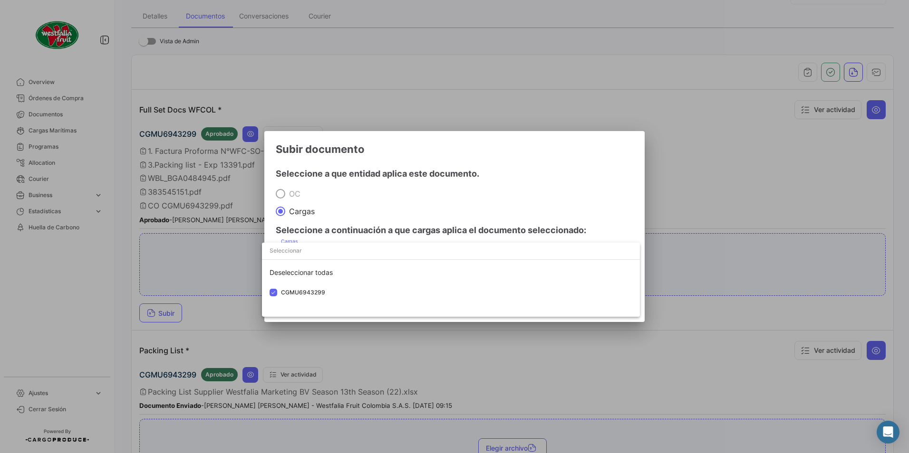
click at [438, 220] on div at bounding box center [454, 226] width 909 height 453
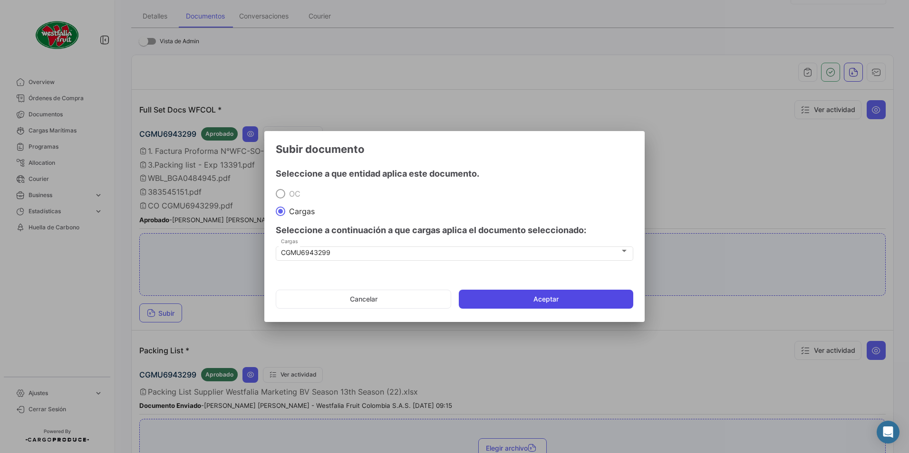
click at [511, 297] on button "Aceptar" at bounding box center [546, 299] width 174 height 19
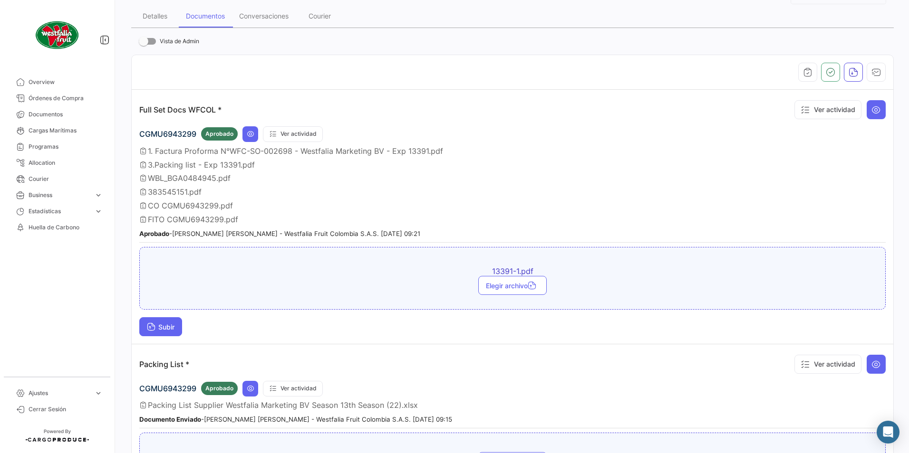
click at [172, 325] on span "Subir" at bounding box center [161, 327] width 28 height 8
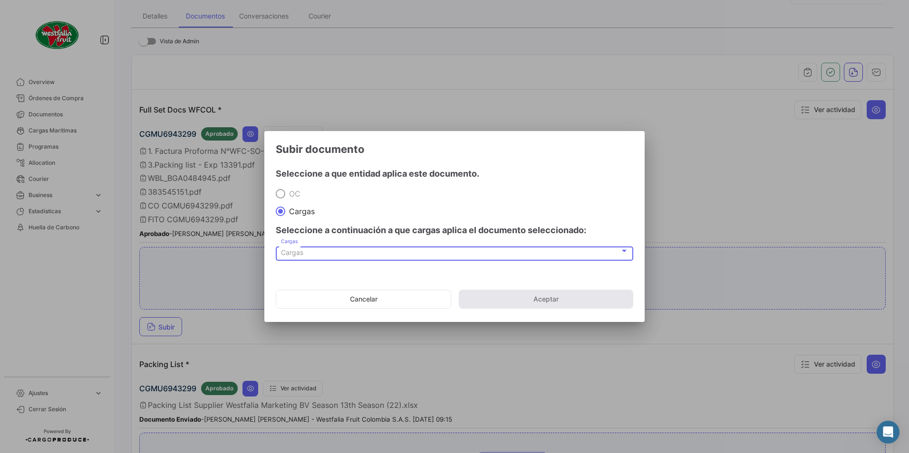
click at [316, 255] on div "Cargas" at bounding box center [450, 253] width 339 height 8
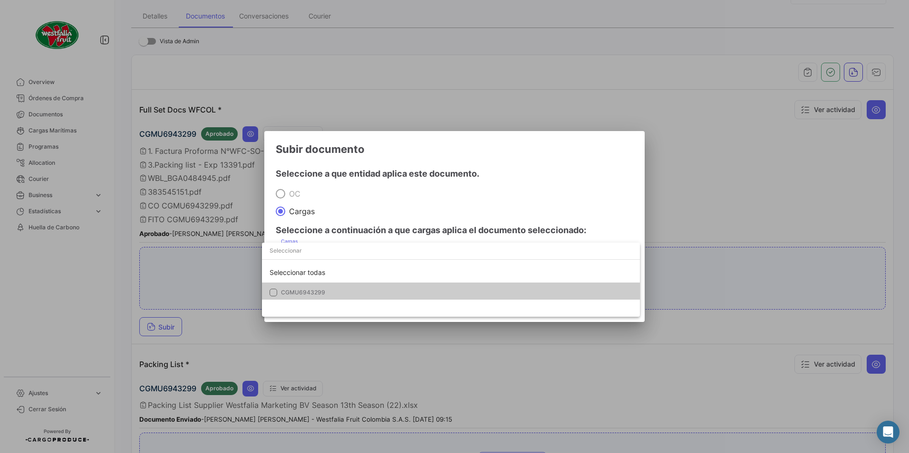
click at [295, 290] on span "CGMU6943299" at bounding box center [303, 292] width 44 height 7
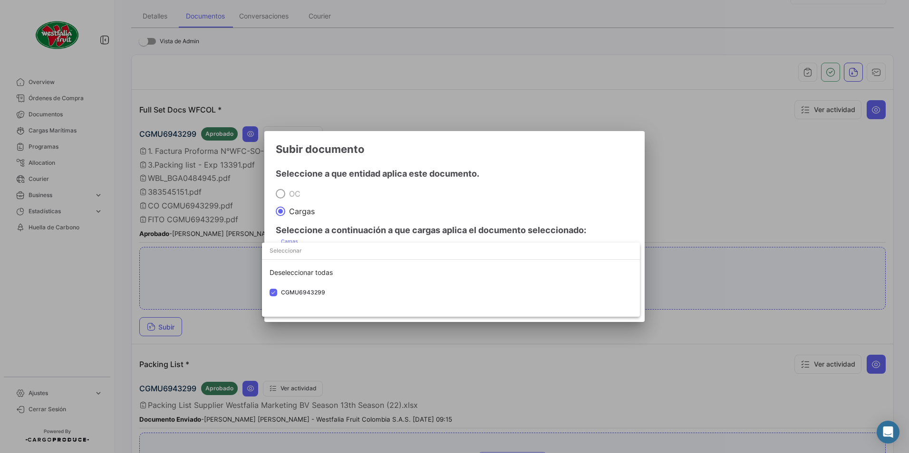
click at [483, 174] on div at bounding box center [454, 226] width 909 height 453
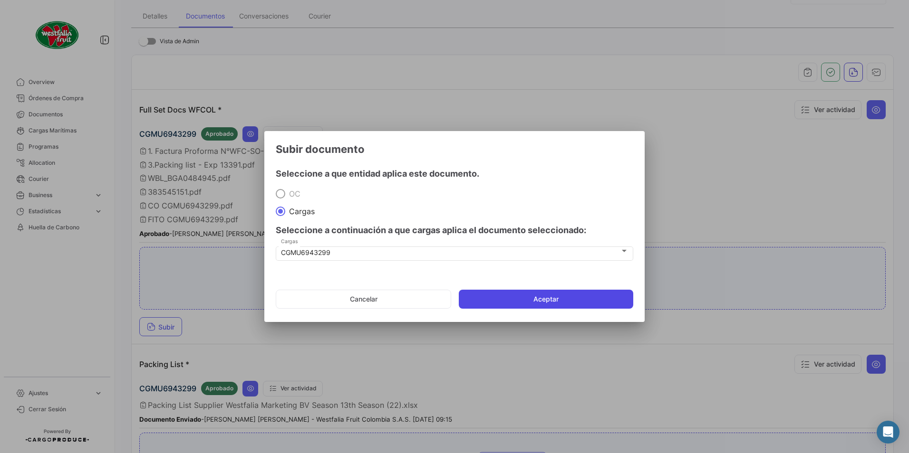
click at [531, 296] on button "Aceptar" at bounding box center [546, 299] width 174 height 19
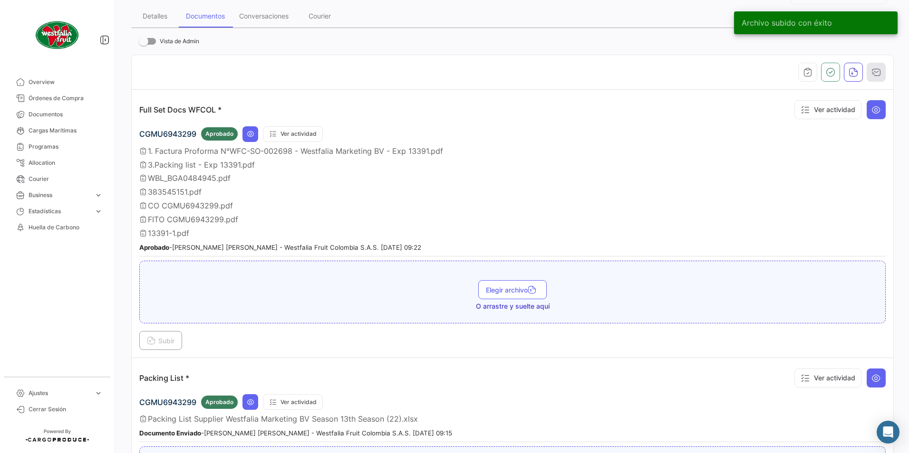
click at [866, 72] on button "button" at bounding box center [875, 72] width 19 height 19
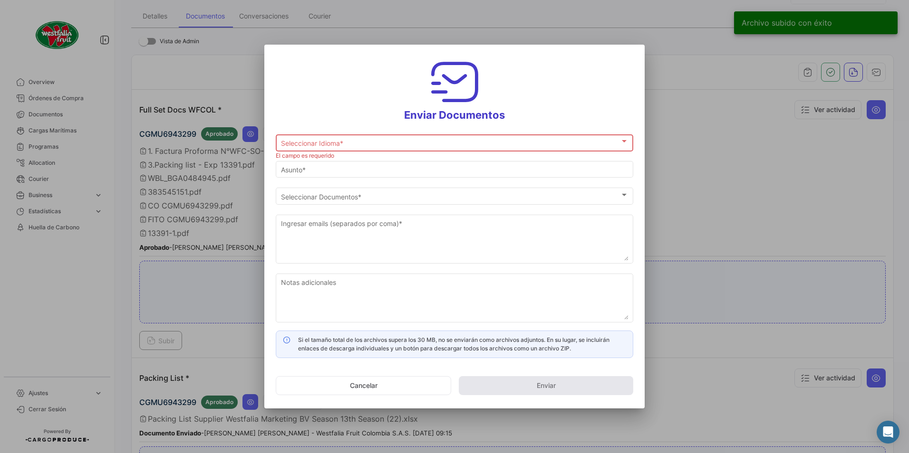
click at [334, 136] on div "Seleccionar Idioma * Seleccionar Idioma *" at bounding box center [454, 142] width 347 height 19
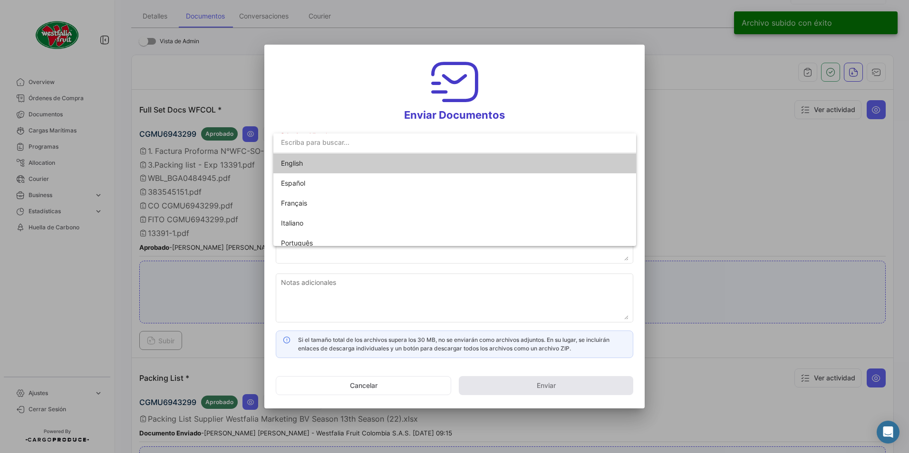
click at [306, 165] on span "English" at bounding box center [347, 163] width 133 height 20
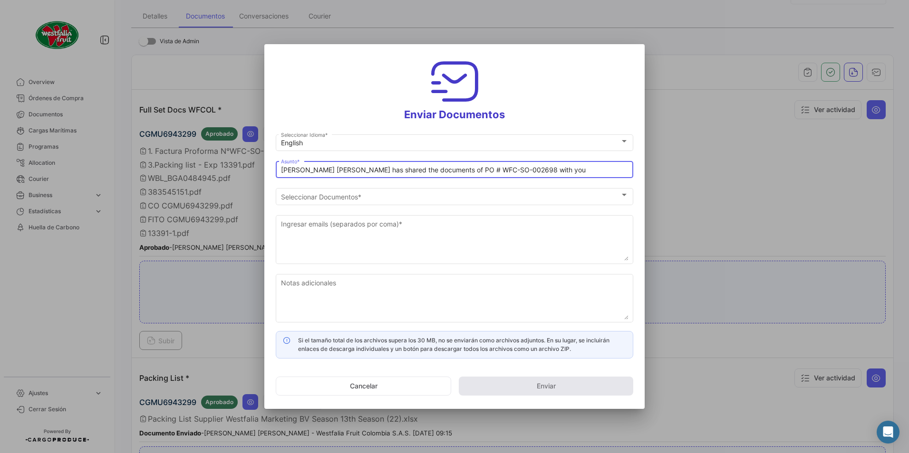
click at [324, 173] on input "[PERSON_NAME] [PERSON_NAME] has shared the documents of PO # WFC-SO-002698 with…" at bounding box center [454, 170] width 347 height 8
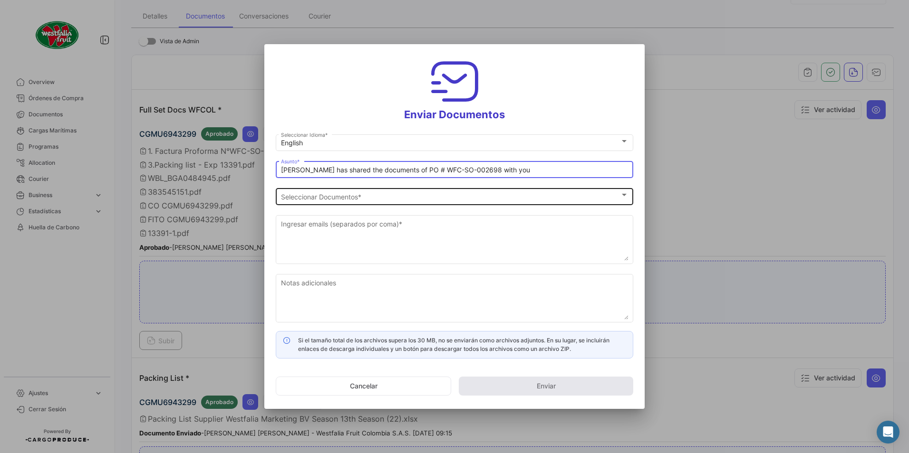
type input "[PERSON_NAME] has shared the documents of PO # WFC-SO-002698 with you"
click at [320, 189] on div "Seleccionar Documentos Seleccionar Documentos *" at bounding box center [454, 195] width 347 height 19
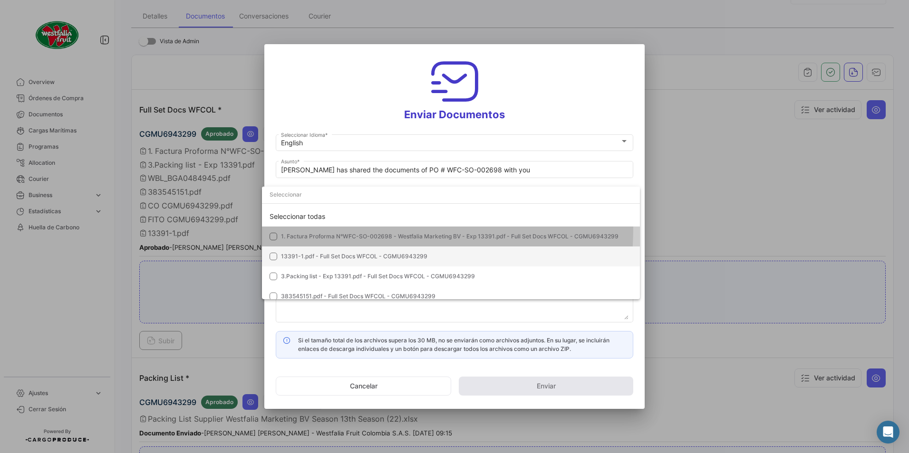
drag, startPoint x: 304, startPoint y: 228, endPoint x: 306, endPoint y: 247, distance: 19.1
click at [304, 229] on mat-option "1. Factura Proforma N°WFC-SO-002698 - Westfalia Marketing BV - Exp 13391.pdf - …" at bounding box center [451, 237] width 378 height 20
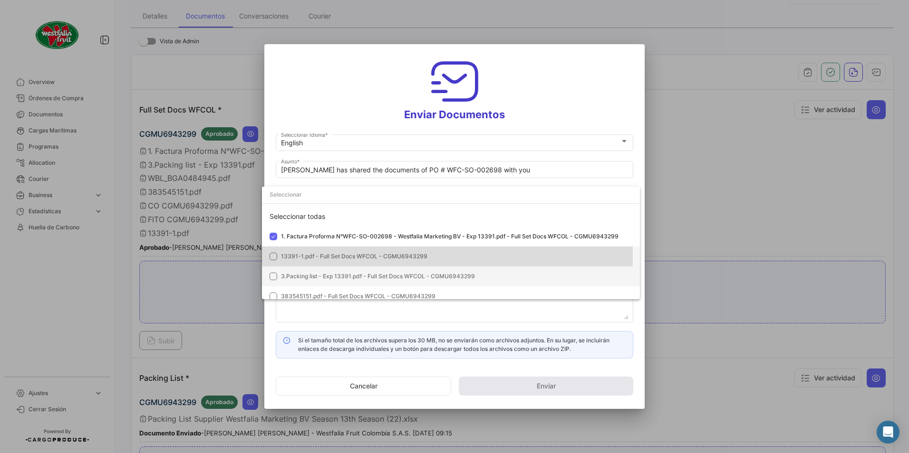
drag, startPoint x: 310, startPoint y: 256, endPoint x: 315, endPoint y: 271, distance: 15.9
click at [311, 259] on span "13391-1.pdf - Full Set Docs WFCOL - CGMU6943299" at bounding box center [354, 256] width 146 height 7
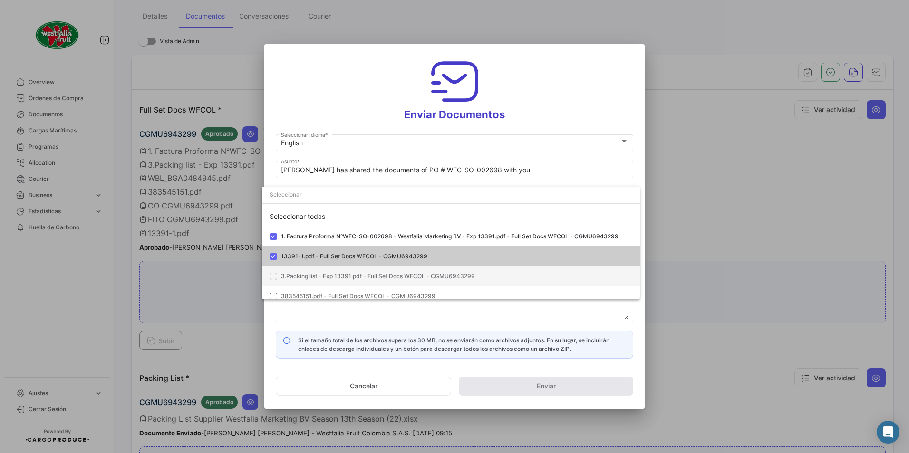
click at [315, 273] on mat-option "3.Packing list - Exp 13391.pdf - Full Set Docs WFCOL - CGMU6943299" at bounding box center [451, 277] width 378 height 20
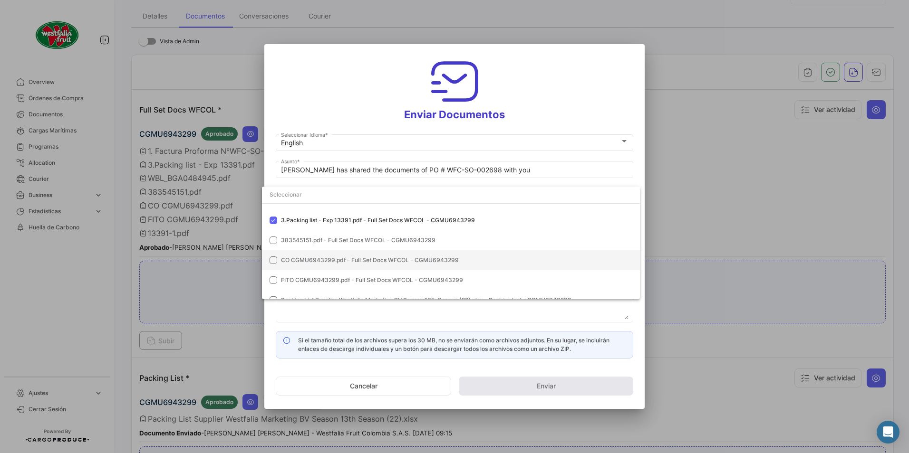
scroll to position [39, 0]
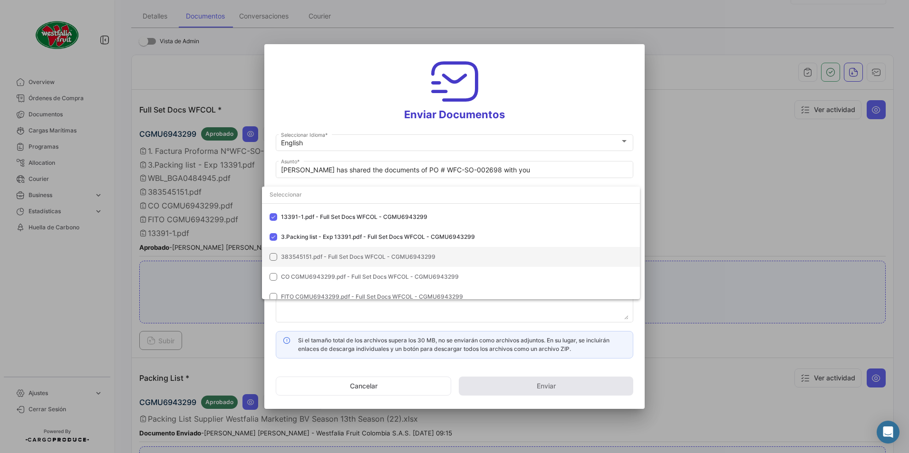
click at [304, 257] on span "383545151.pdf - Full Set Docs WFCOL - CGMU6943299" at bounding box center [358, 256] width 154 height 7
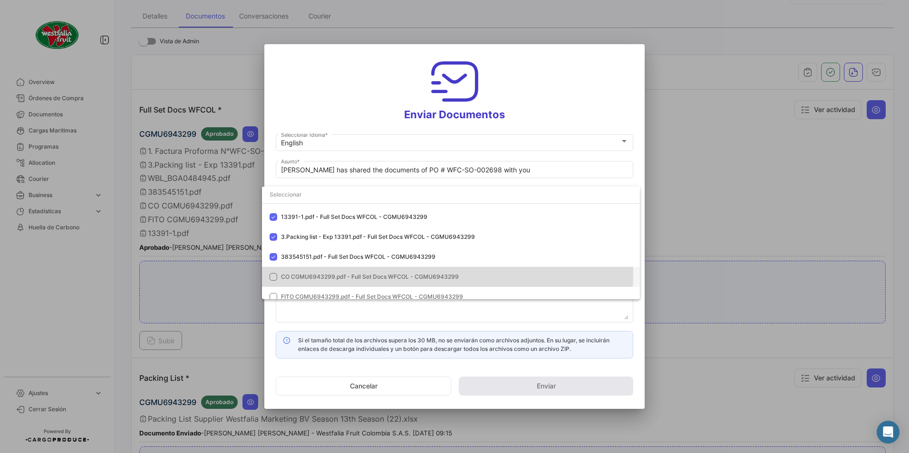
click at [306, 271] on mat-option "CO CGMU6943299.pdf - Full Set Docs WFCOL - CGMU6943299" at bounding box center [451, 277] width 378 height 20
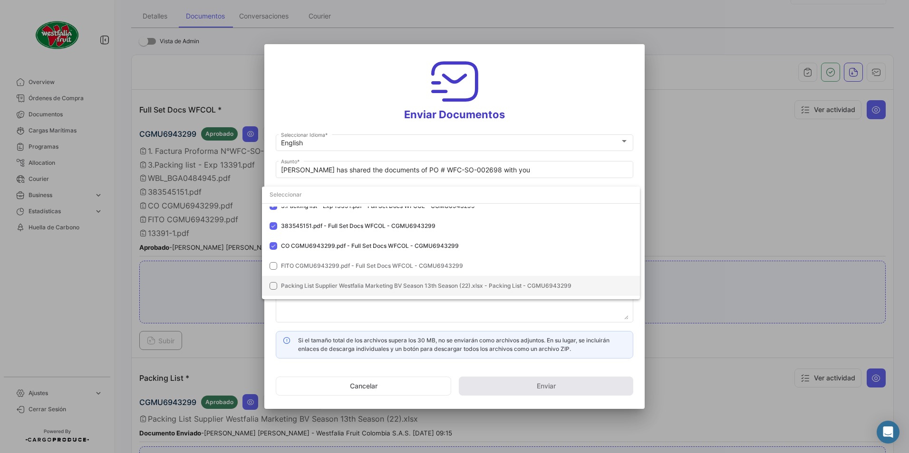
scroll to position [87, 0]
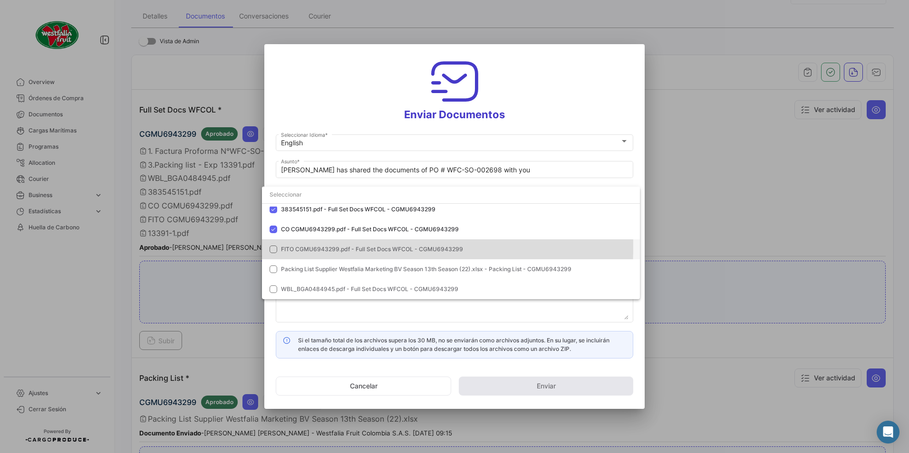
click at [290, 247] on span "FITO CGMU6943299.pdf - Full Set Docs WFCOL - CGMU6943299" at bounding box center [372, 249] width 182 height 7
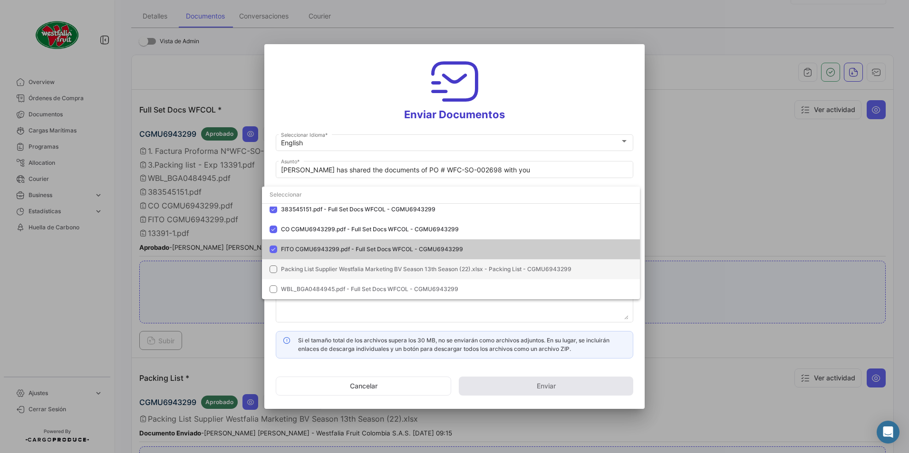
click at [304, 264] on mat-option "Packing List Supplier Westfalia Marketing BV Season 13th Season (22).xlsx - Pac…" at bounding box center [451, 269] width 378 height 20
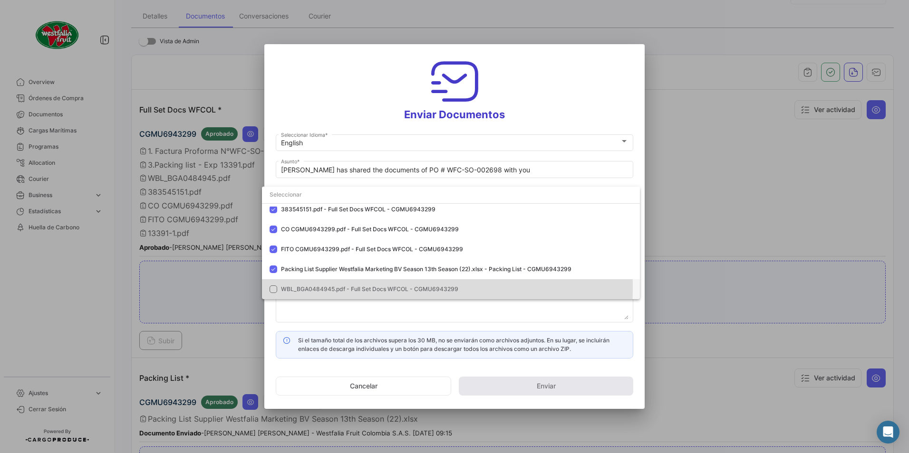
click at [304, 288] on span "WBL_BGA0484945.pdf - Full Set Docs WFCOL - CGMU6943299" at bounding box center [369, 289] width 177 height 7
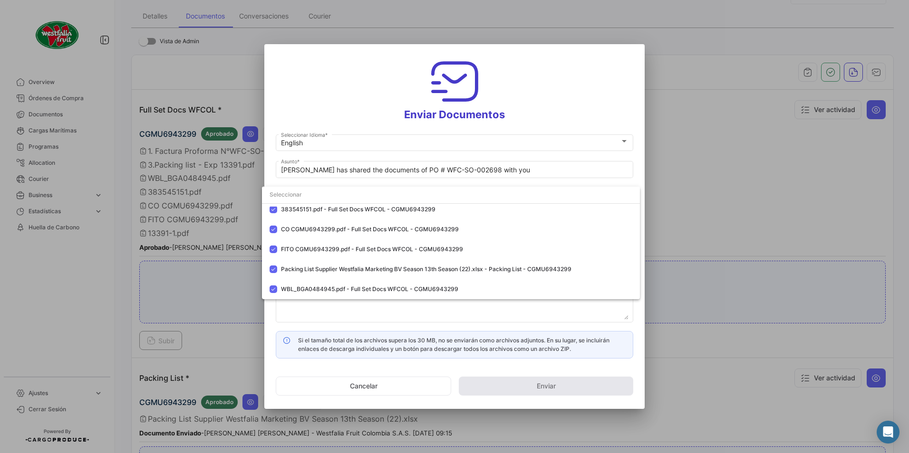
click at [533, 84] on div at bounding box center [454, 226] width 909 height 453
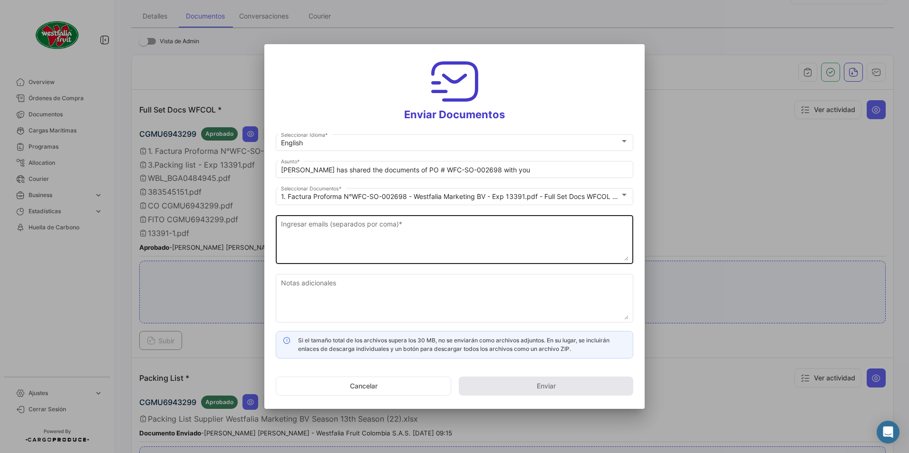
click at [412, 228] on textarea "Ingresar emails (separados por coma) *" at bounding box center [454, 240] width 347 height 42
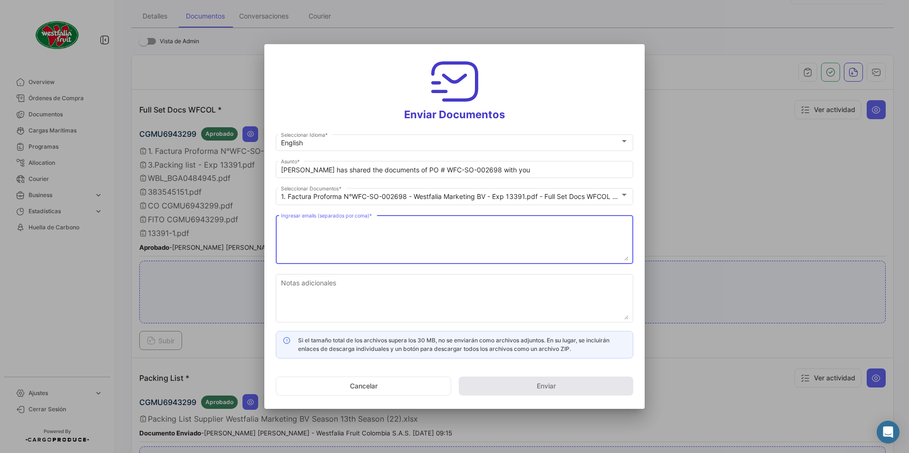
paste textarea "[DOMAIN_NAME][EMAIL_ADDRESS][DOMAIN_NAME]"
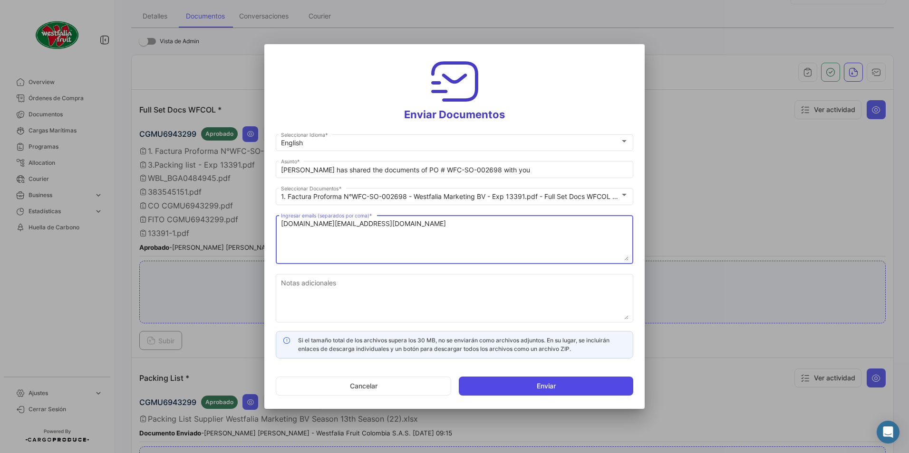
type textarea "[DOMAIN_NAME][EMAIL_ADDRESS][DOMAIN_NAME]"
click at [513, 389] on button "Enviar" at bounding box center [546, 386] width 174 height 19
